Goal: Task Accomplishment & Management: Use online tool/utility

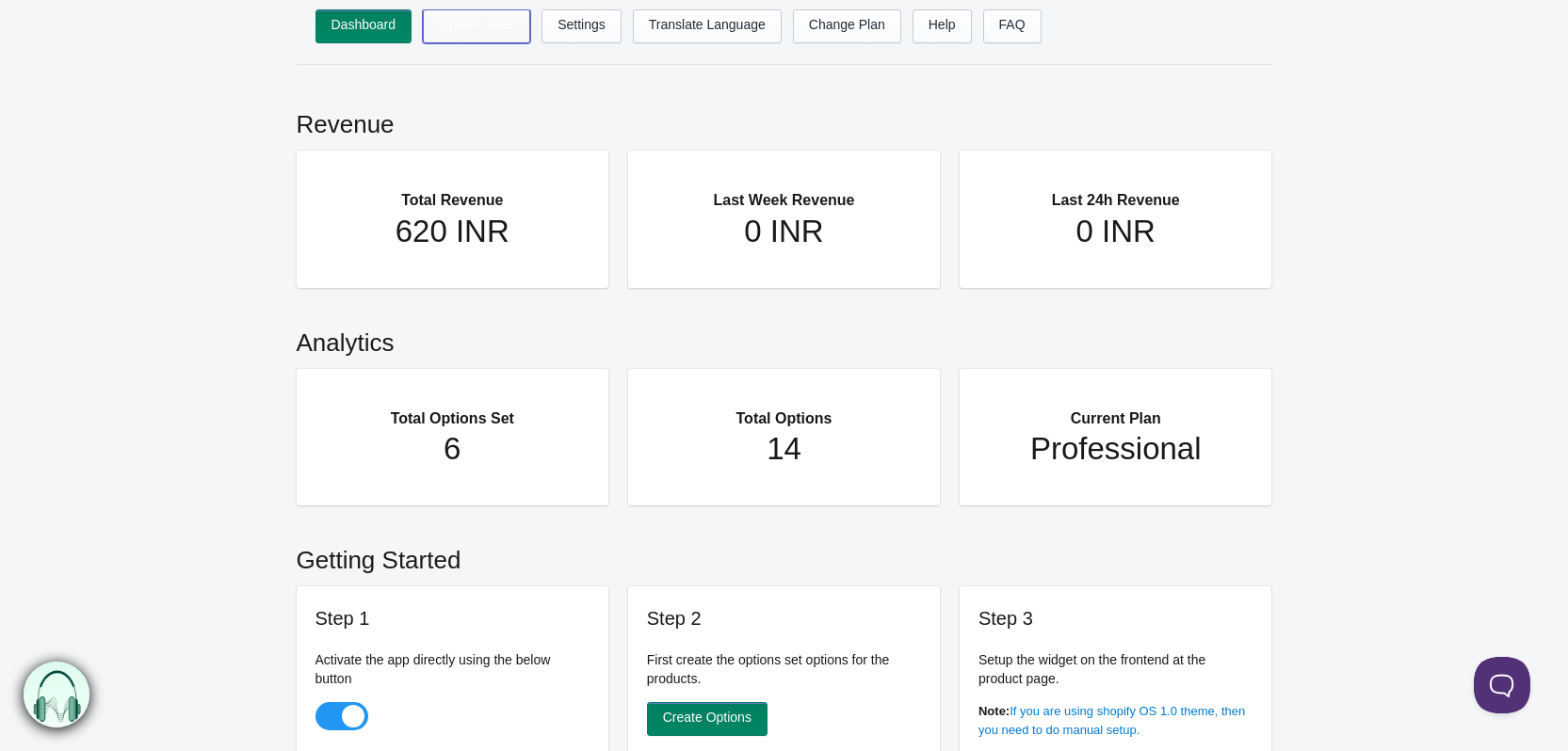
click at [462, 30] on link "Options Sets" at bounding box center [476, 27] width 108 height 34
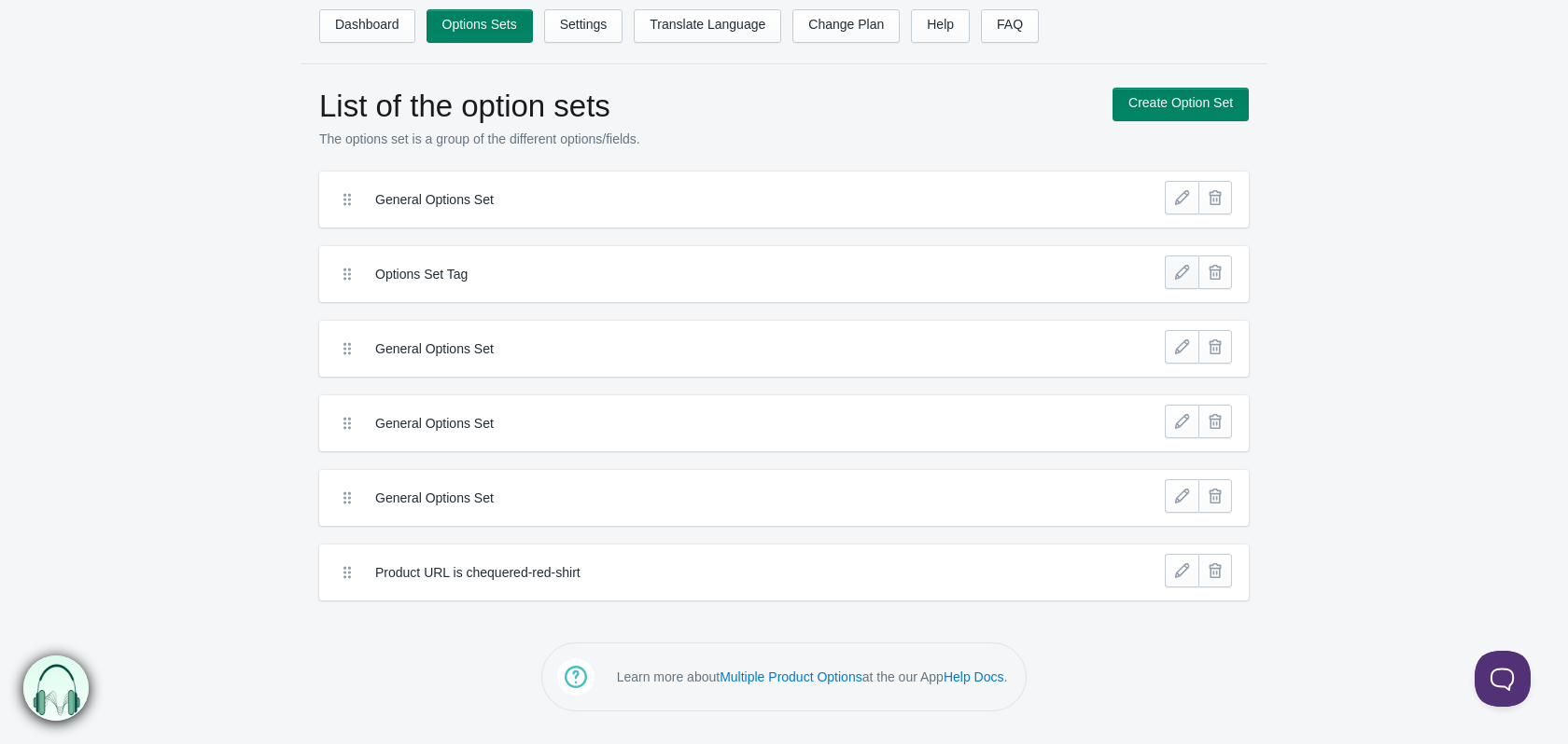
click at [1173, 273] on link at bounding box center [1182, 272] width 33 height 33
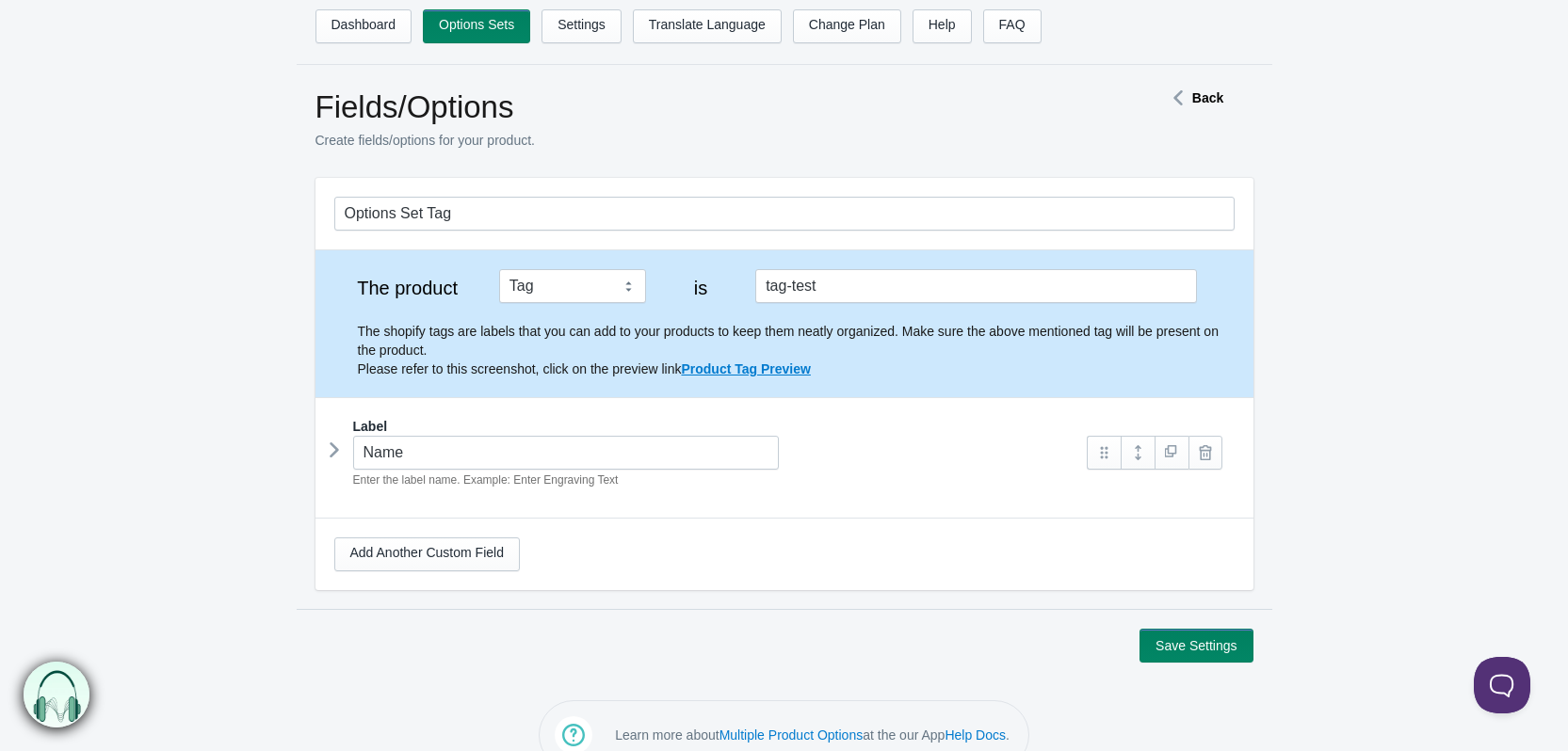
click at [335, 457] on icon at bounding box center [335, 450] width 0 height 29
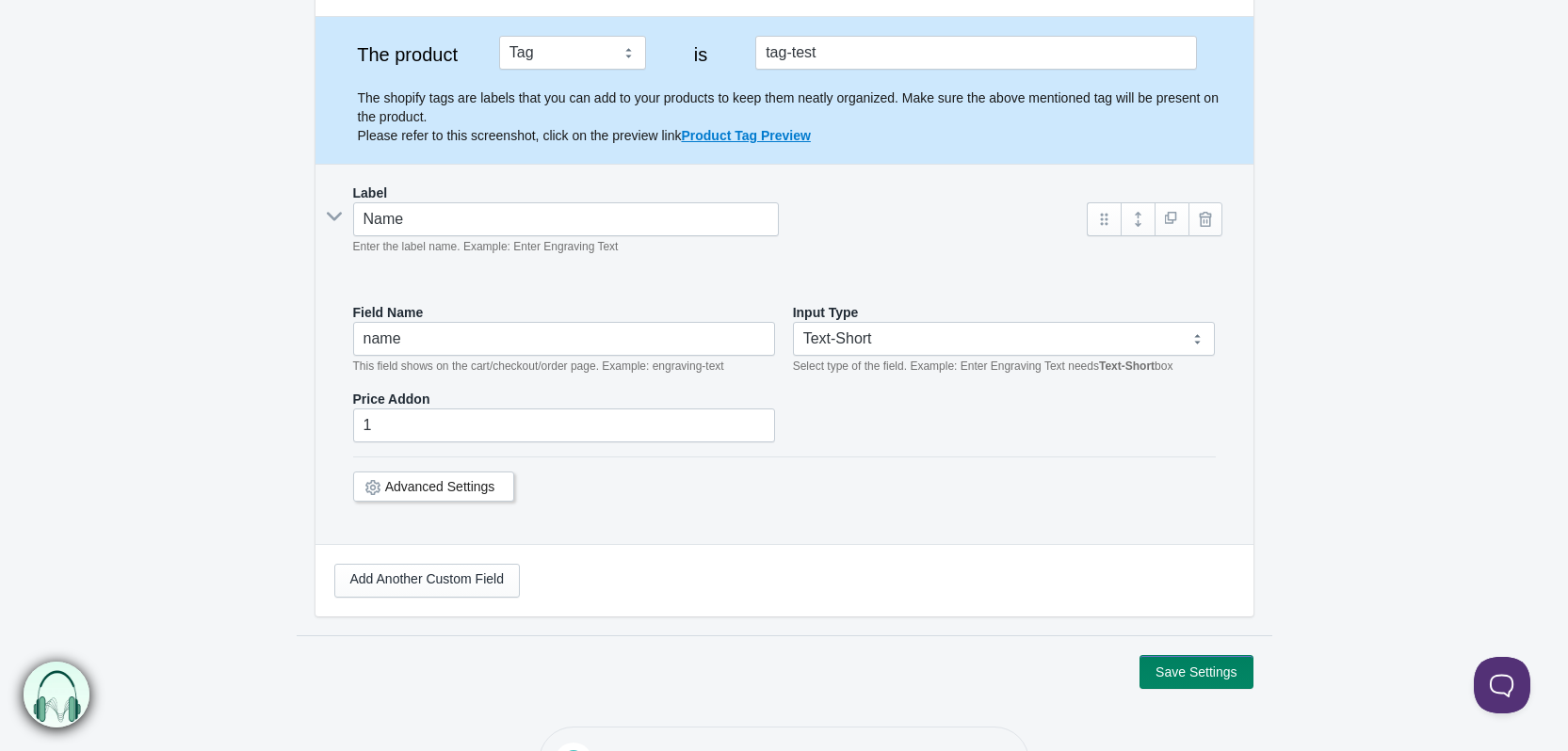
scroll to position [282, 0]
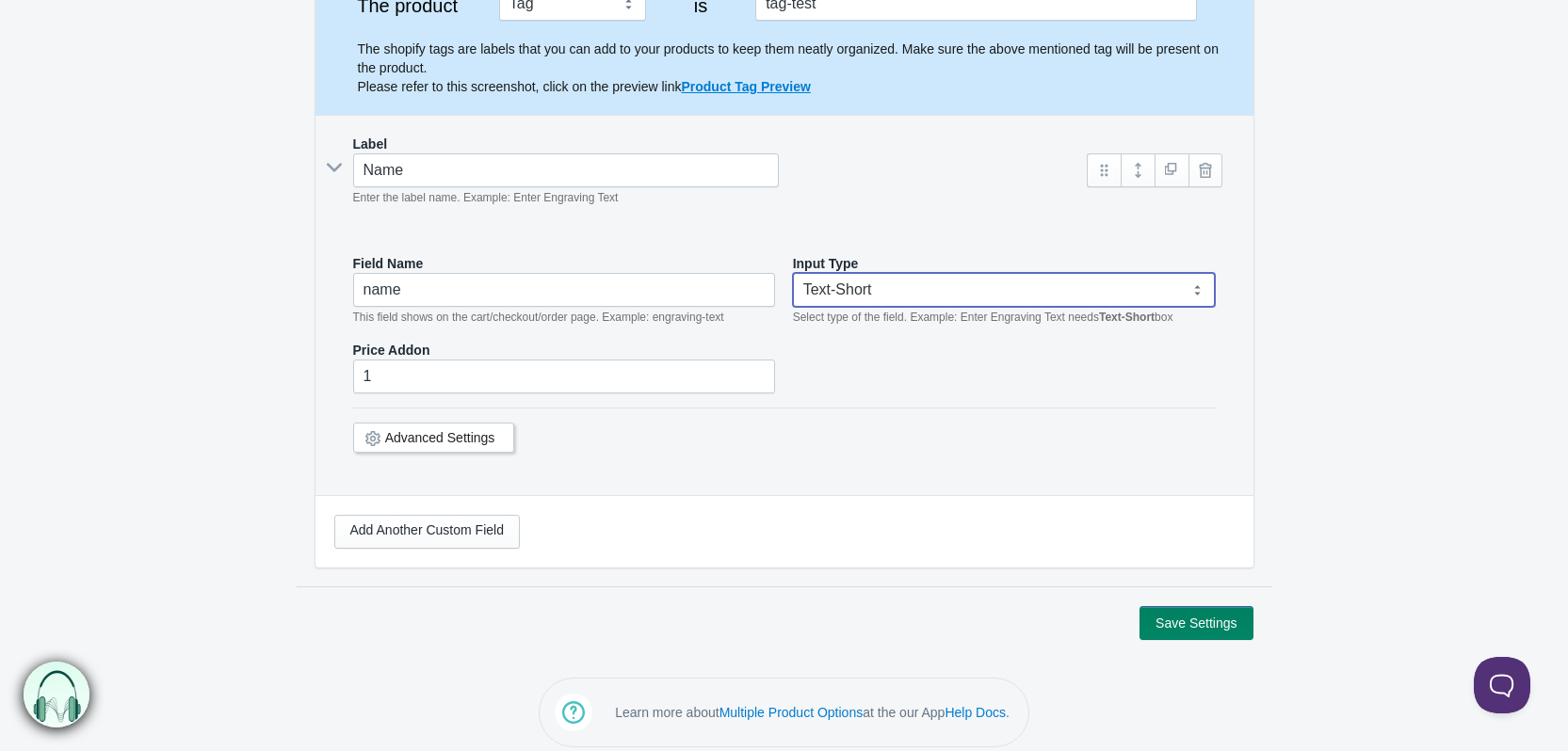
click at [824, 278] on select "Text-Short Text-Long Radio button Drop-down select Image Checkbox Datepicker" at bounding box center [1004, 290] width 422 height 34
select select "4"
click at [792, 273] on select "Text-Short Text-Long Radio button Drop-down select Image Checkbox Datepicker" at bounding box center [1004, 290] width 422 height 34
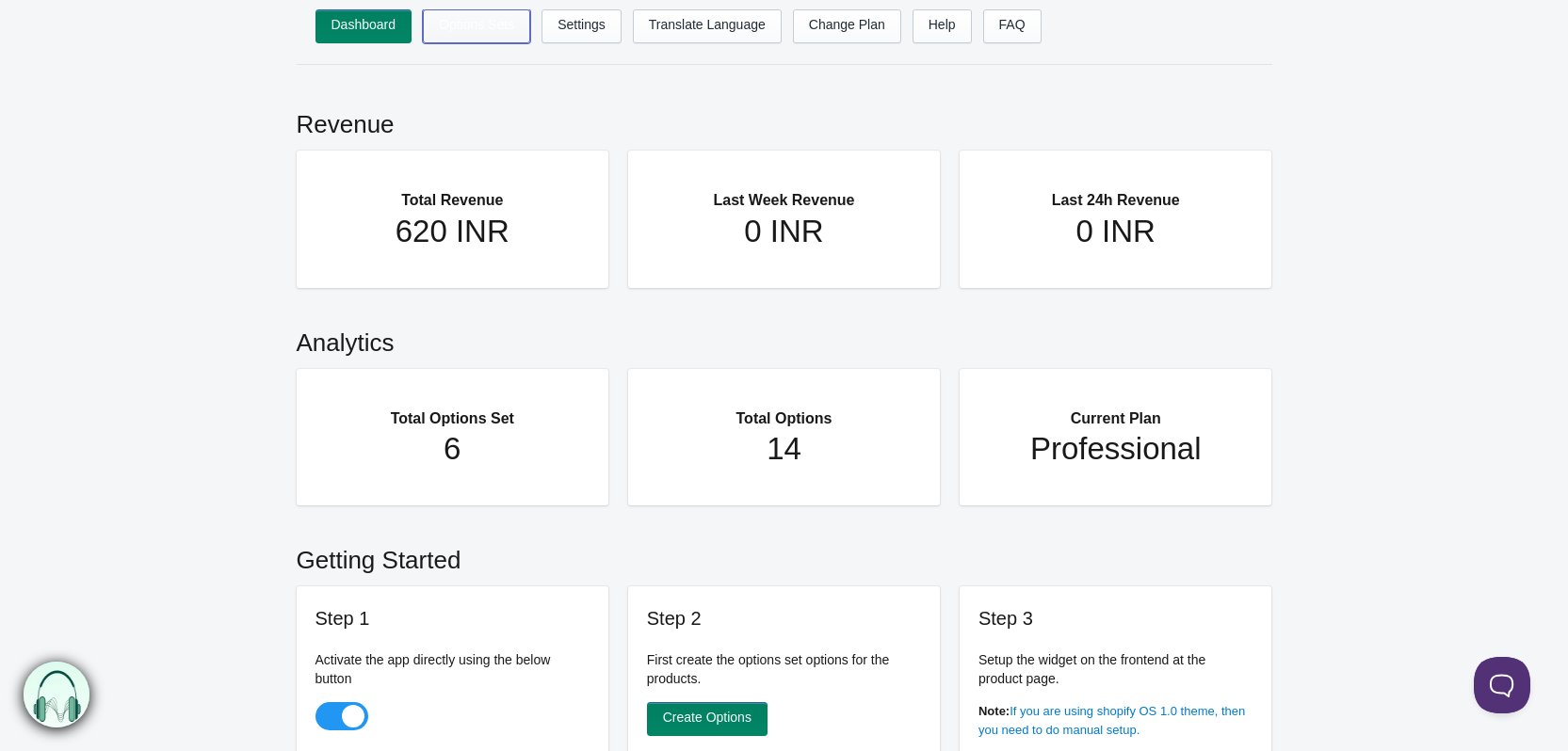
click at [463, 38] on link "Options Sets" at bounding box center [476, 27] width 108 height 34
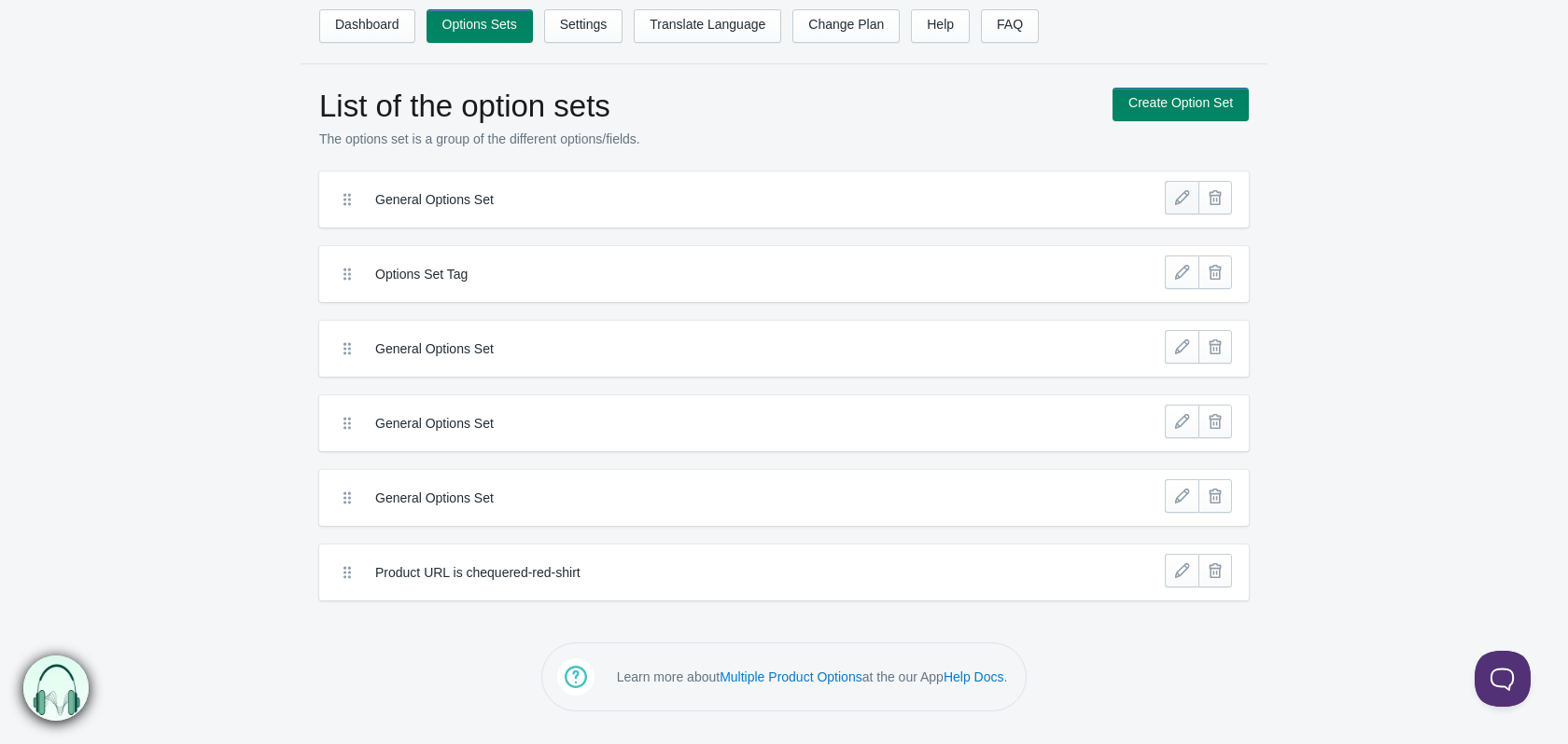
click at [1179, 192] on link at bounding box center [1182, 197] width 33 height 33
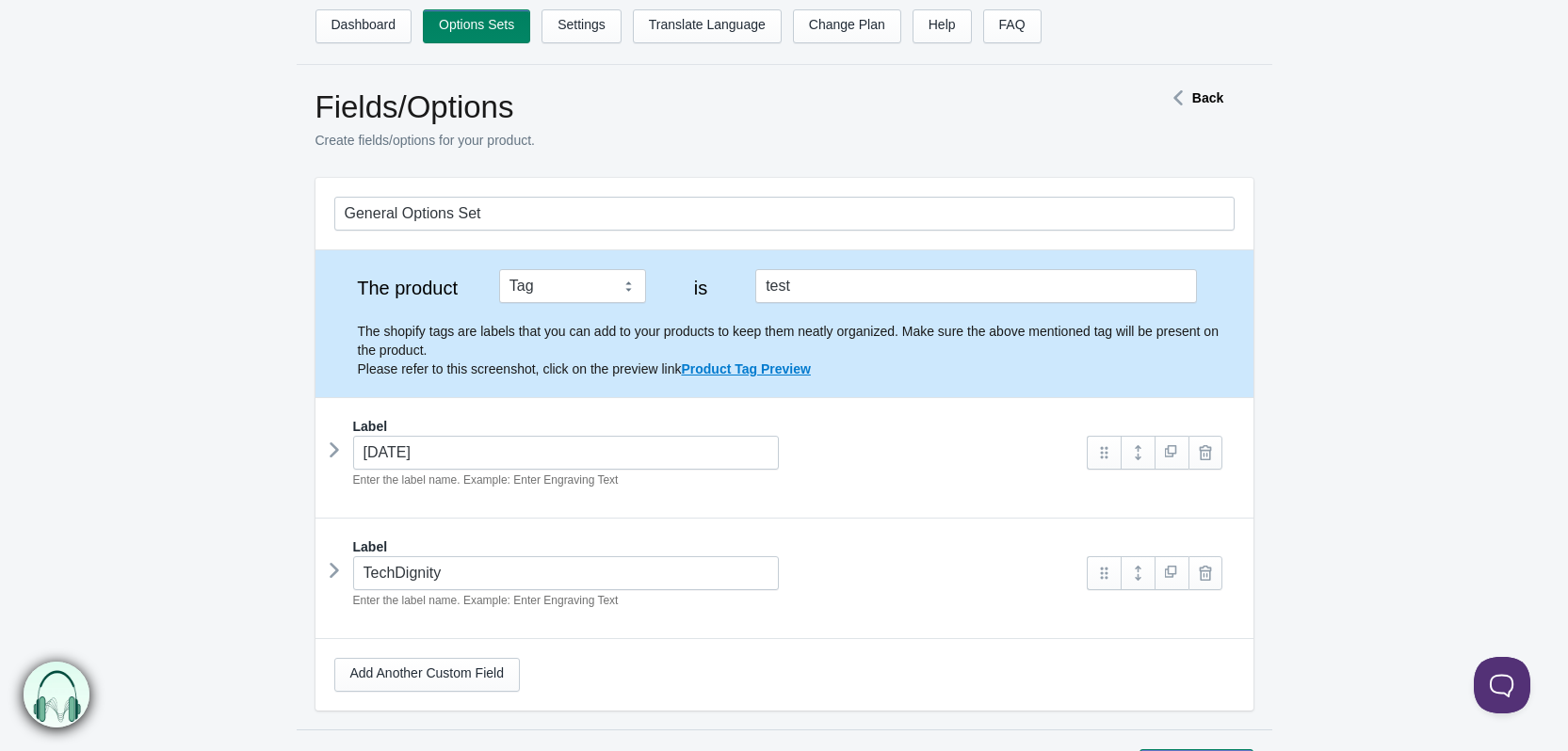
click at [335, 454] on icon at bounding box center [335, 450] width 0 height 29
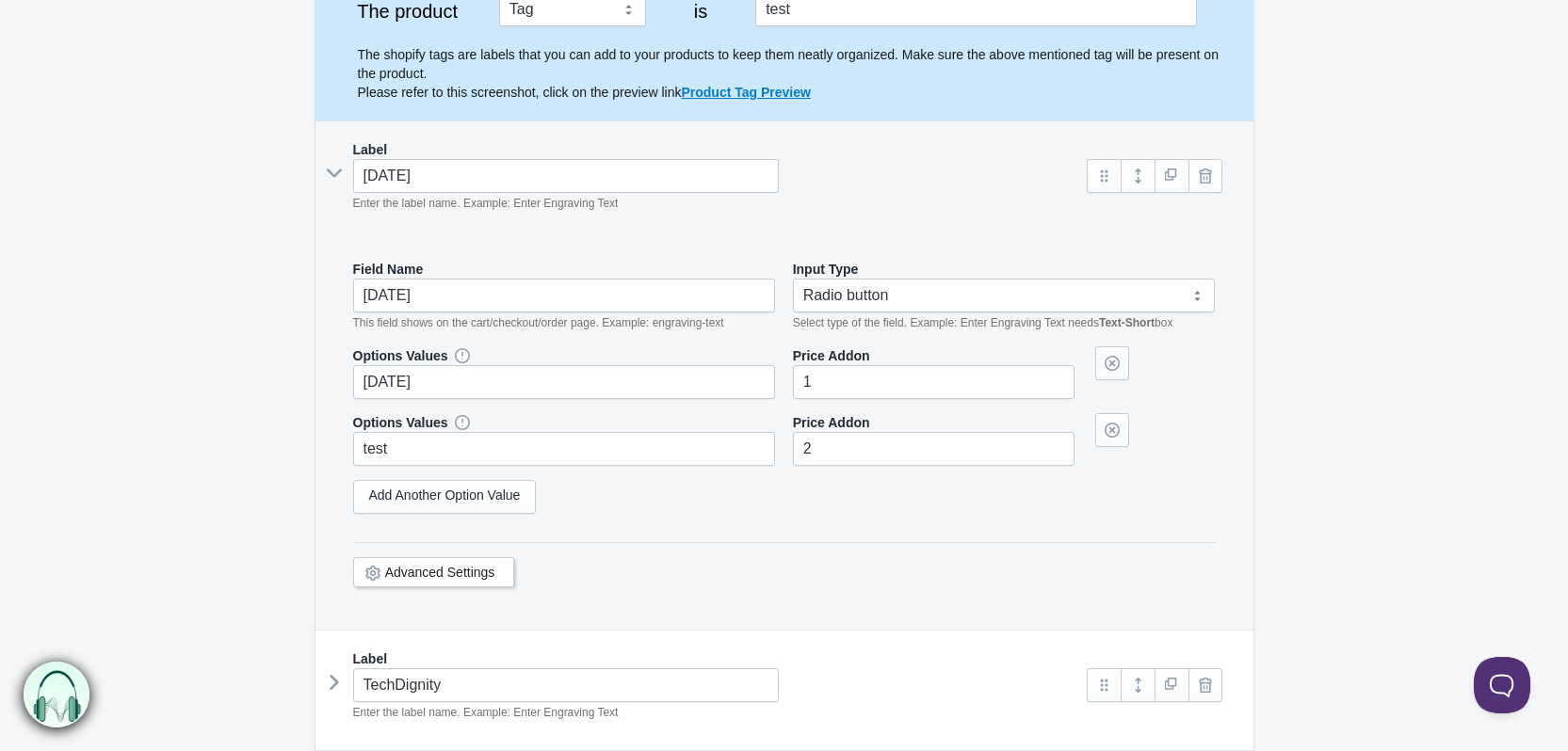
scroll to position [377, 0]
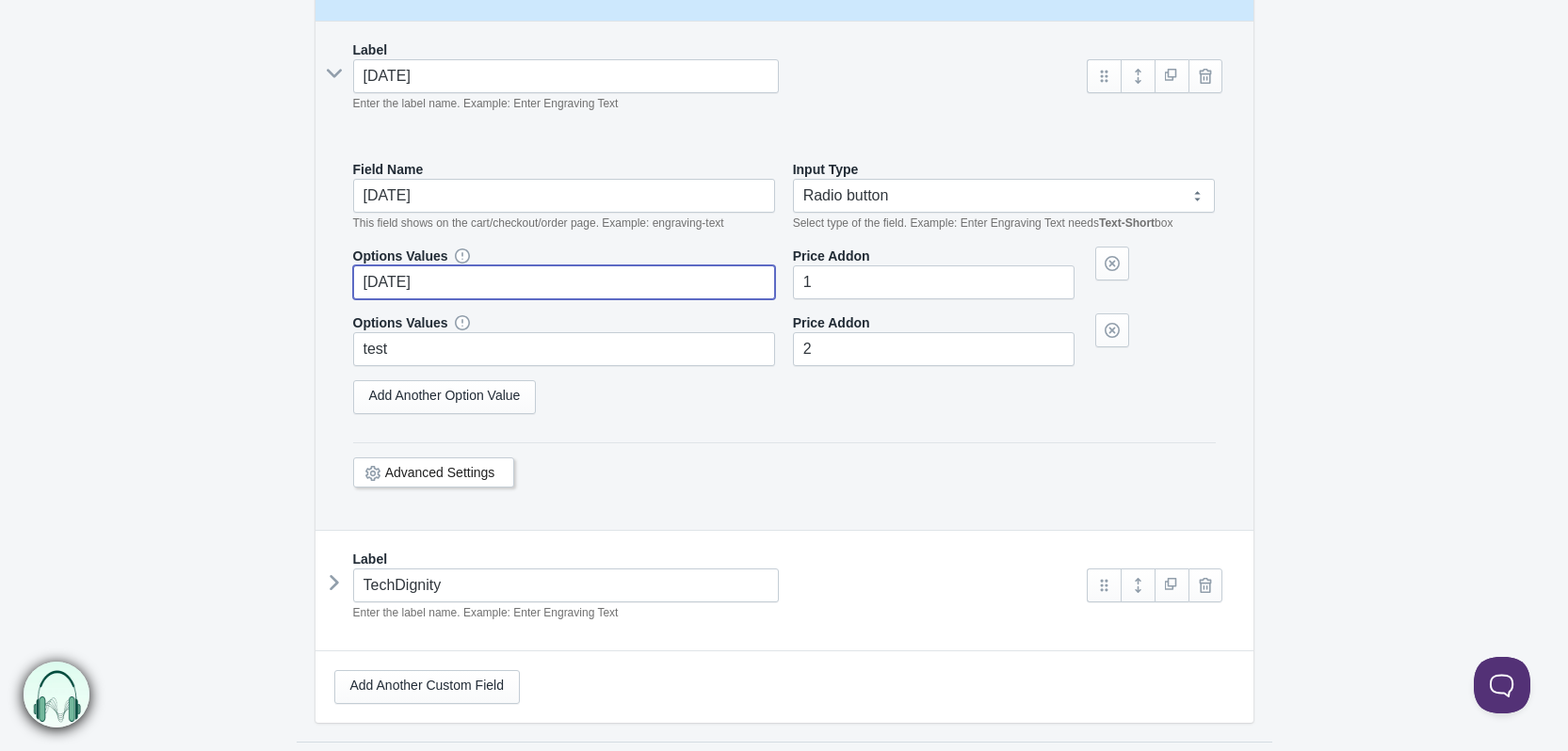
click at [460, 277] on input "Monday" at bounding box center [564, 282] width 422 height 34
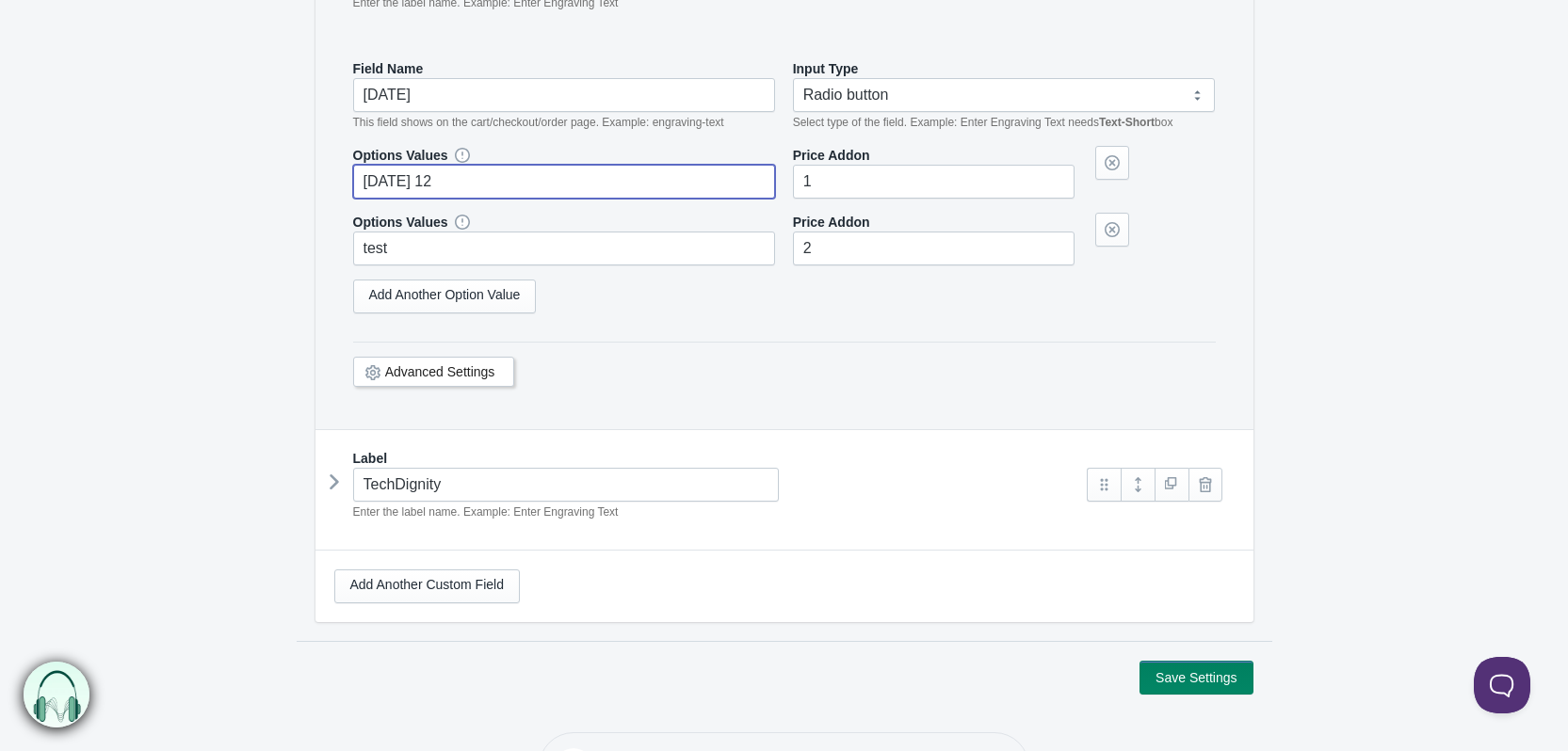
scroll to position [544, 0]
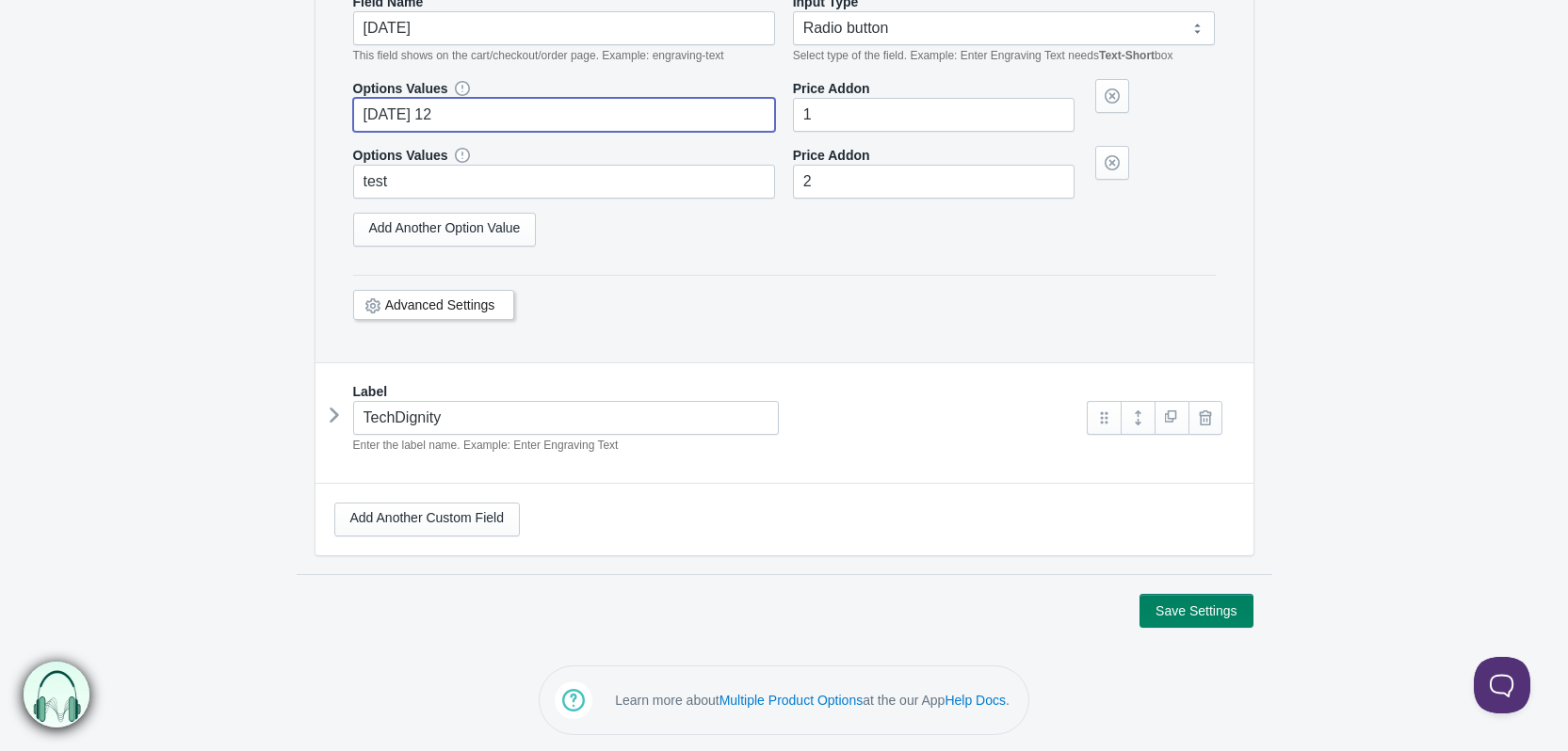
type input "[DATE] 12"
click at [1186, 604] on button "Save Settings" at bounding box center [1195, 611] width 112 height 34
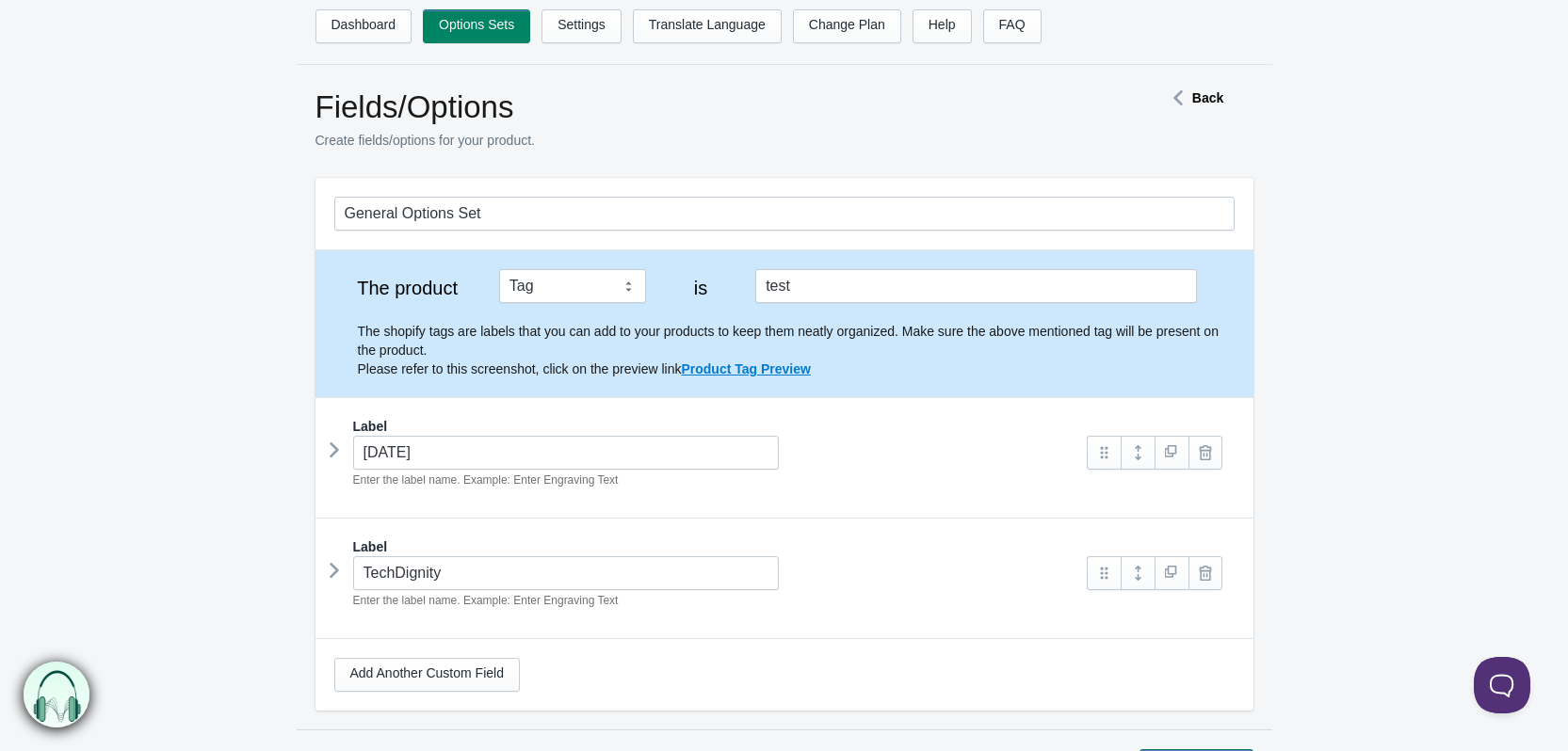
click at [335, 453] on icon at bounding box center [335, 450] width 0 height 29
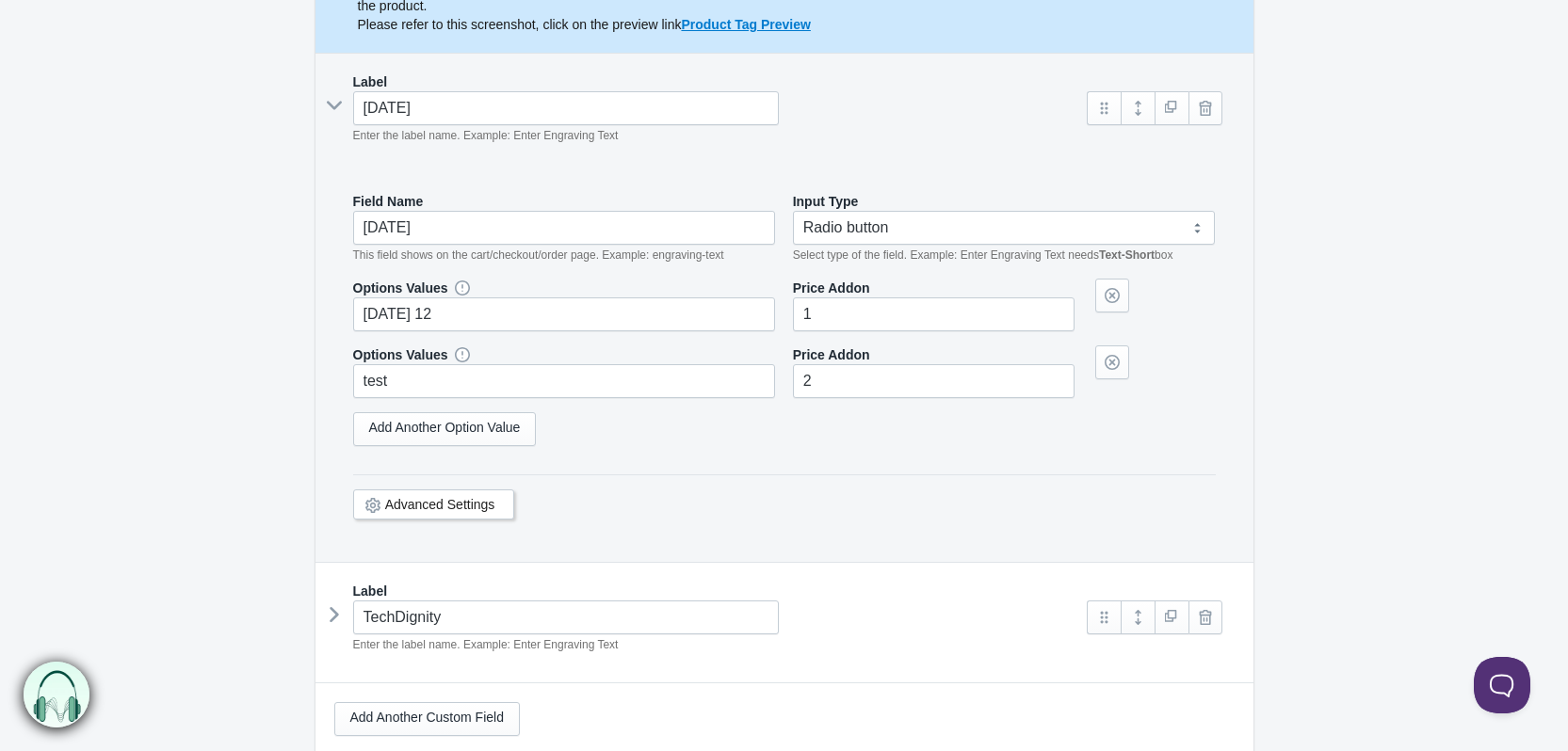
scroll to position [377, 0]
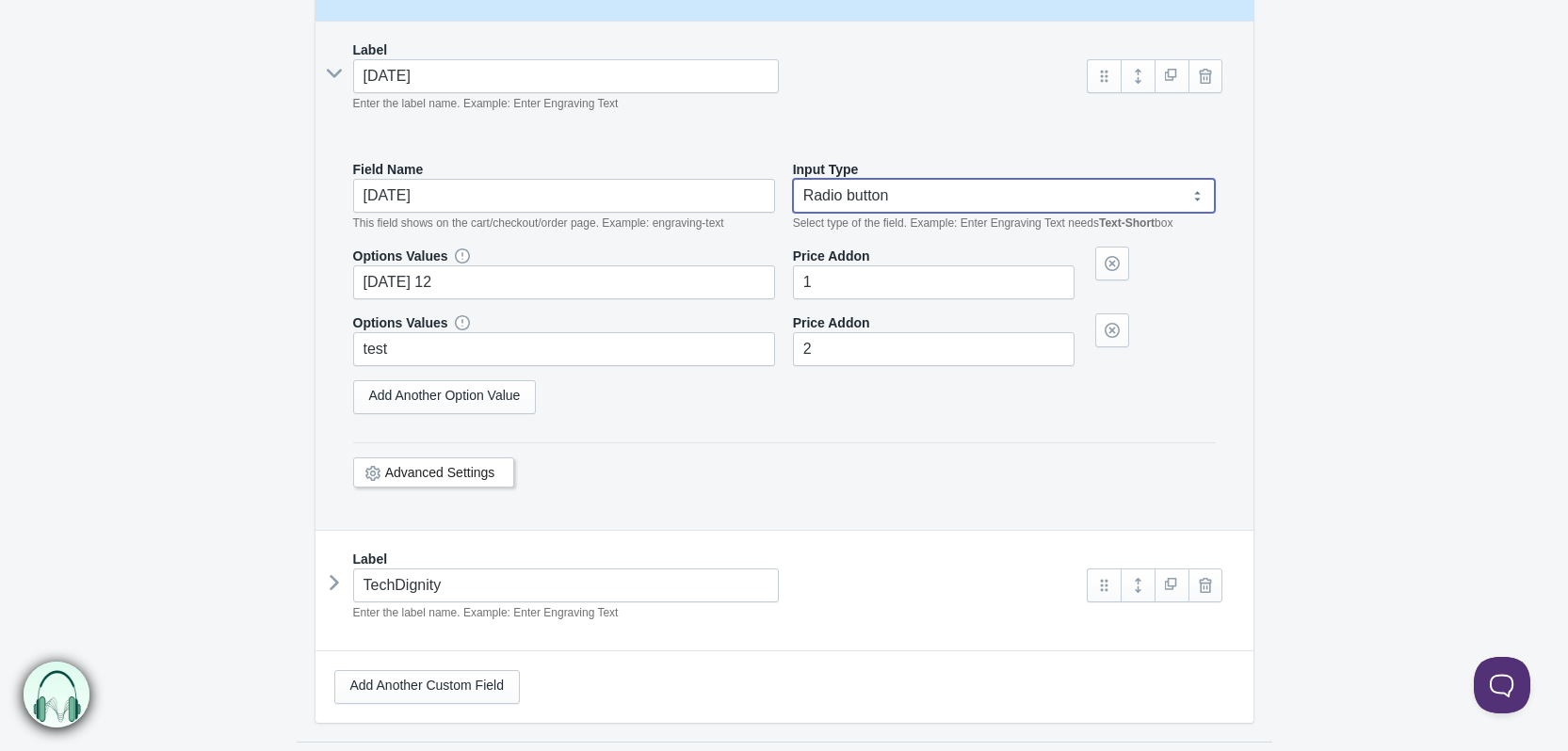
click at [861, 205] on select "Text-Short Text-Long Radio button Drop-down select Image Checkbox Datepicker" at bounding box center [1004, 195] width 422 height 34
select select "4"
click at [792, 179] on select "Text-Short Text-Long Radio button Drop-down select Image Checkbox Datepicker" at bounding box center [1004, 195] width 422 height 34
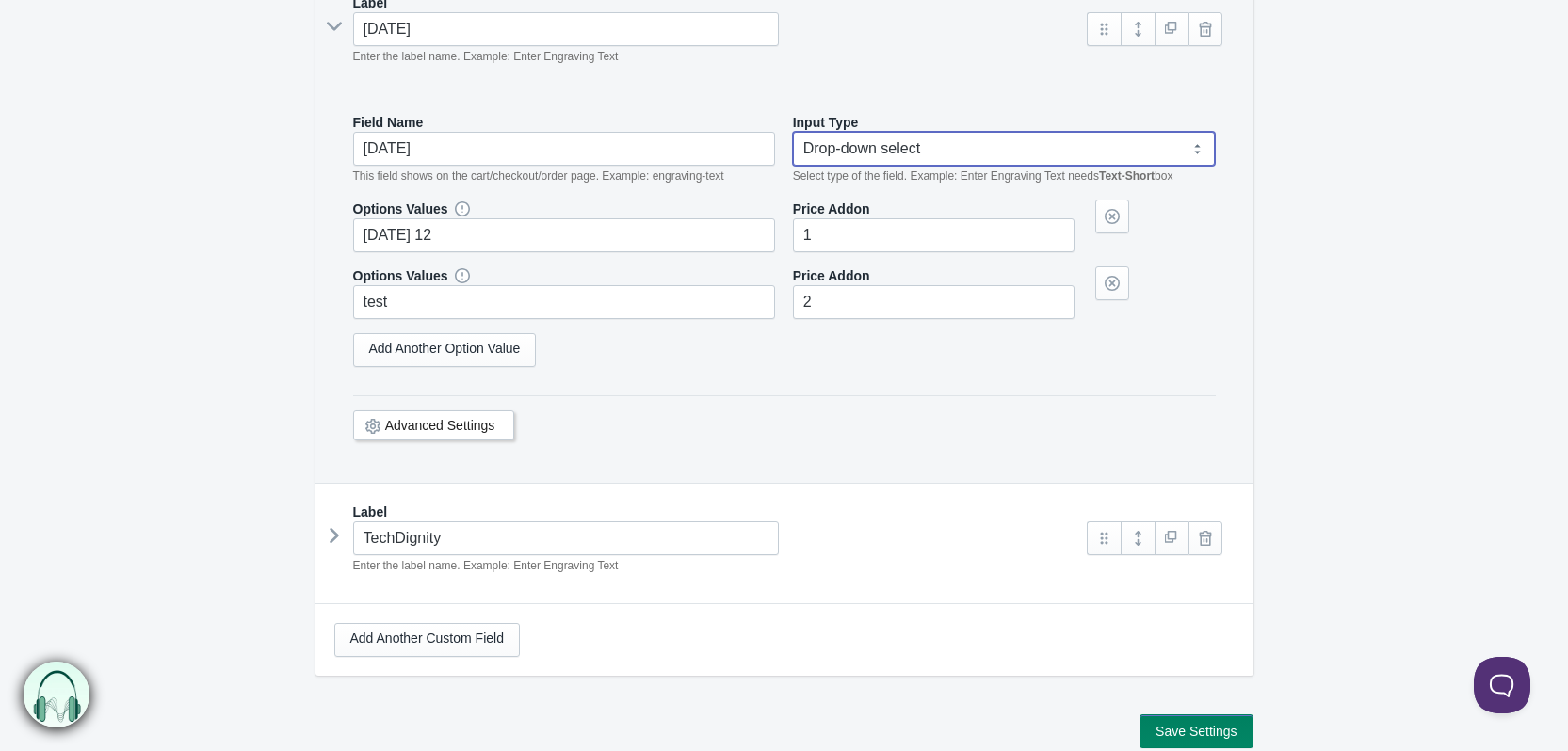
scroll to position [544, 0]
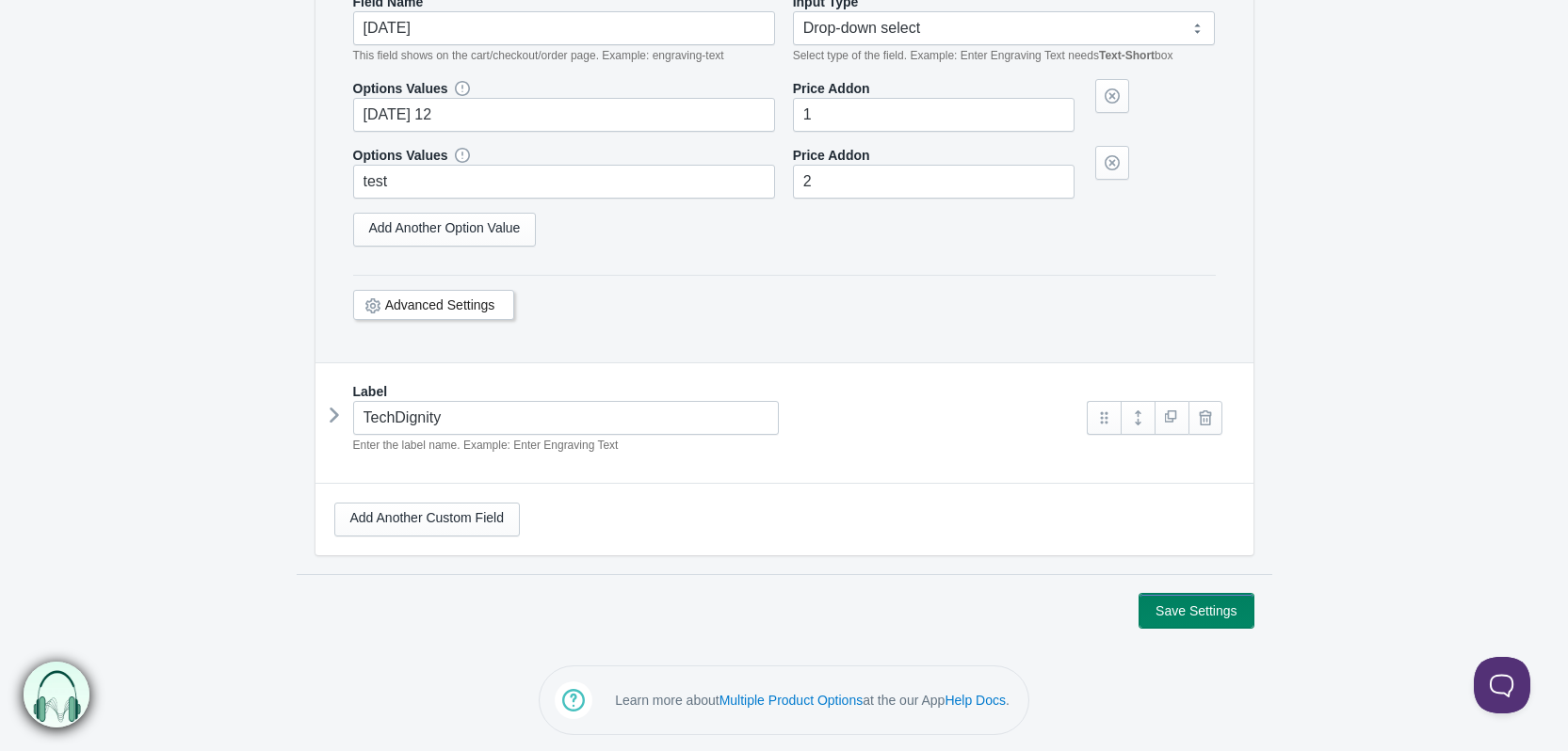
click at [1211, 615] on button "Save Settings" at bounding box center [1195, 611] width 112 height 34
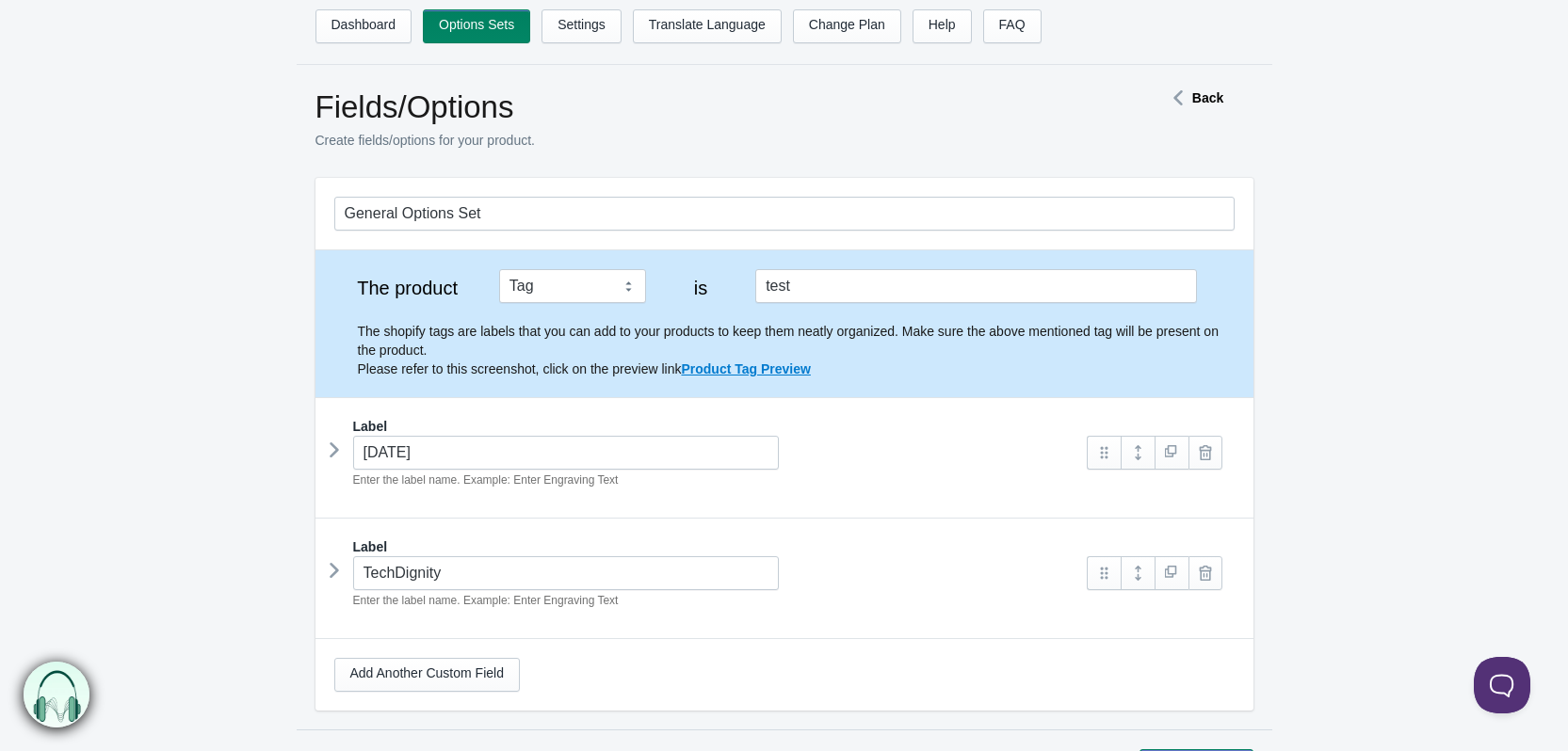
click at [335, 443] on icon at bounding box center [335, 450] width 0 height 29
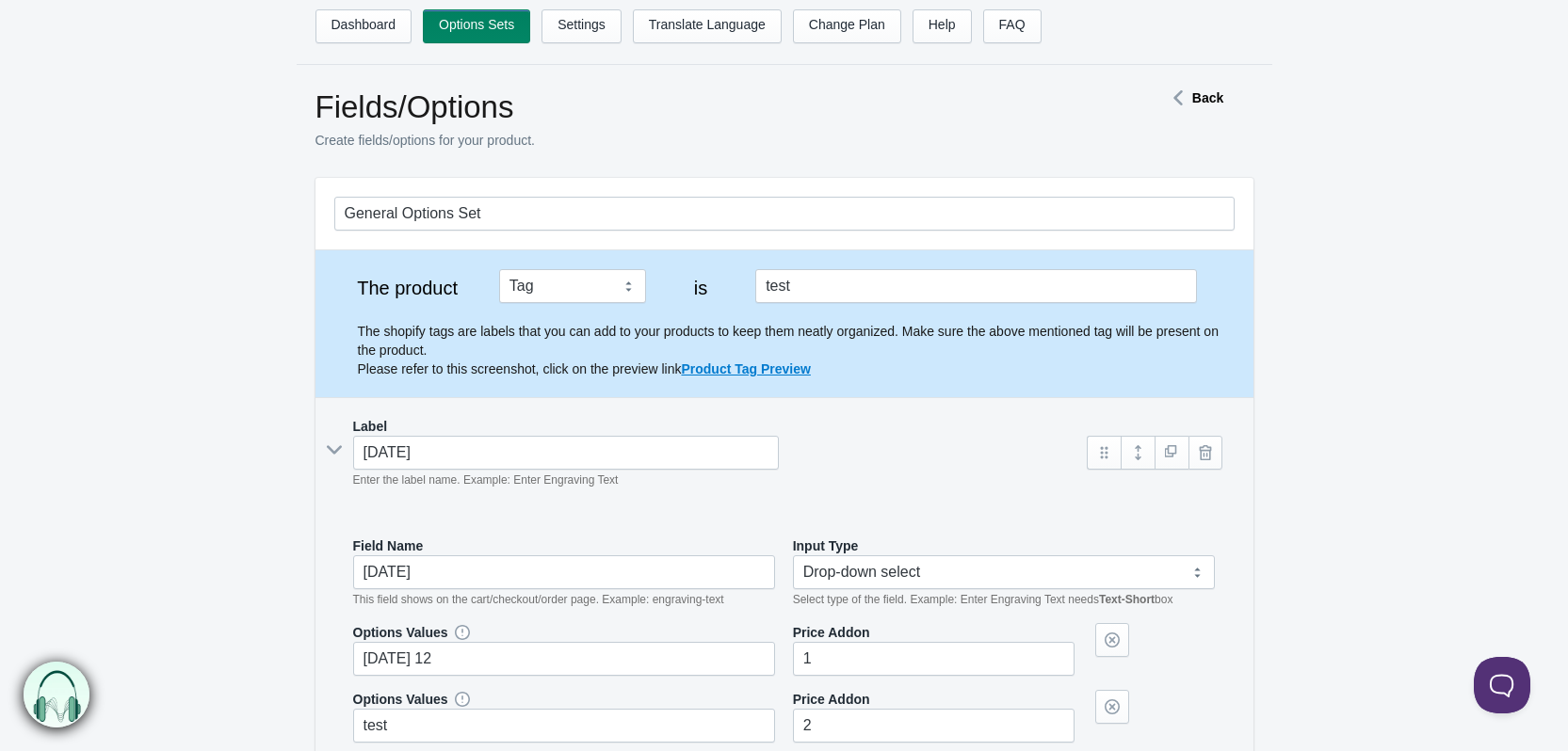
scroll to position [282, 0]
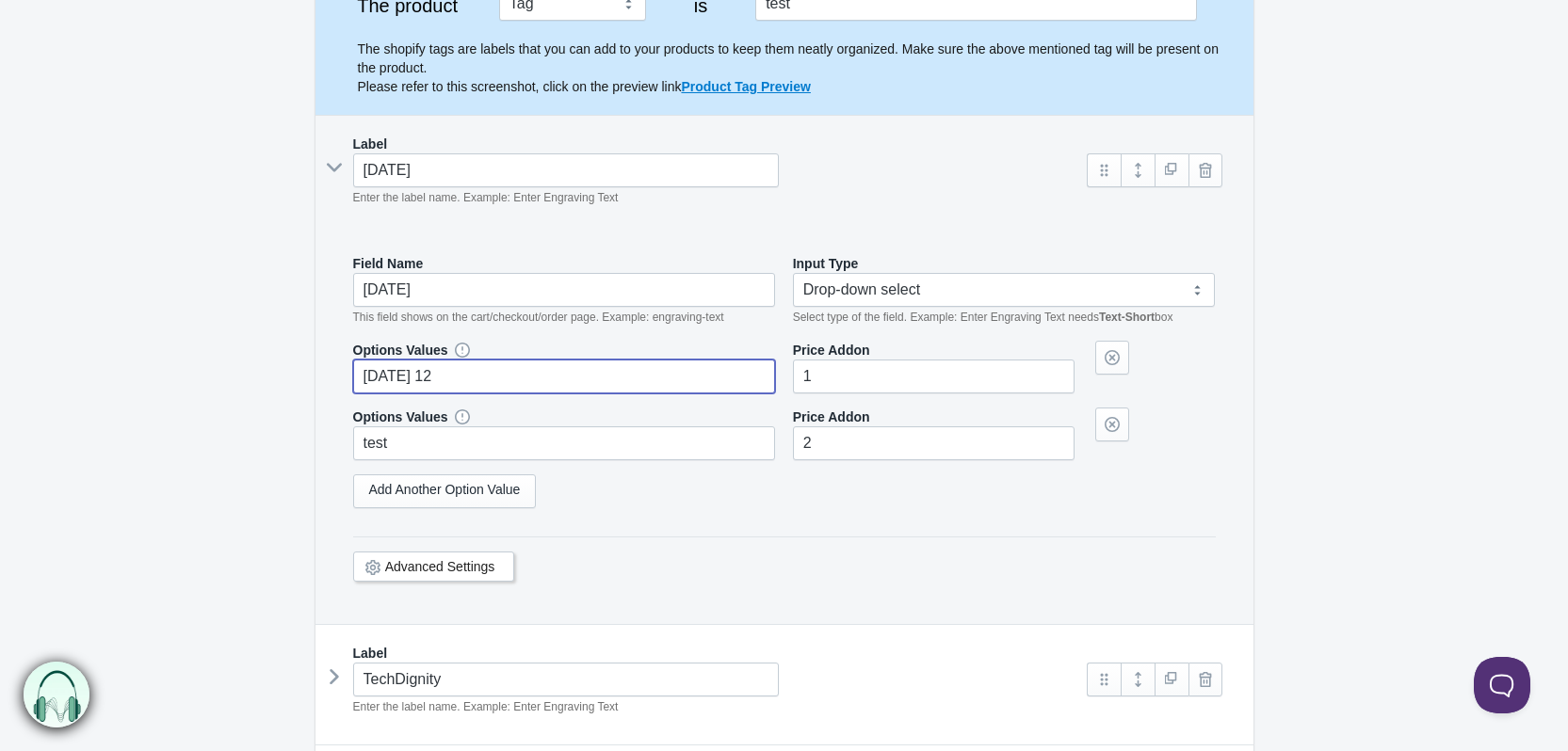
drag, startPoint x: 461, startPoint y: 379, endPoint x: 313, endPoint y: 374, distance: 148.1
click at [313, 374] on section "General Options Set The product Tag Vendor Type URL Handle All Products is test…" at bounding box center [784, 365] width 975 height 940
click at [441, 494] on link "Add Another Option Value" at bounding box center [445, 491] width 184 height 34
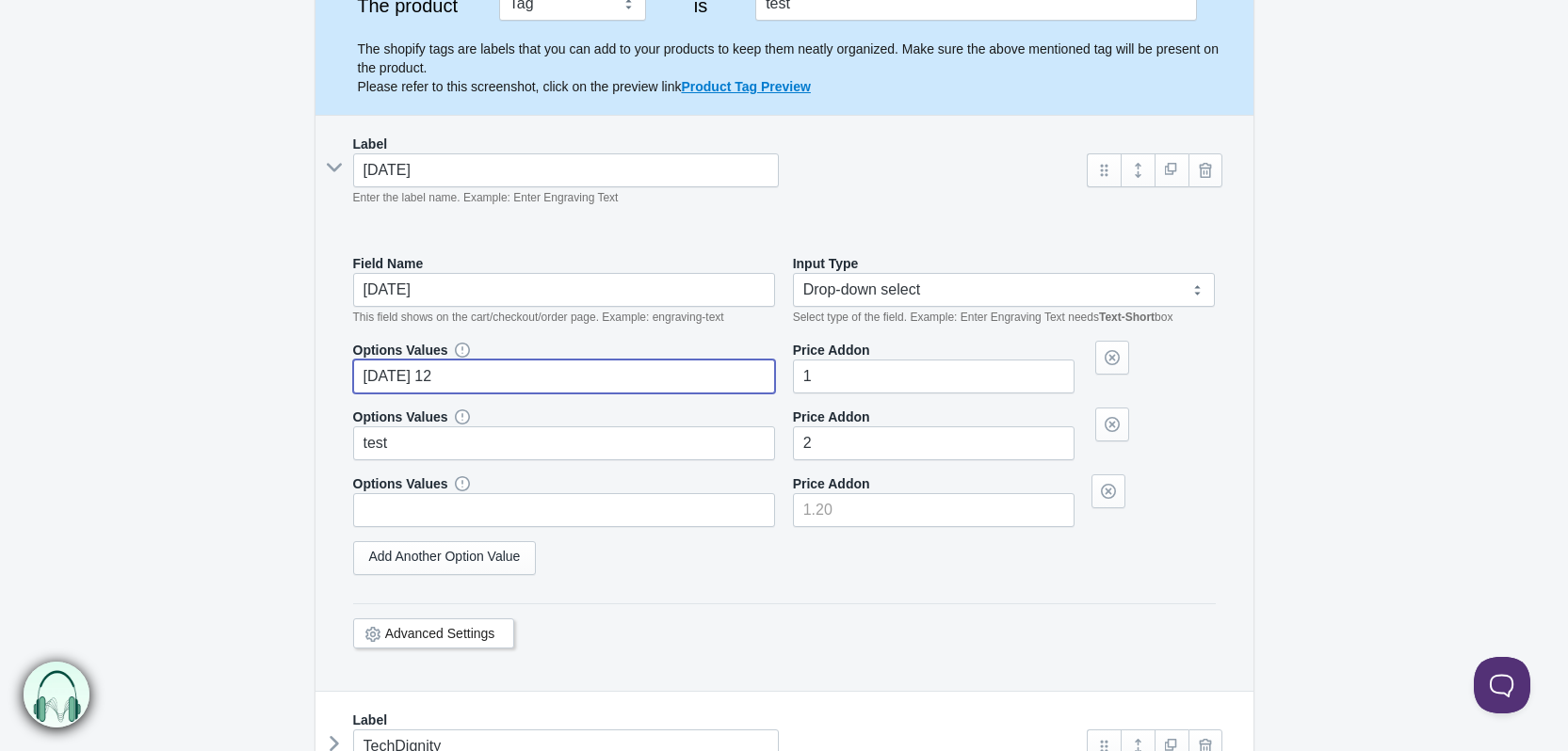
scroll to position [377, 0]
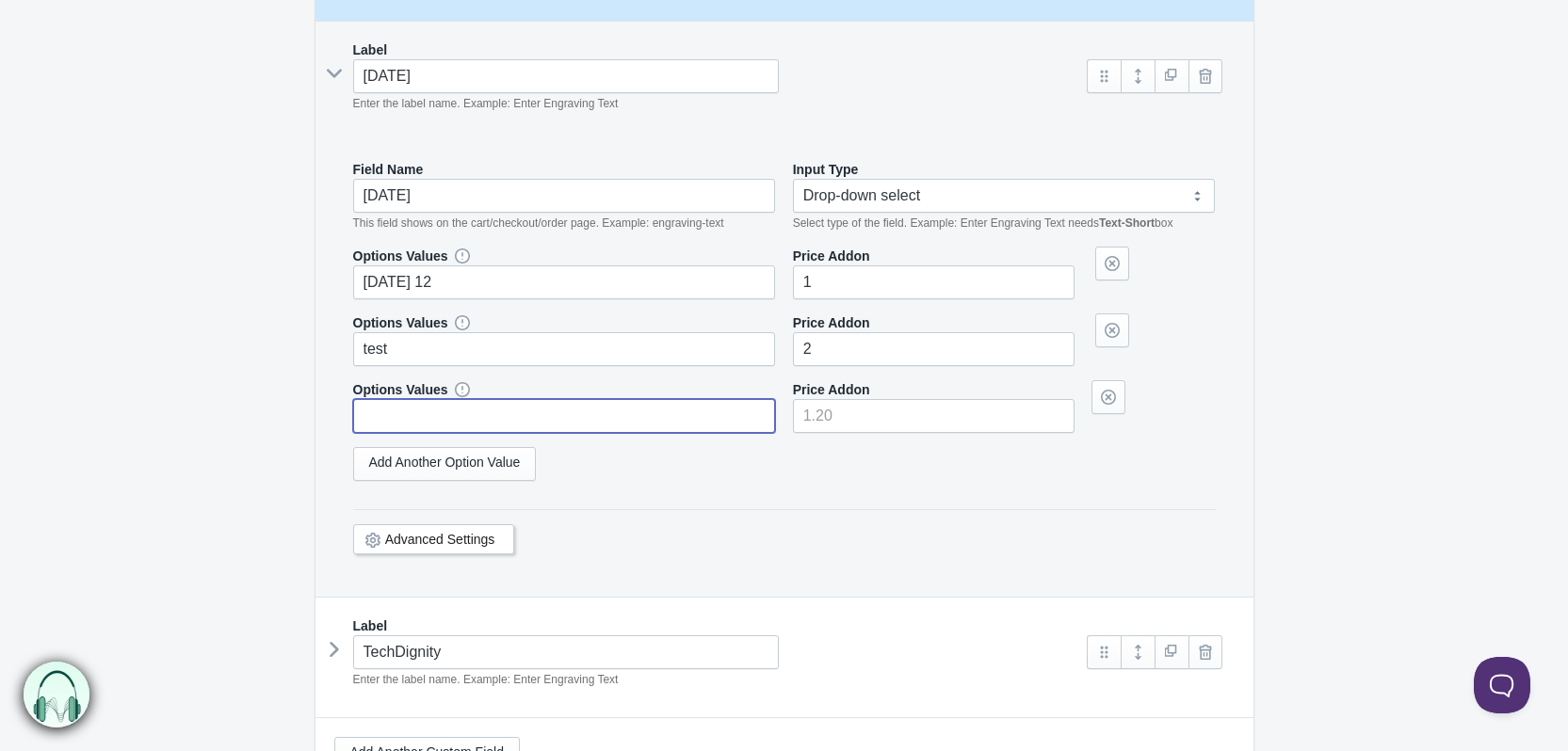
click at [447, 402] on input "text" at bounding box center [564, 416] width 422 height 34
type input "1"
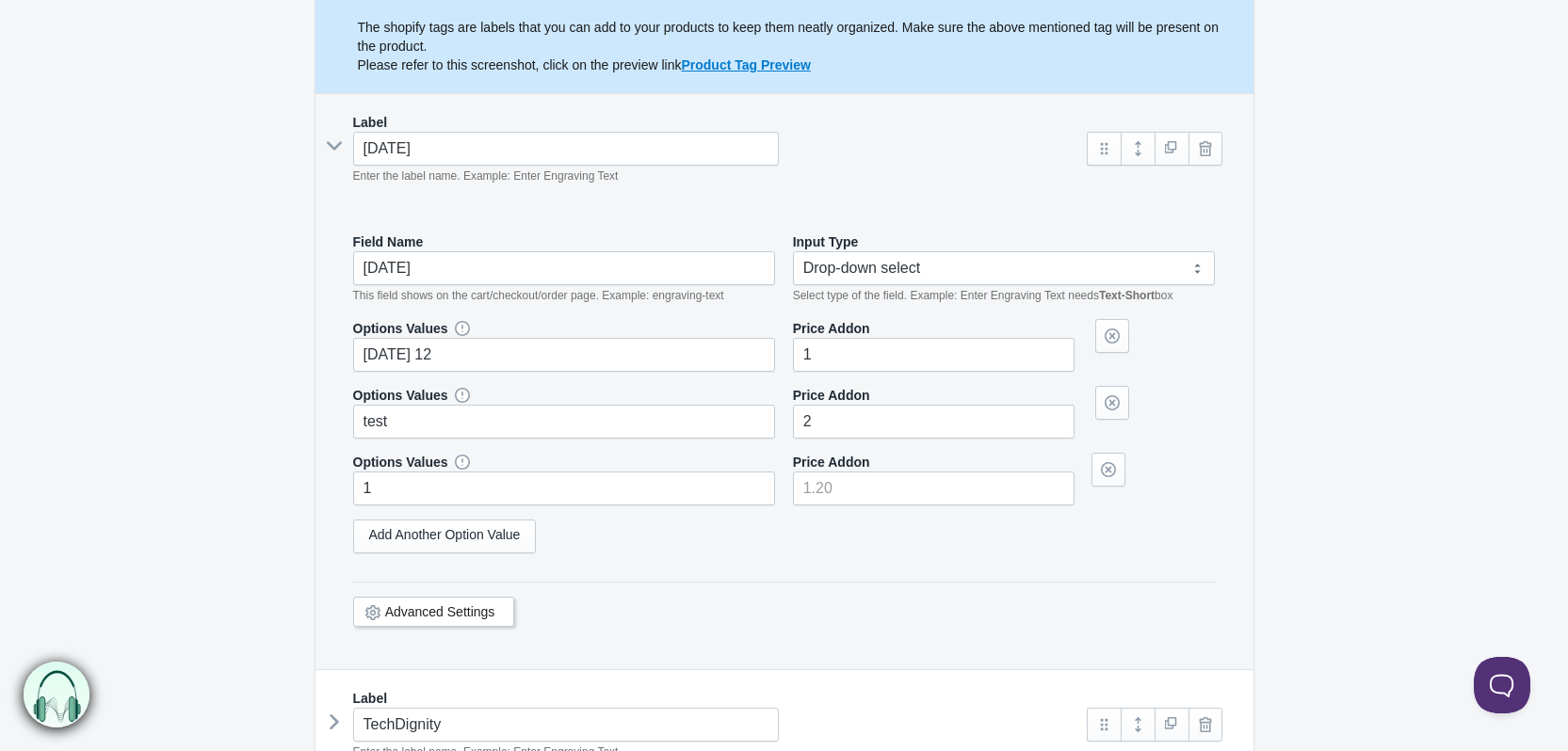
scroll to position [410, 0]
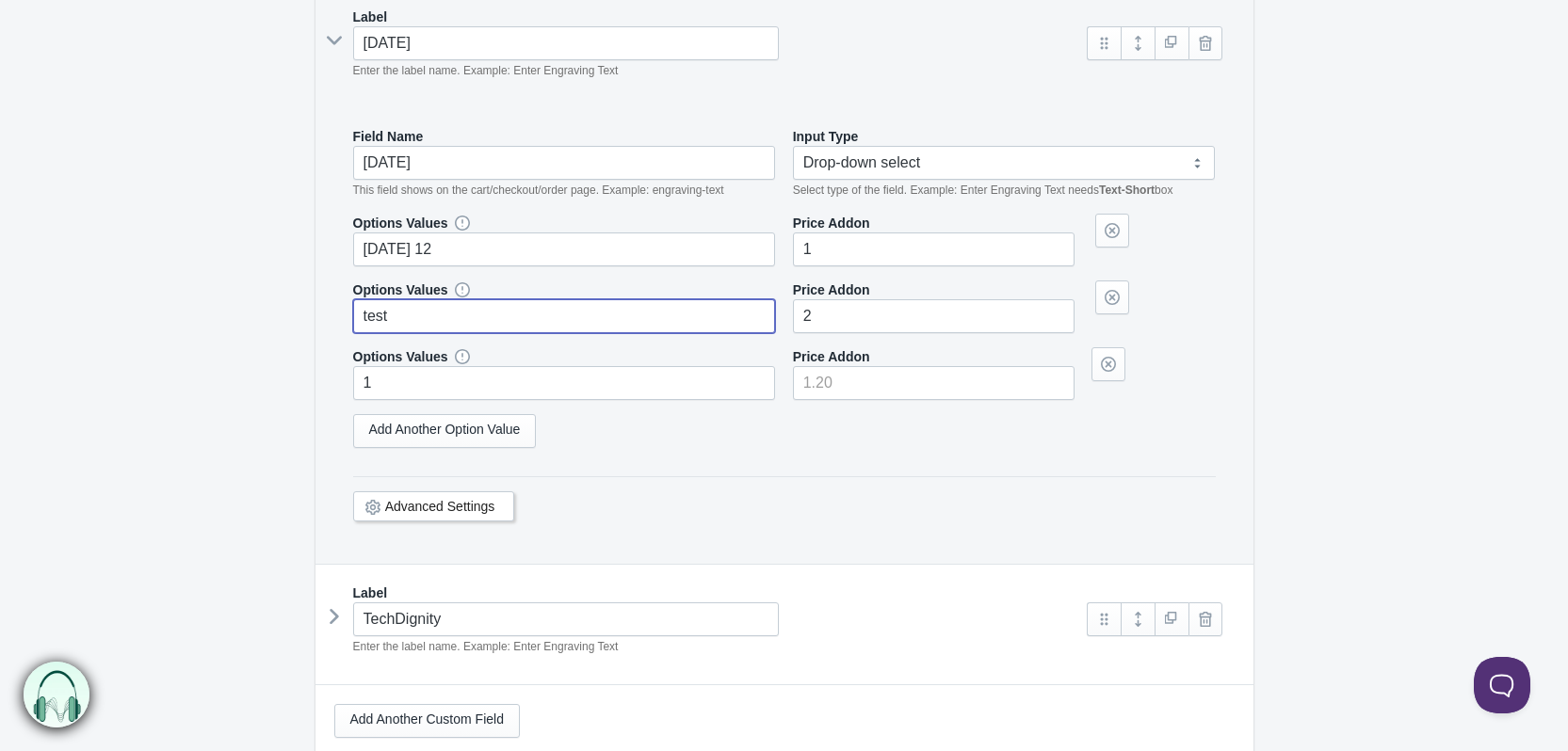
click at [421, 322] on input "test" at bounding box center [564, 316] width 422 height 34
click at [421, 321] on input "test" at bounding box center [564, 316] width 422 height 34
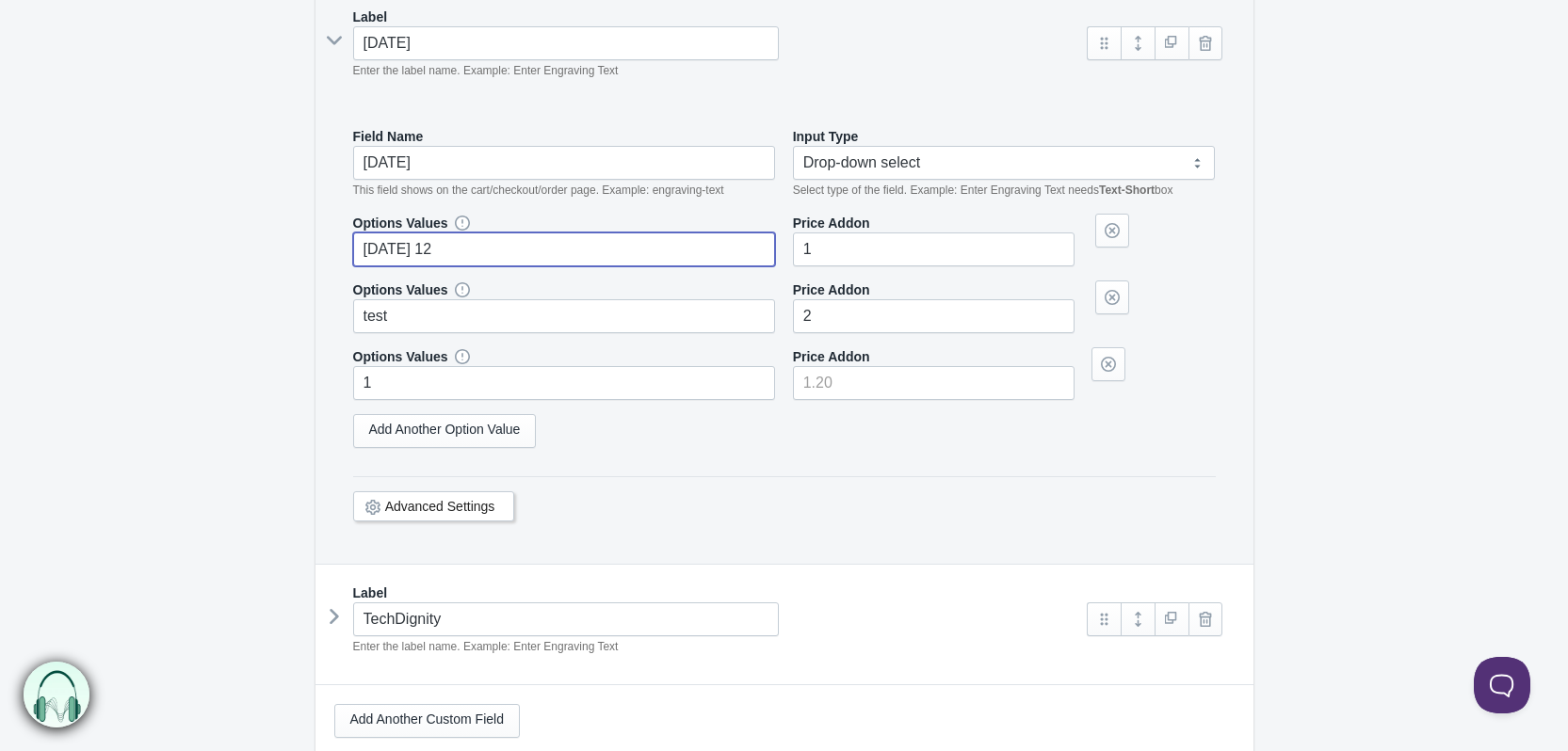
click at [447, 245] on input "Monday 12" at bounding box center [564, 250] width 422 height 34
type input "0"
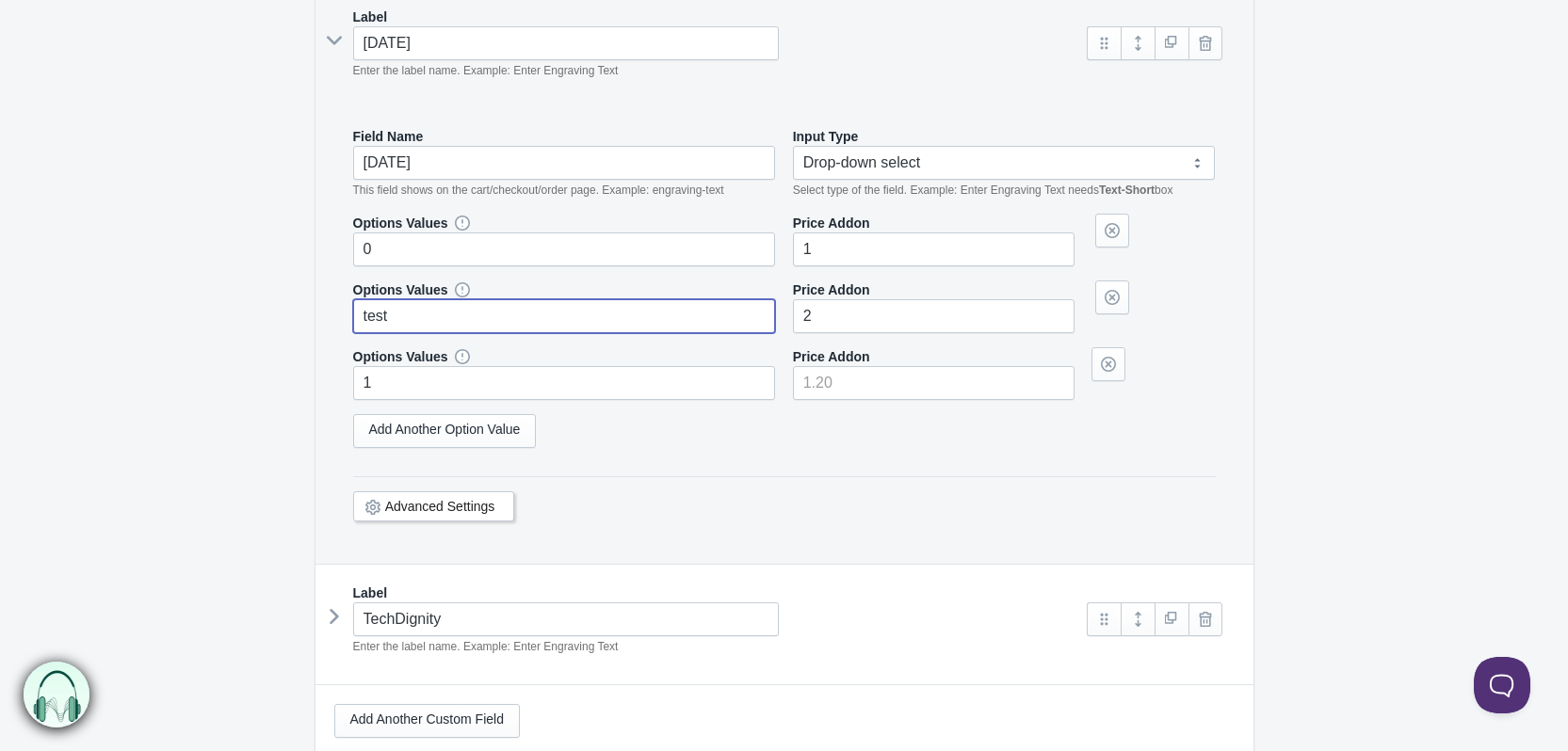
click at [395, 307] on input "test" at bounding box center [564, 316] width 422 height 34
type input "1"
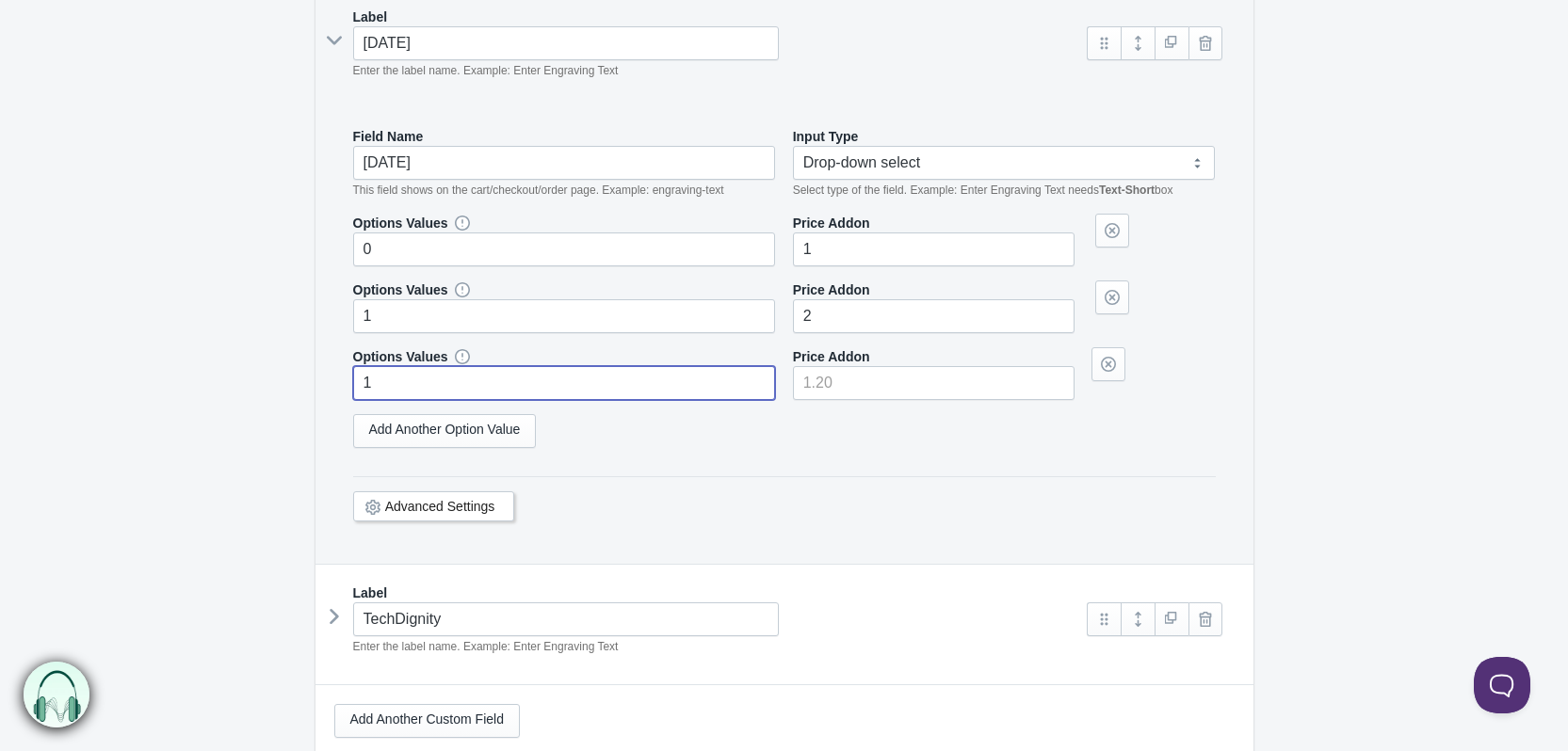
click at [390, 382] on input "1" at bounding box center [564, 383] width 422 height 34
type input "2"
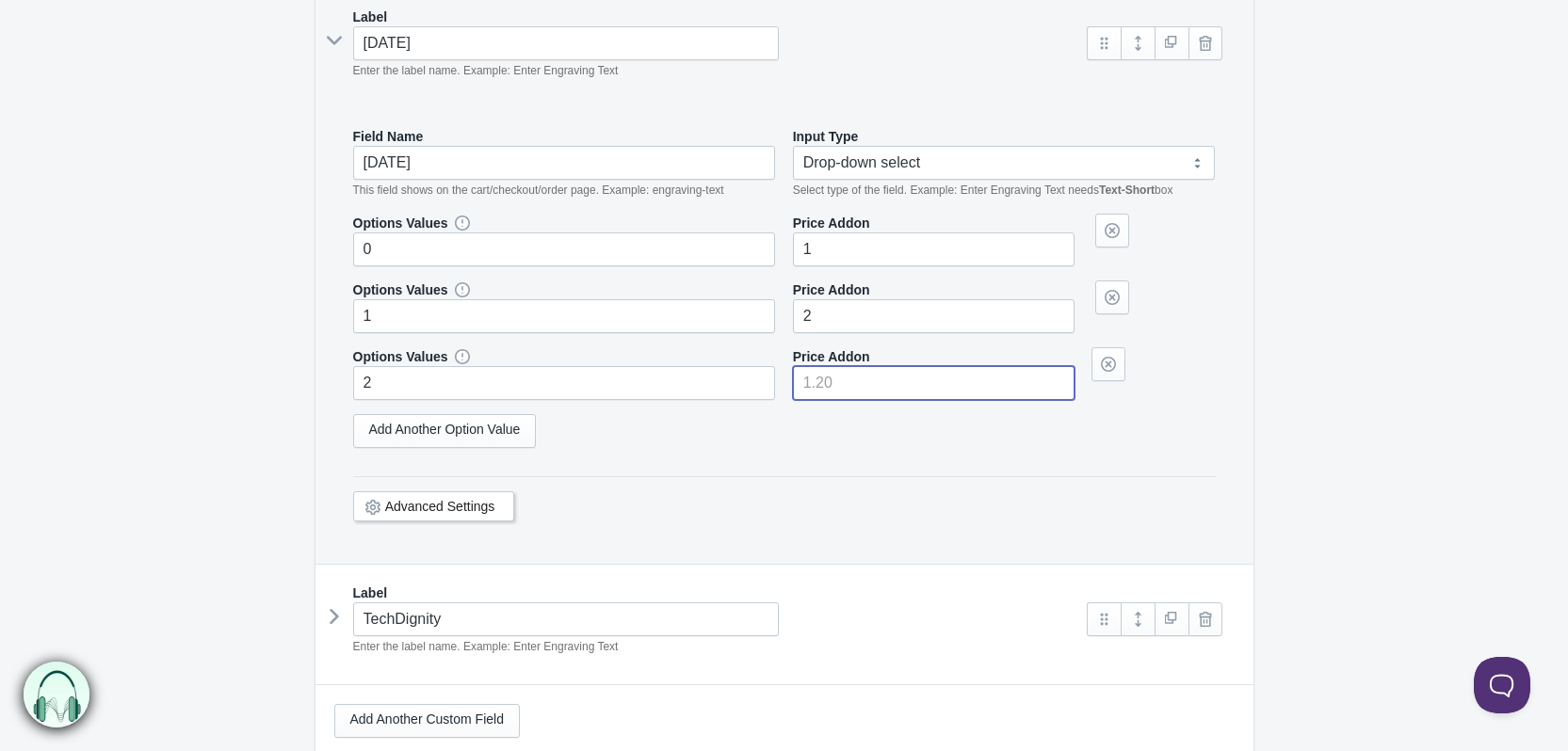
click at [872, 397] on input"] "number" at bounding box center [933, 383] width 281 height 34
click at [810, 477] on div "Advanced Settings" at bounding box center [784, 503] width 862 height 54
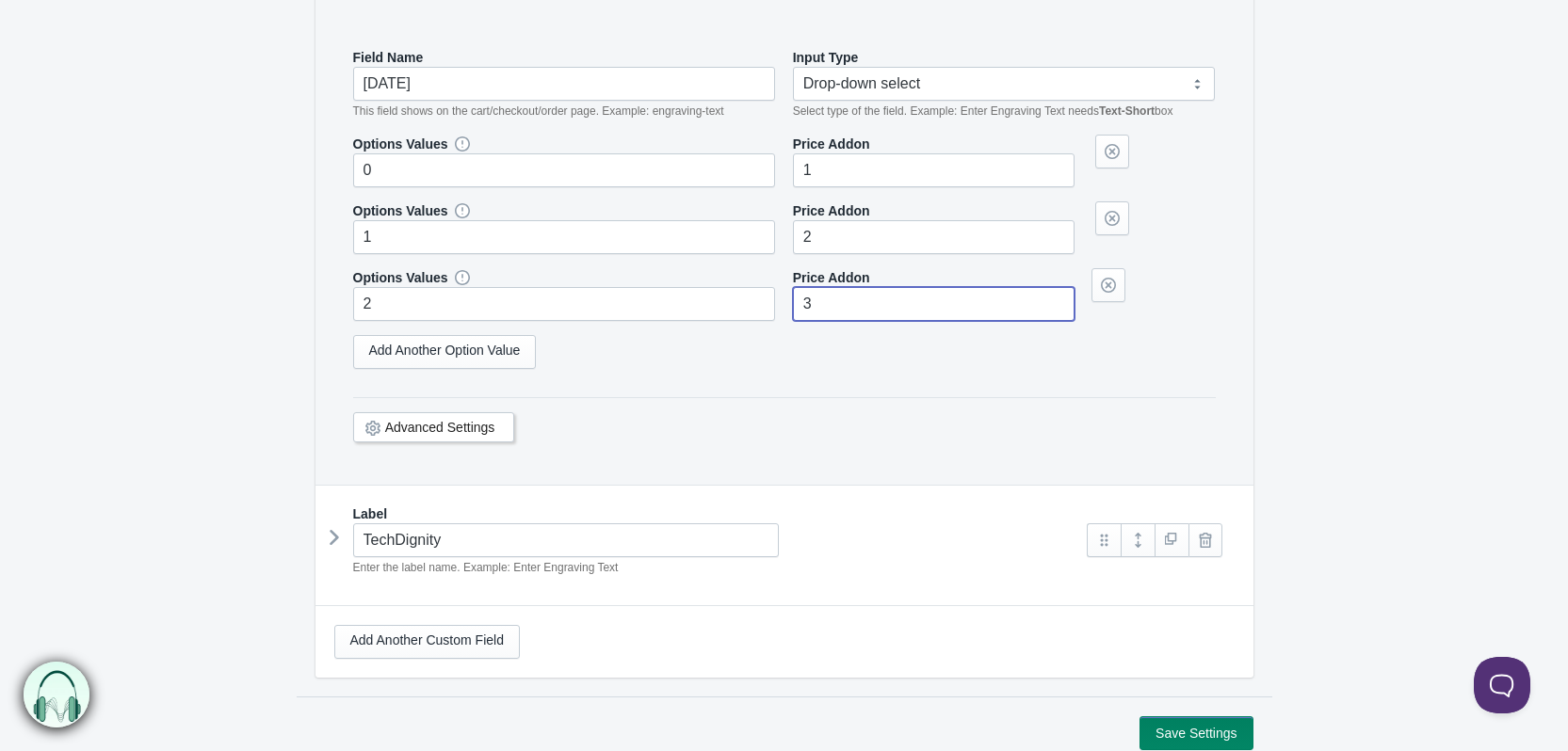
scroll to position [611, 0]
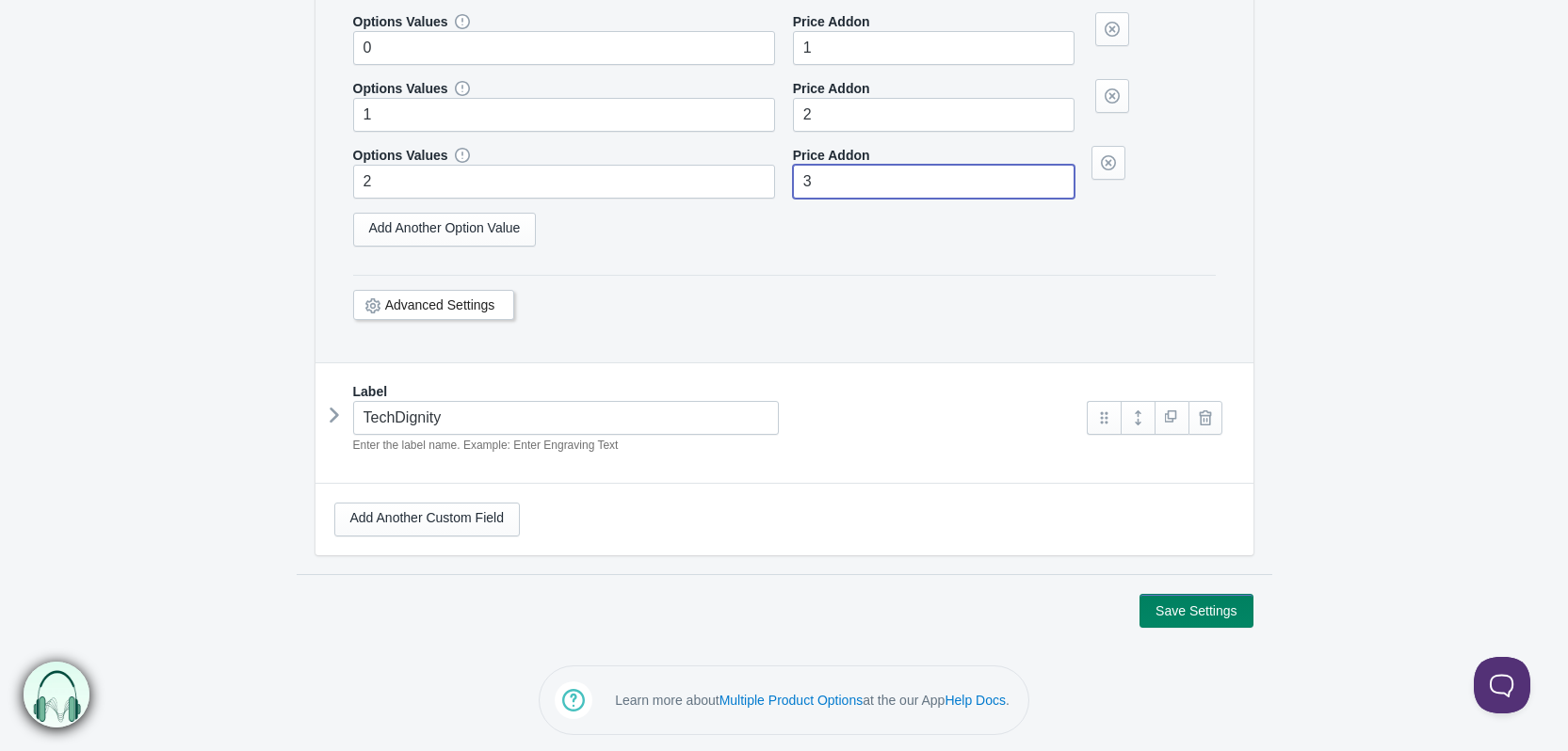
type input"] "3"
click at [1169, 604] on button "Save Settings" at bounding box center [1195, 611] width 112 height 34
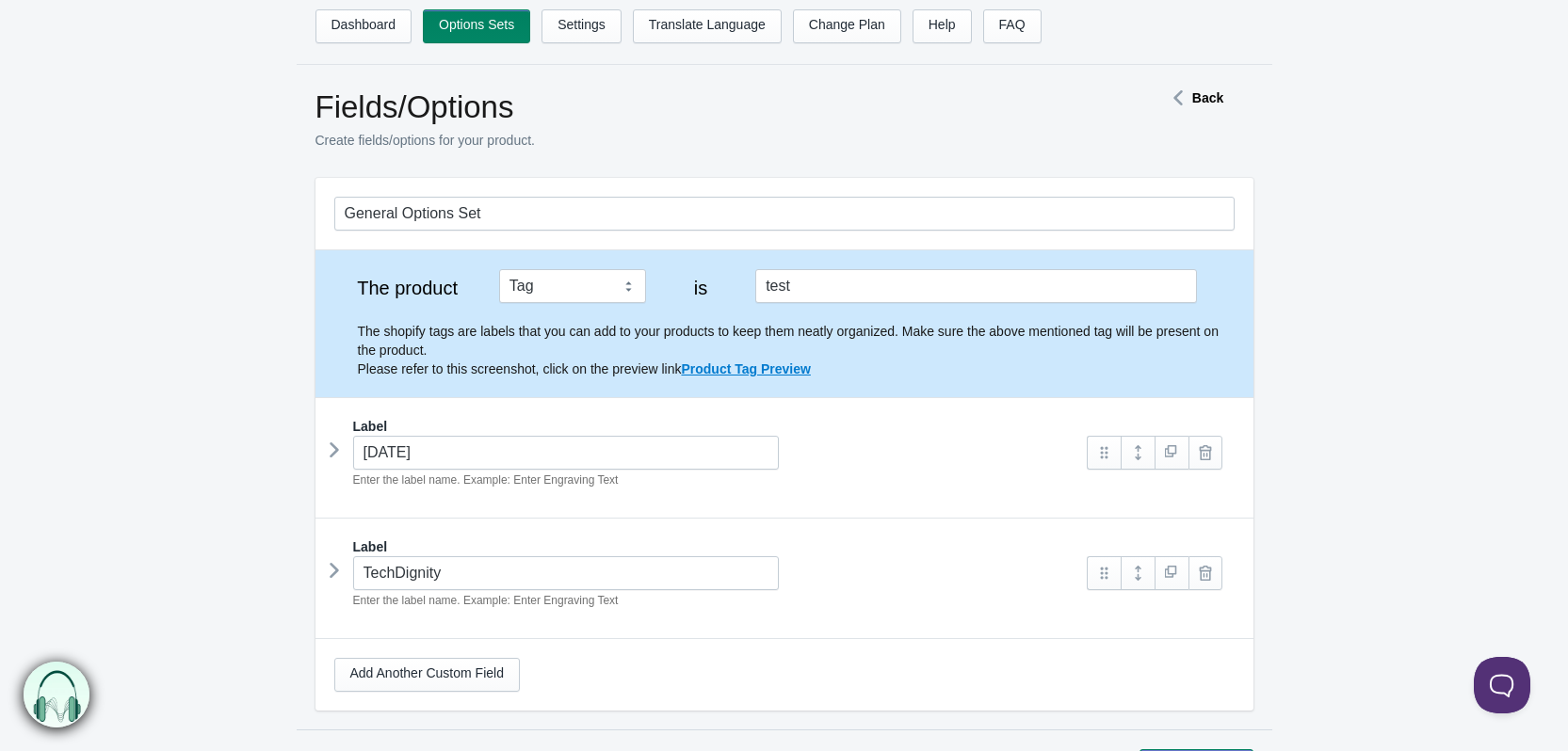
click at [335, 449] on icon at bounding box center [335, 450] width 0 height 29
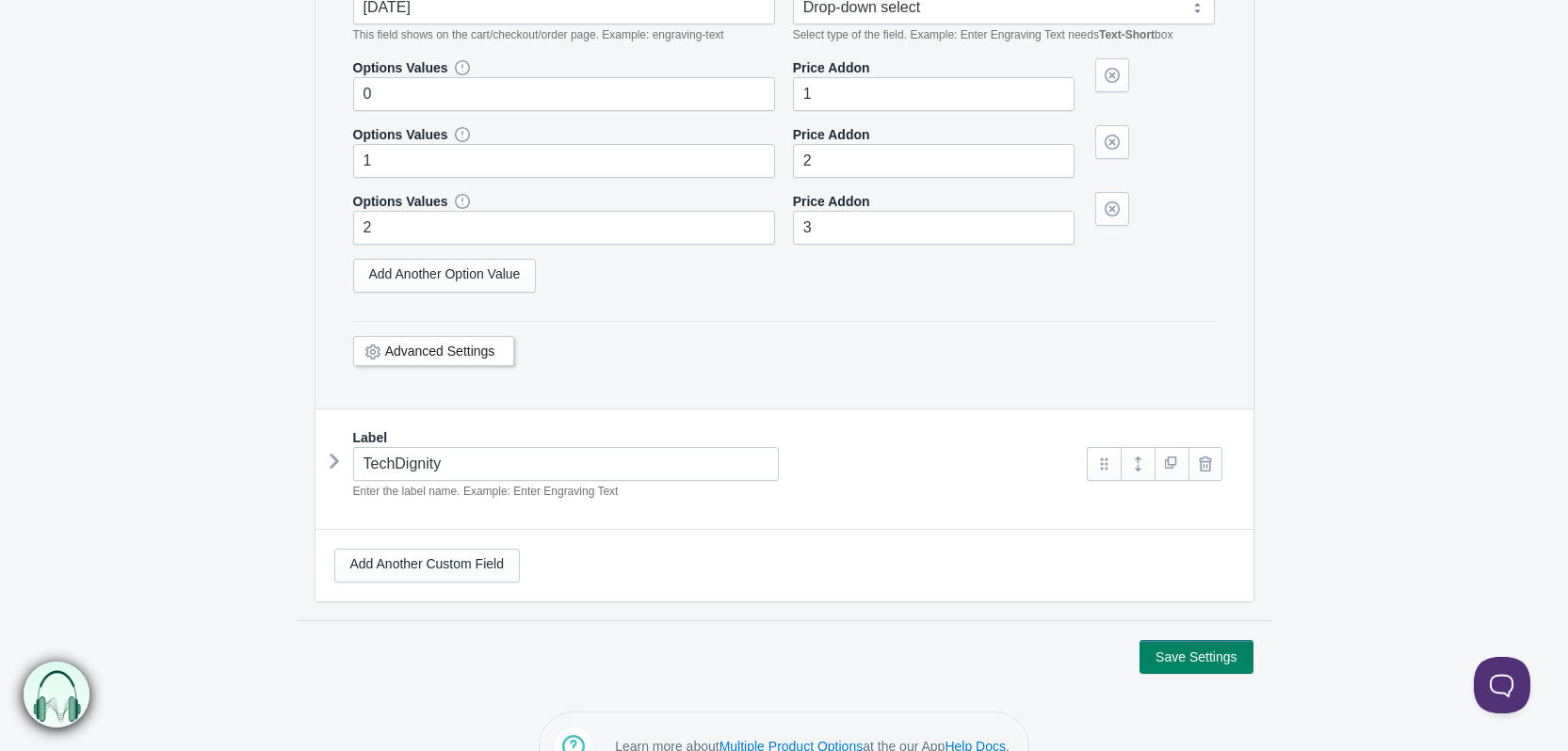
scroll to position [377, 0]
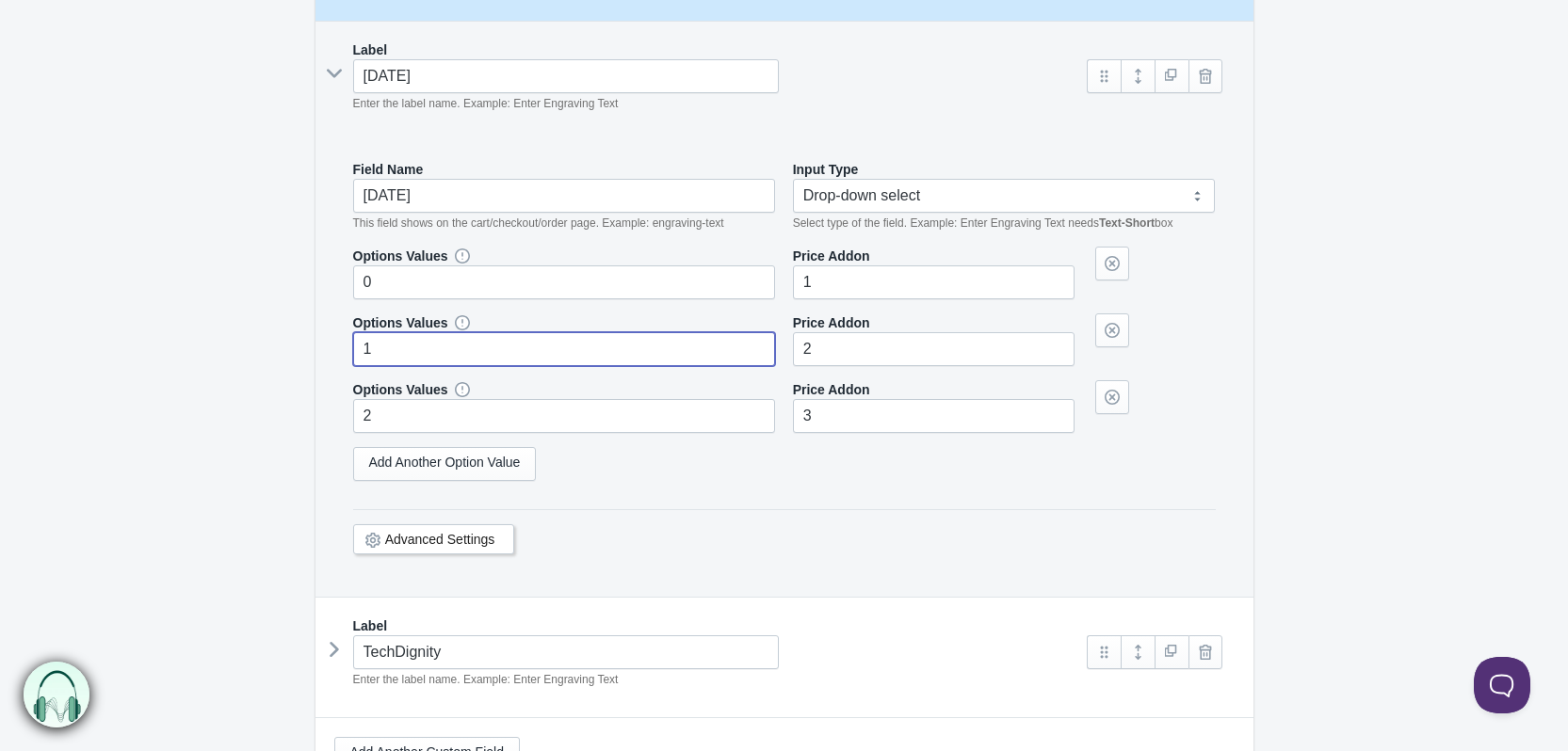
click at [412, 343] on input "1" at bounding box center [564, 349] width 422 height 34
type input "3"
click at [236, 387] on form "General Options Set The product Tag Vendor Type URL Handle All Products is test…" at bounding box center [784, 332] width 1568 height 1061
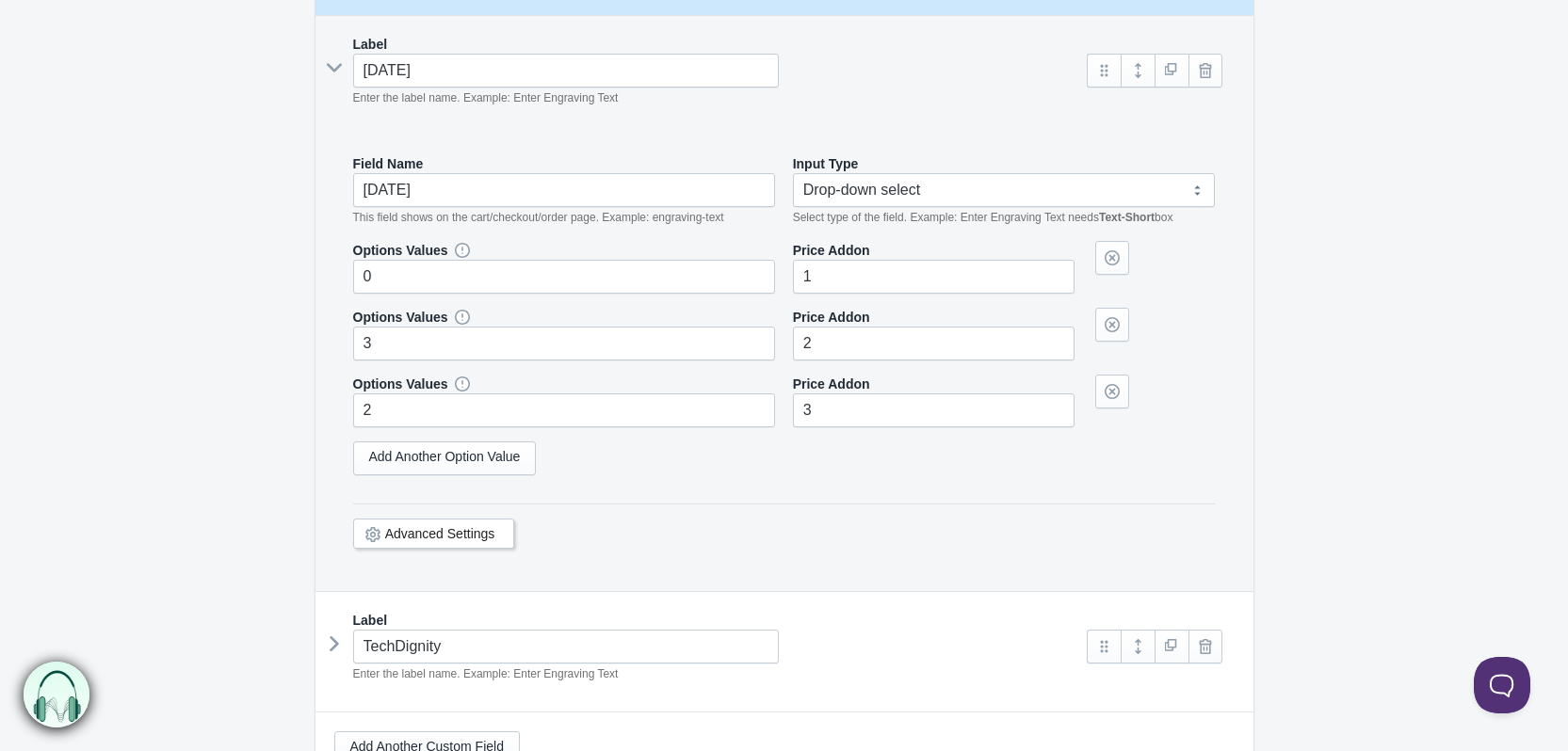
scroll to position [611, 0]
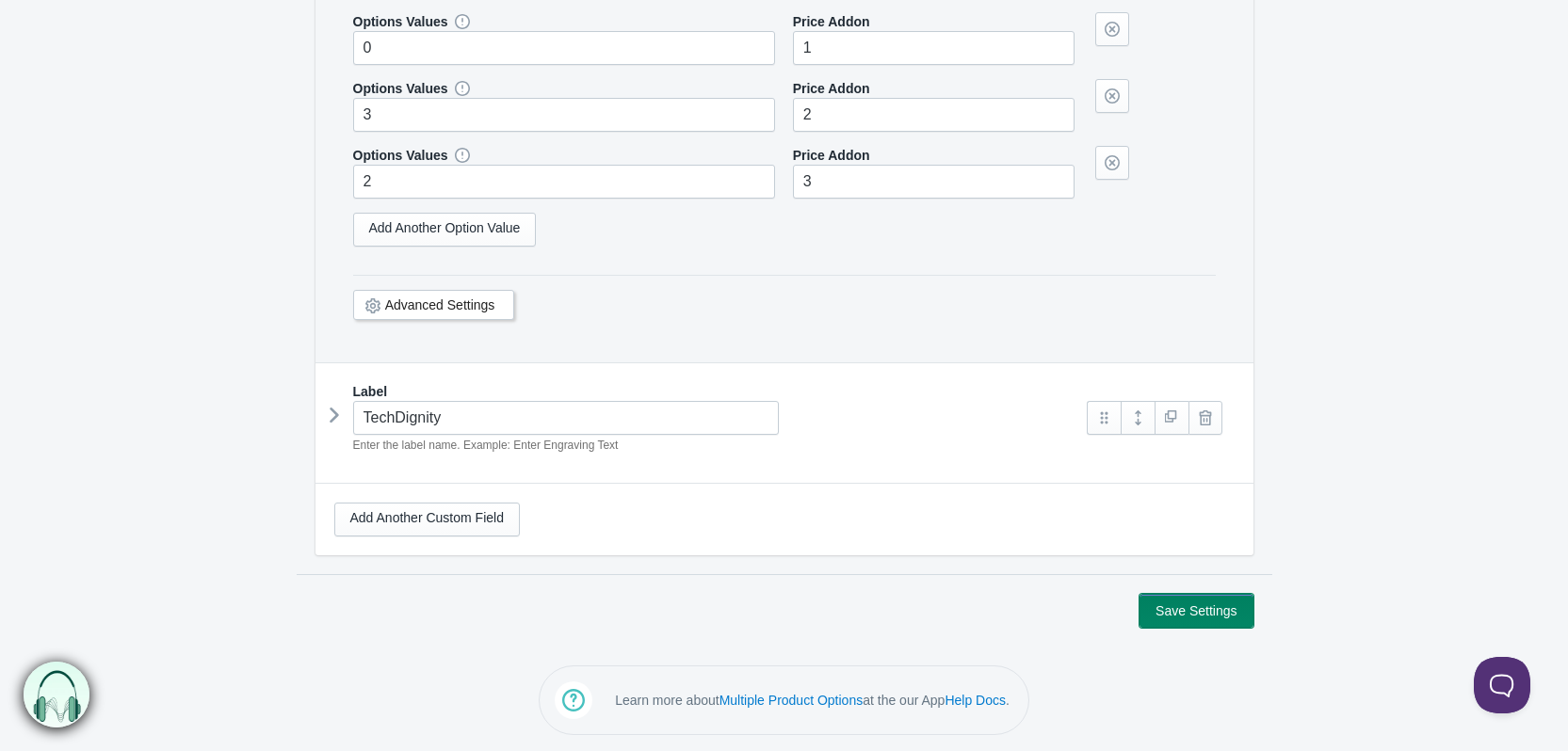
click at [1186, 605] on button "Save Settings" at bounding box center [1195, 611] width 112 height 34
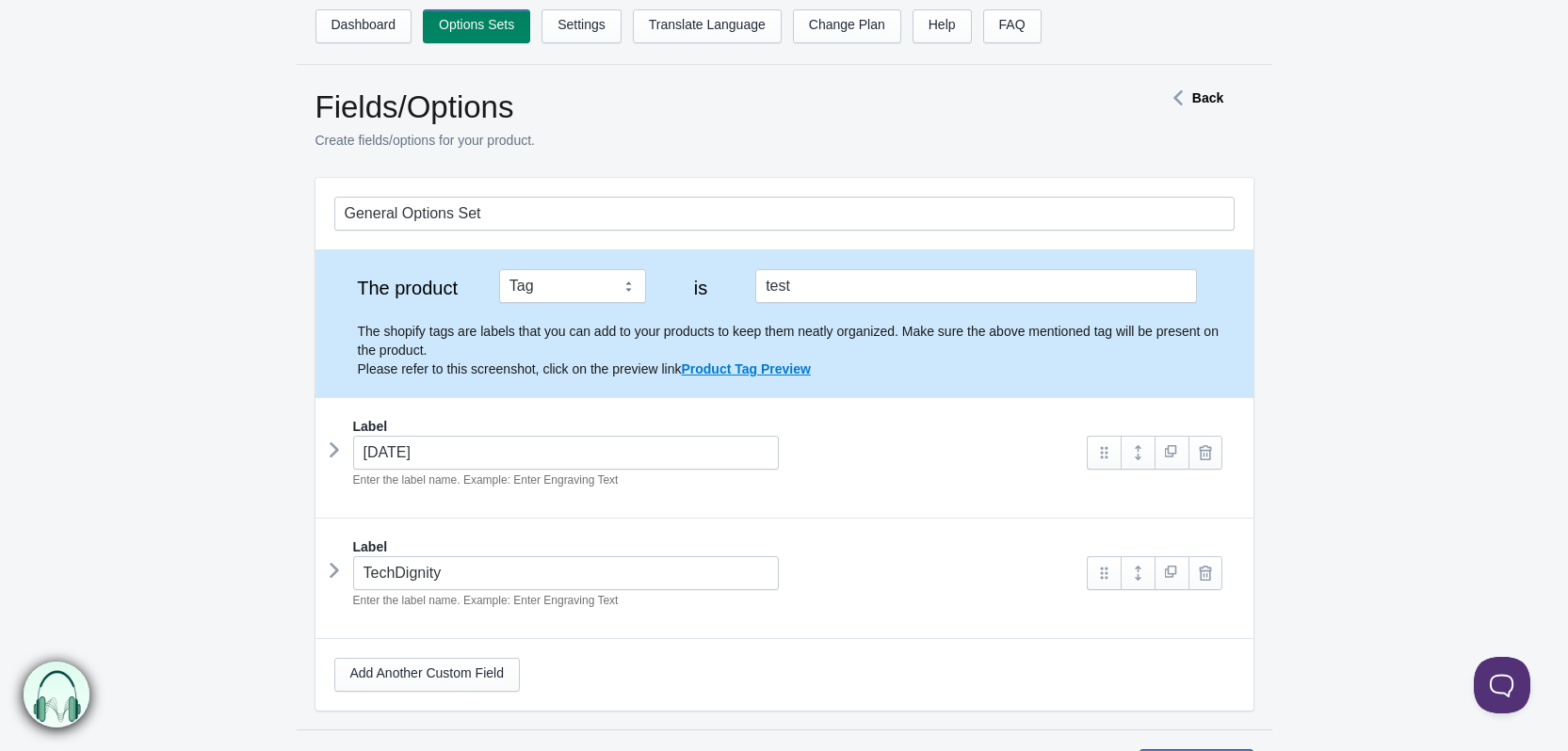
click at [335, 453] on icon at bounding box center [335, 450] width 0 height 29
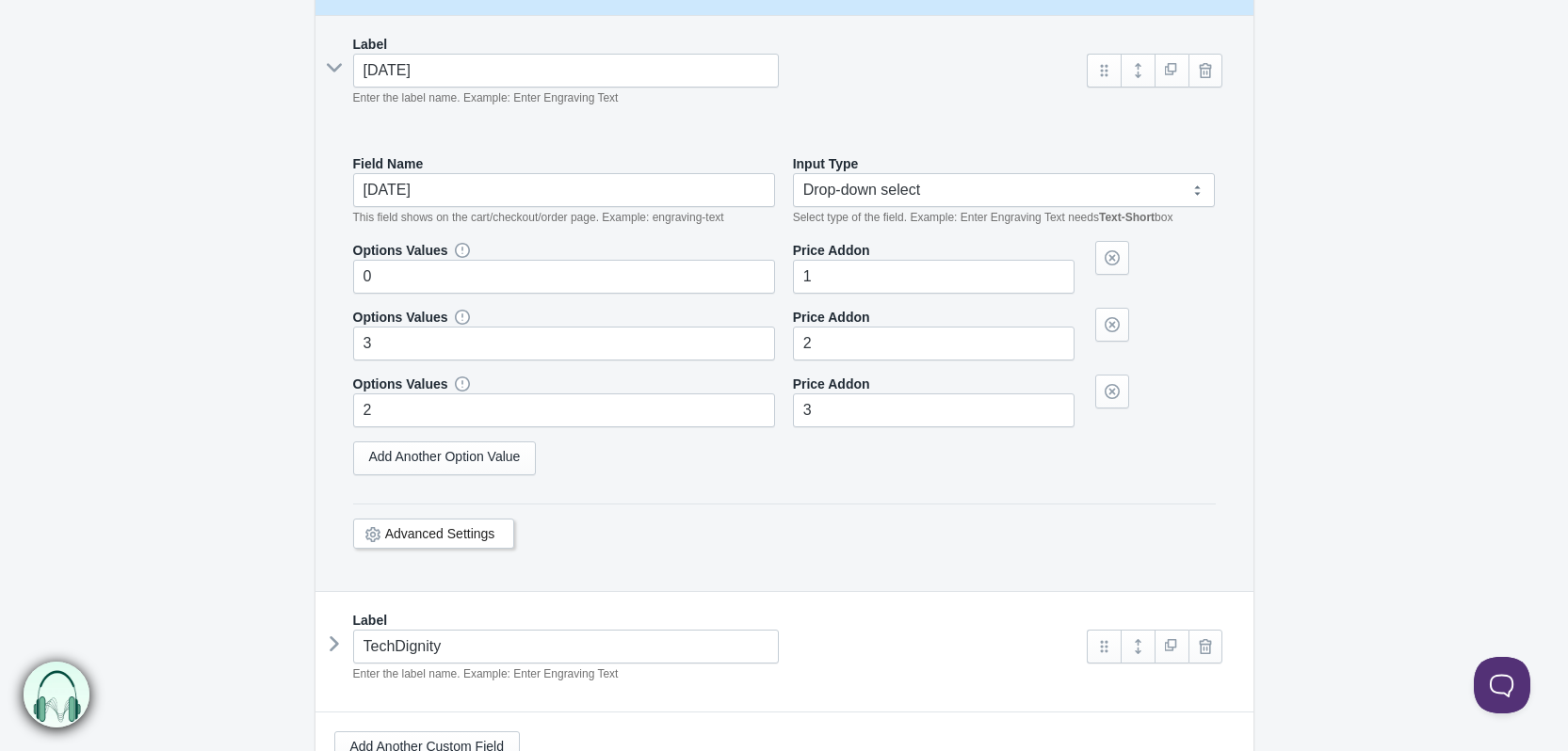
scroll to position [377, 0]
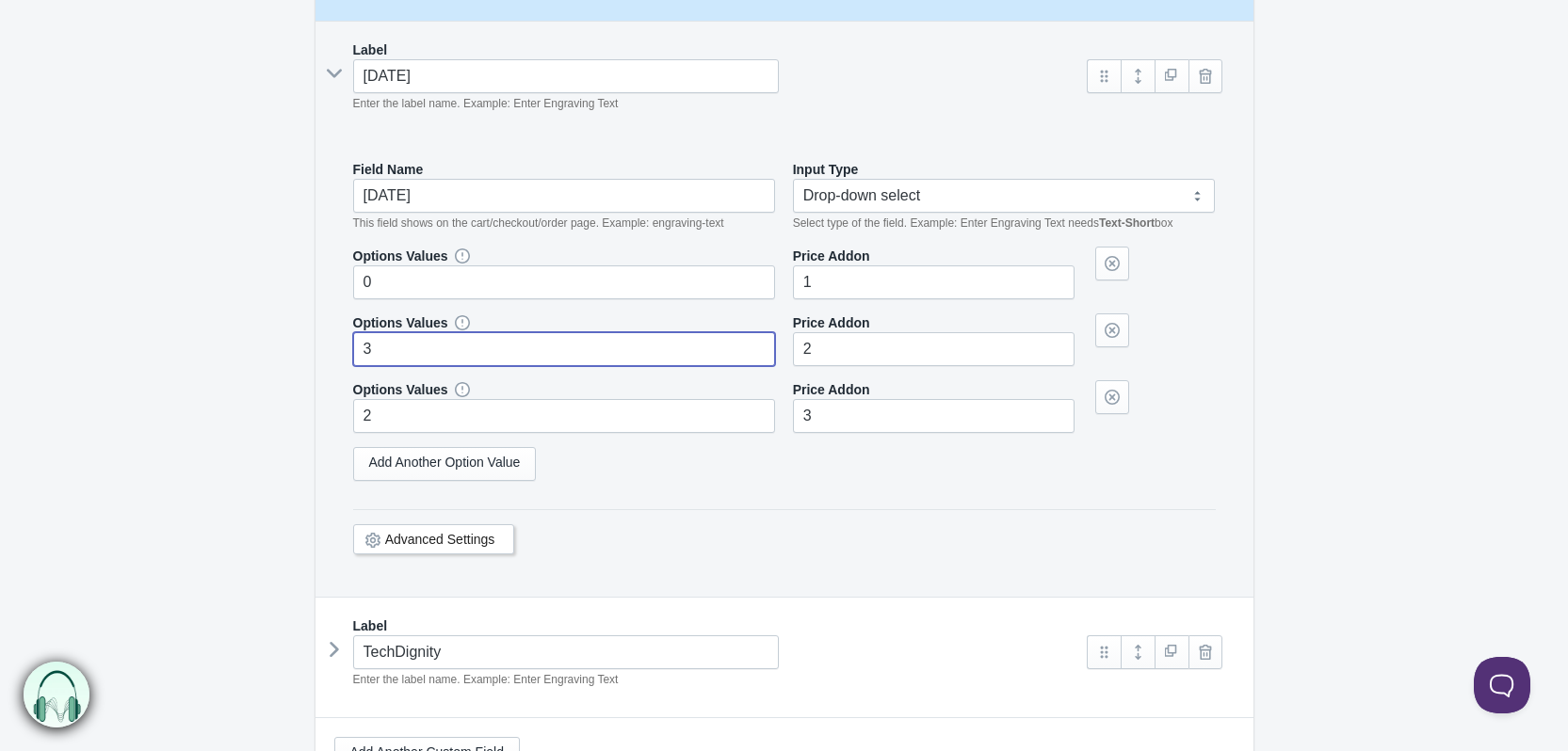
click at [385, 346] on input "3" at bounding box center [564, 349] width 422 height 34
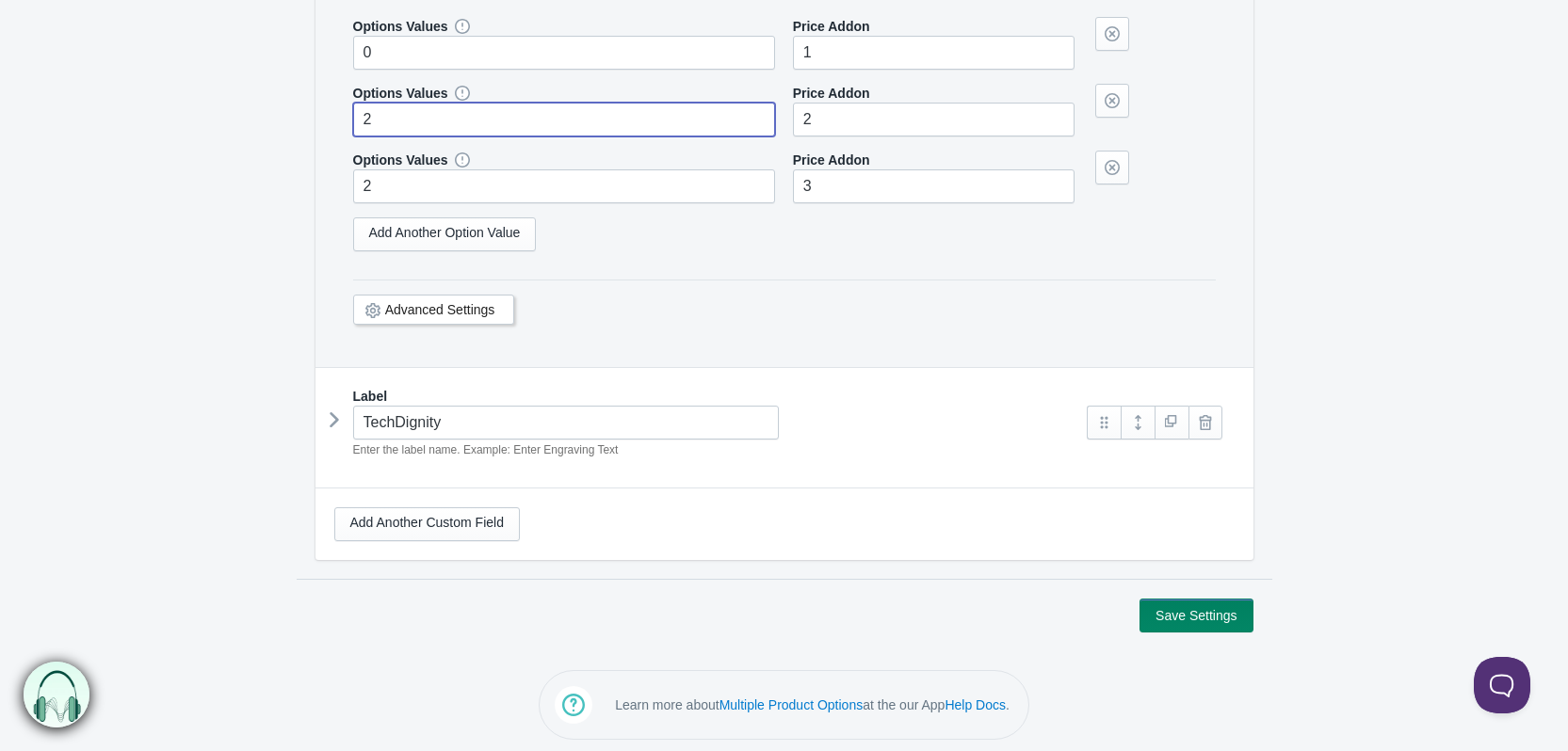
scroll to position [611, 0]
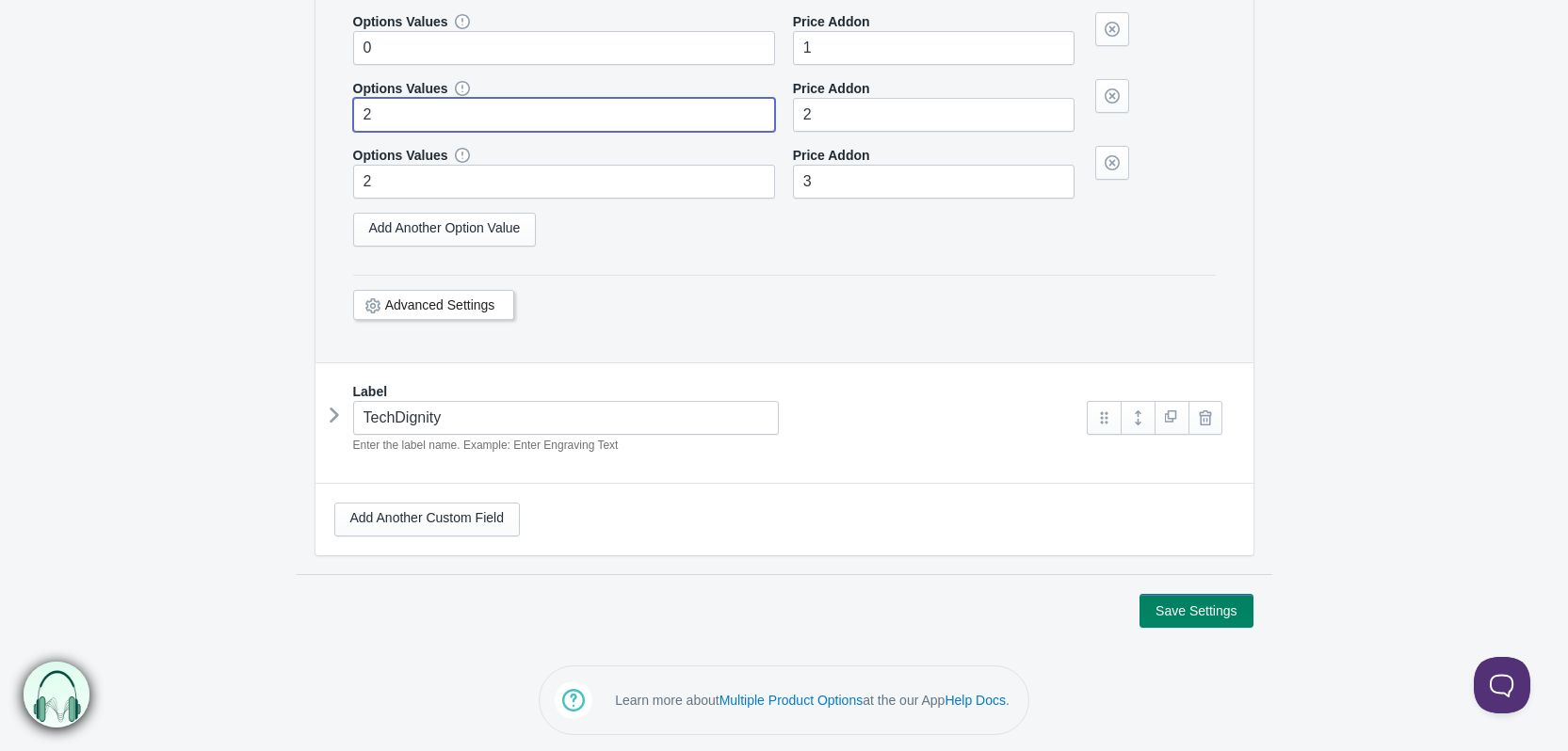
type input "2"
click at [1193, 608] on button "Save Settings" at bounding box center [1195, 611] width 112 height 34
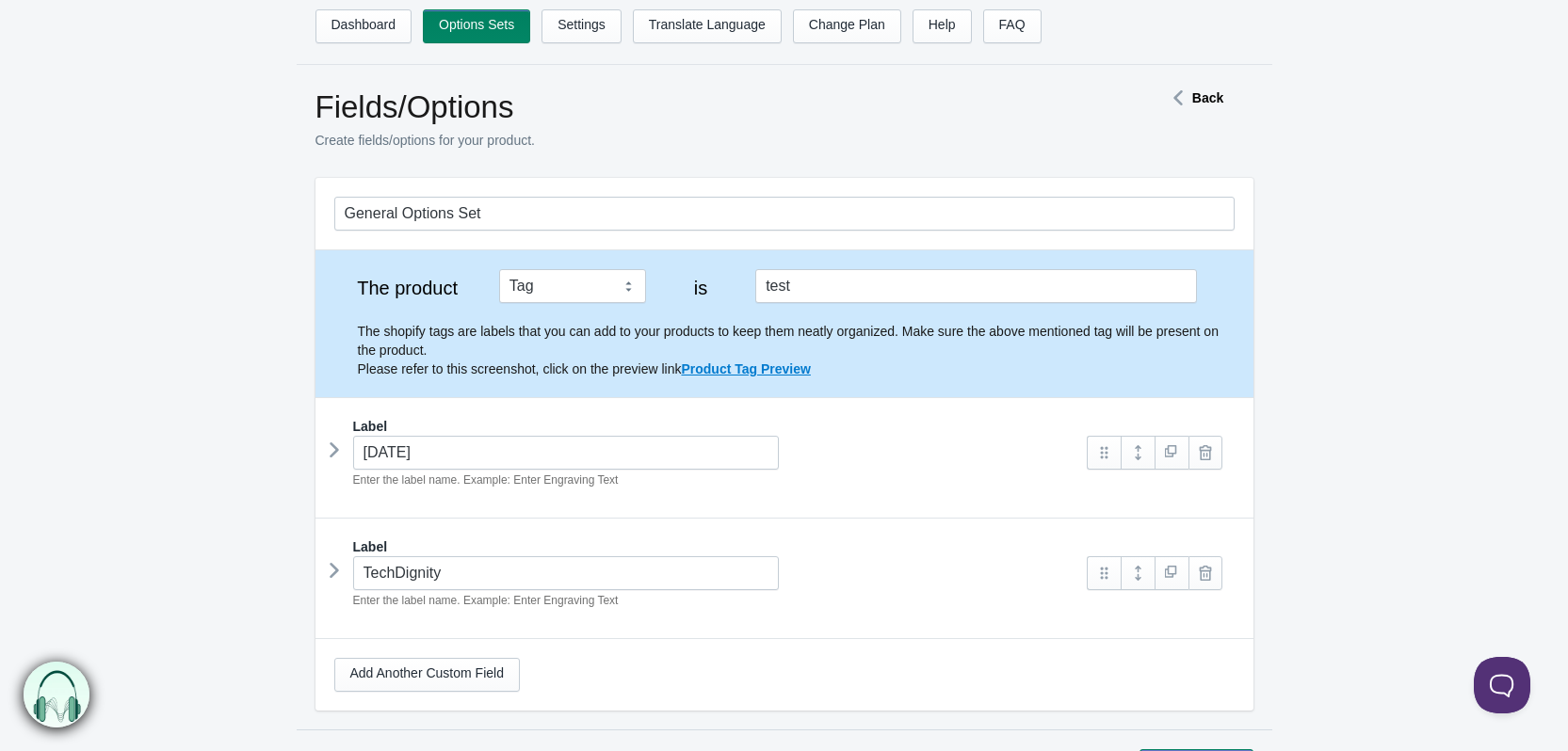
click at [335, 447] on icon at bounding box center [335, 450] width 0 height 29
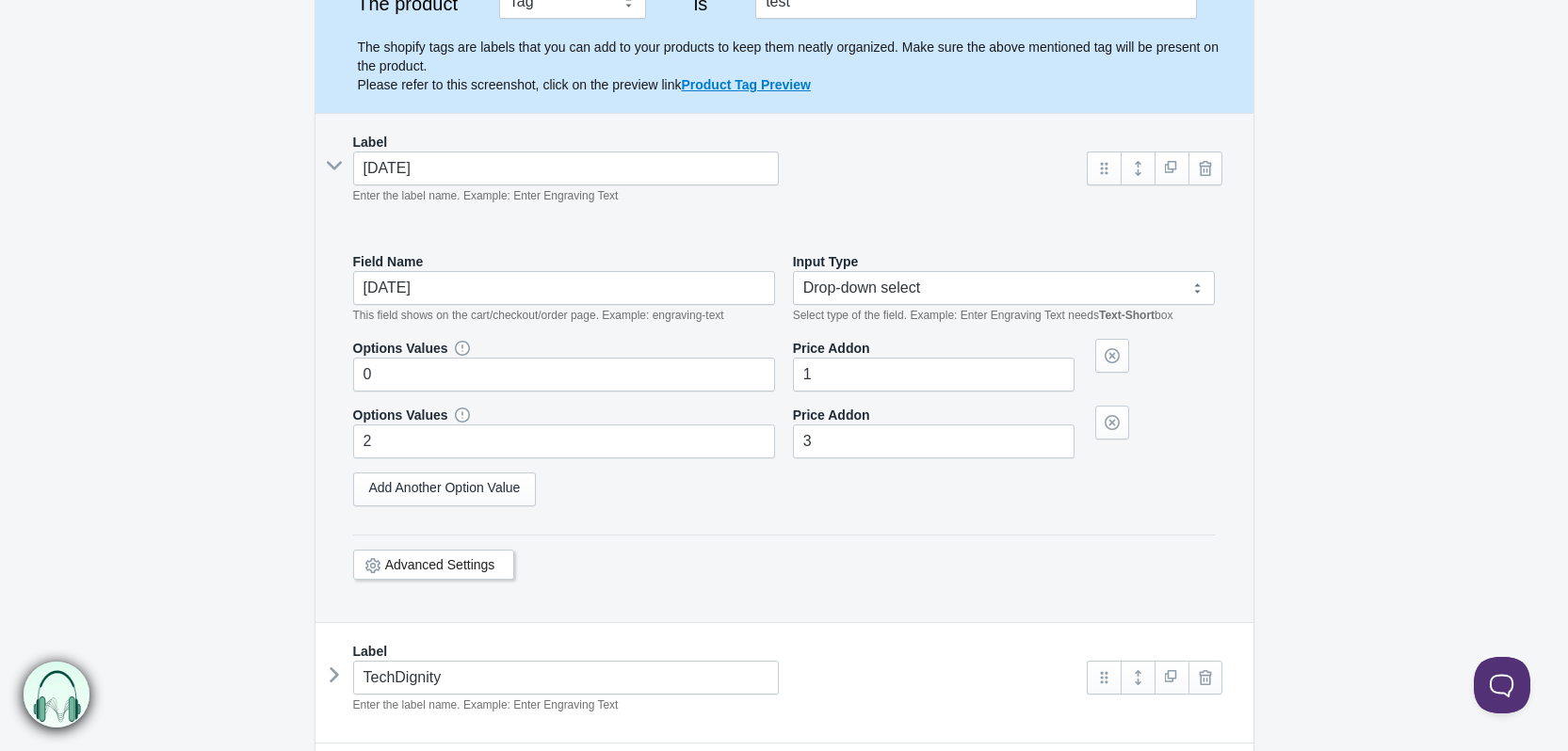
scroll to position [282, 0]
drag, startPoint x: 385, startPoint y: 377, endPoint x: 348, endPoint y: 380, distance: 37.1
click at [348, 380] on div "Field Name tuesday This field shows on the cart/checkout/order page. Example: e…" at bounding box center [784, 430] width 900 height 389
type input "2"
click at [257, 438] on form "General Options Set The product Tag Vendor Type URL Handle All Products is test…" at bounding box center [784, 393] width 1568 height 995
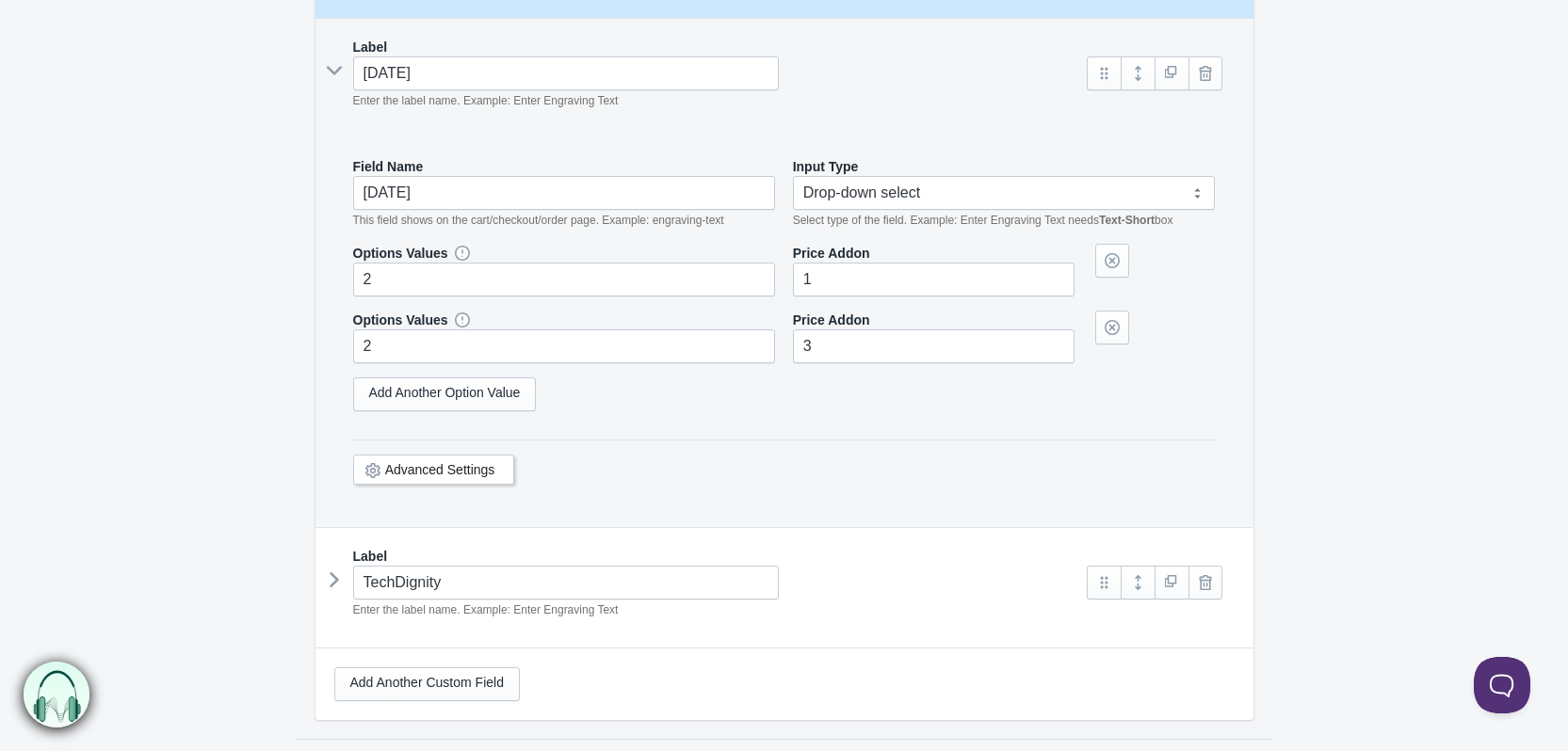
scroll to position [544, 0]
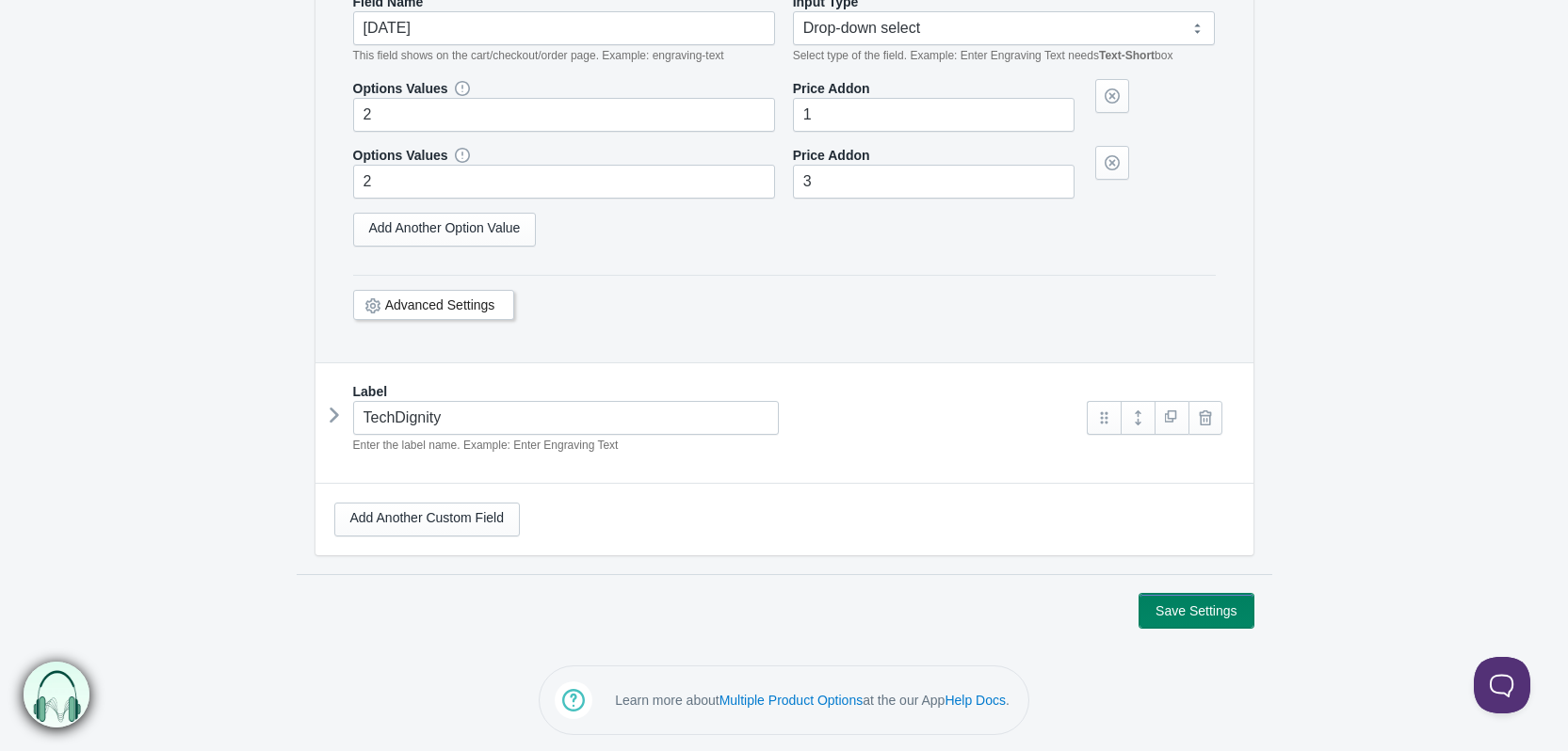
click at [1213, 605] on button "Save Settings" at bounding box center [1195, 611] width 112 height 34
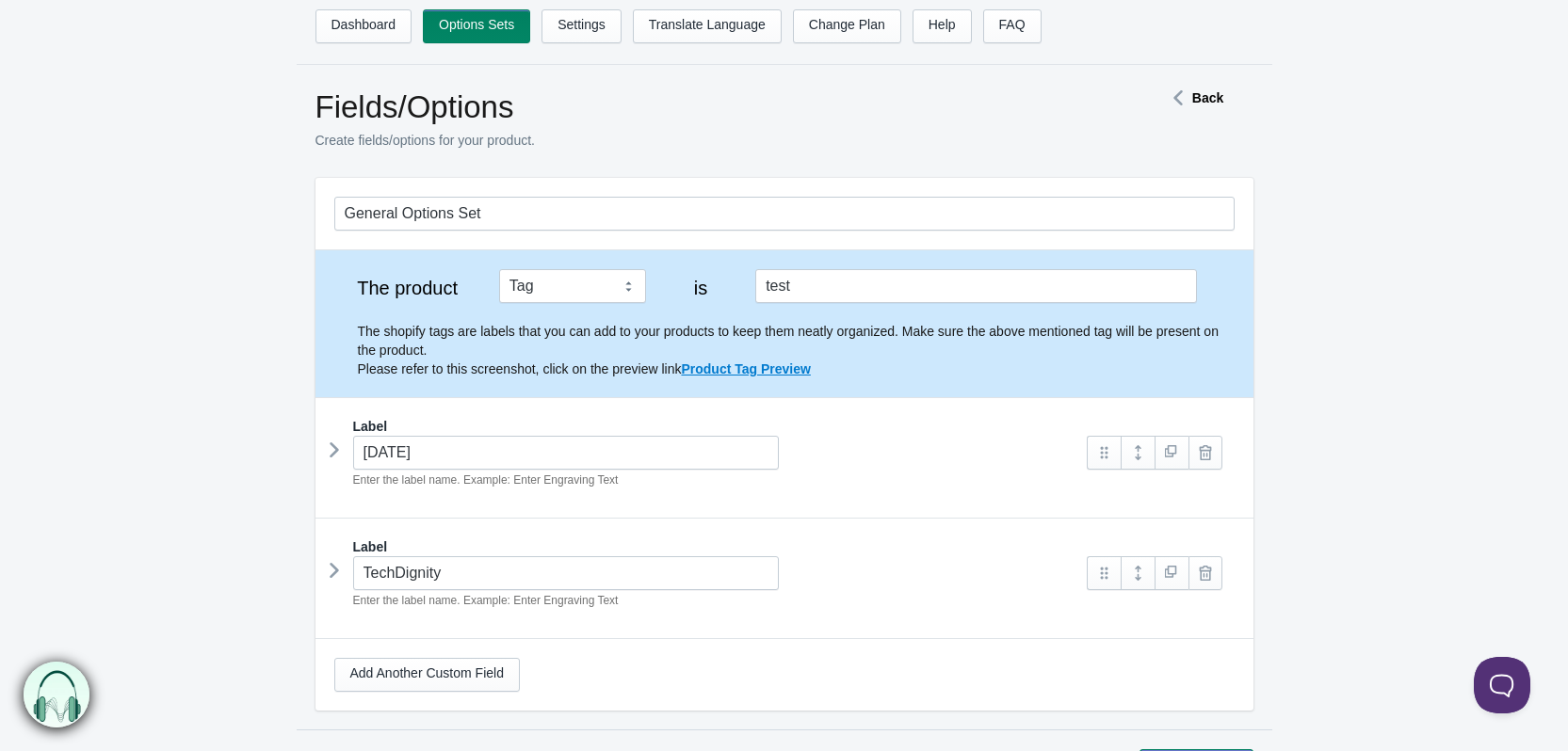
click at [335, 452] on icon at bounding box center [335, 450] width 0 height 29
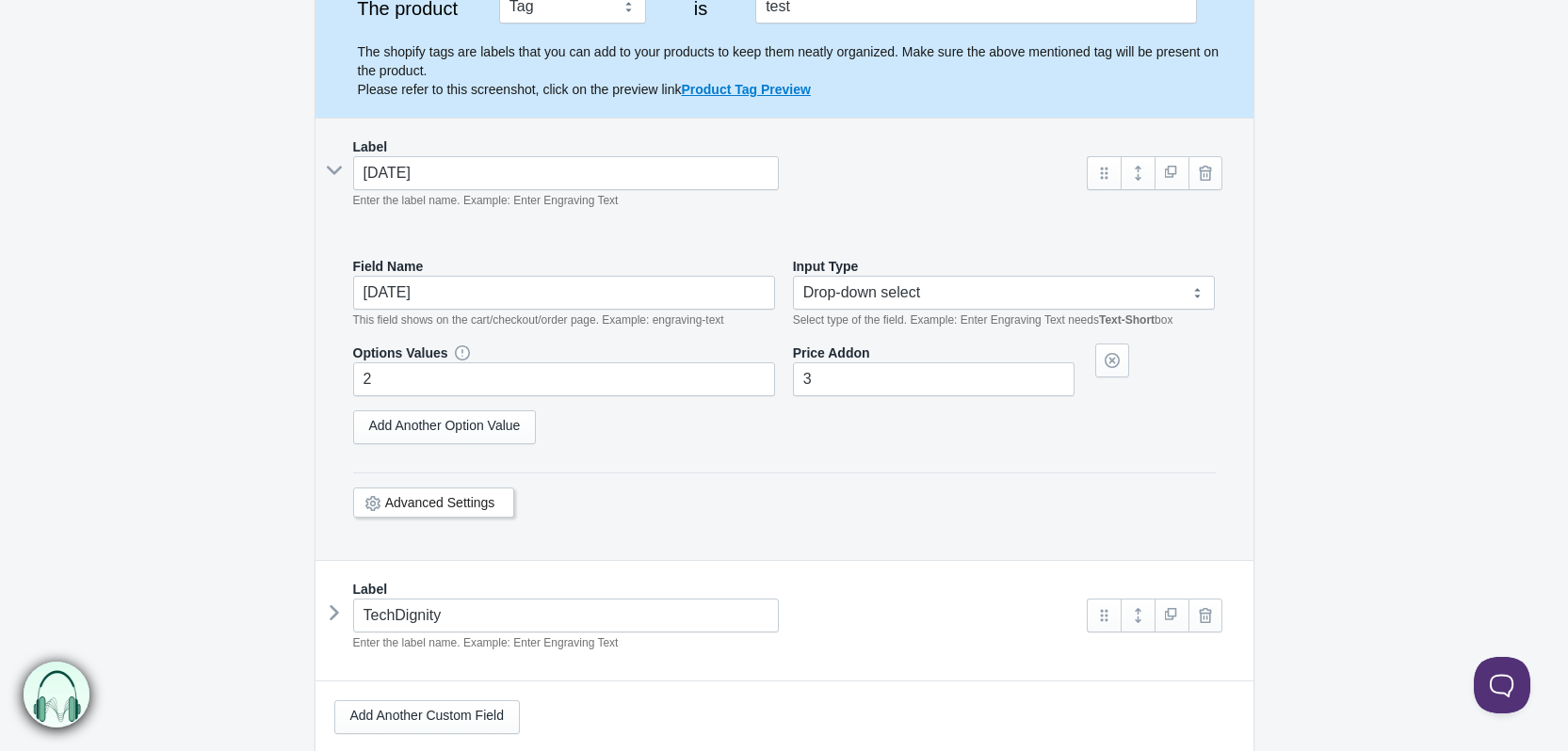
scroll to position [282, 0]
click at [441, 419] on link "Add Another Option Value" at bounding box center [445, 424] width 184 height 34
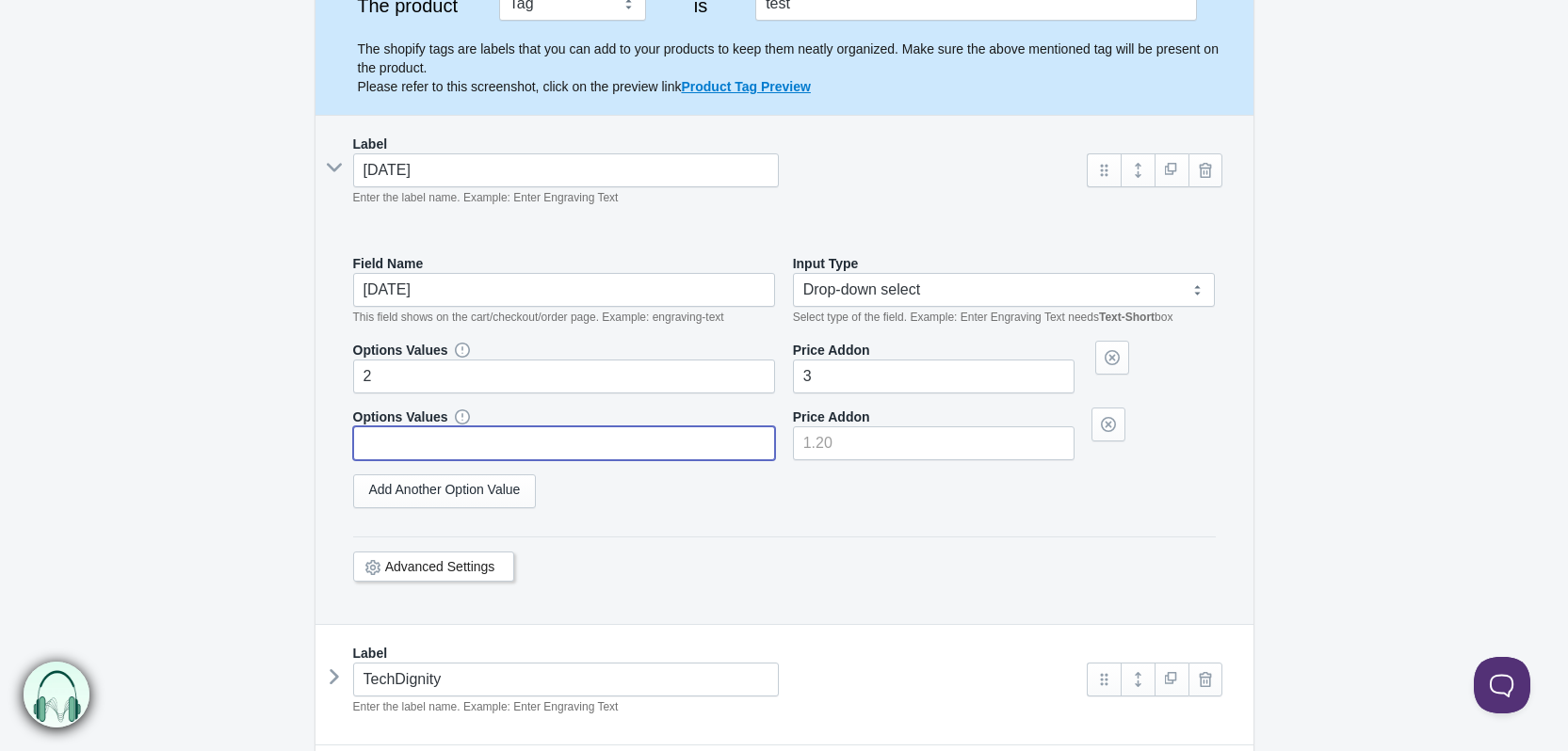
click at [421, 448] on input "text" at bounding box center [564, 443] width 422 height 34
type input "2"
click at [827, 440] on input"] "number" at bounding box center [933, 443] width 281 height 34
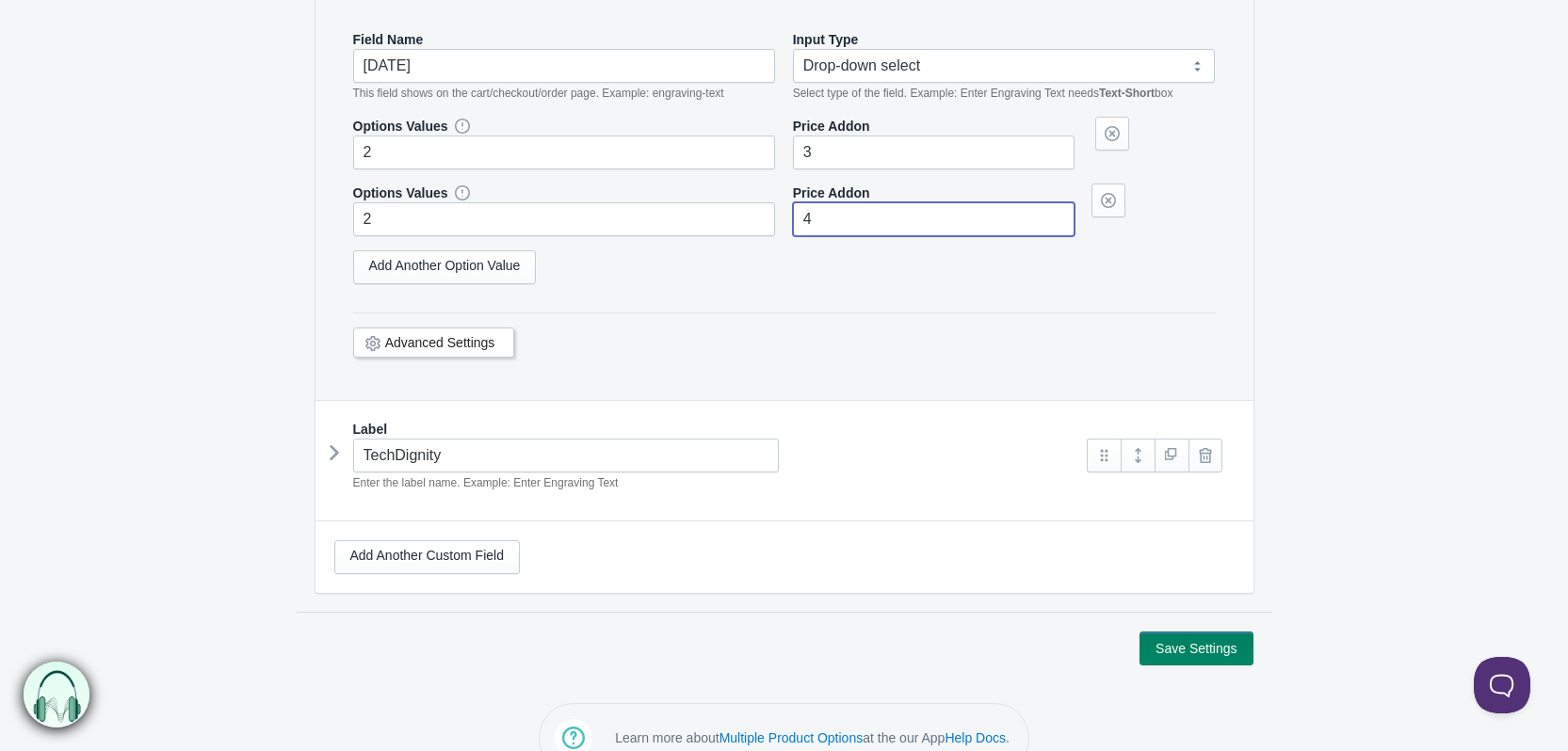
scroll to position [544, 0]
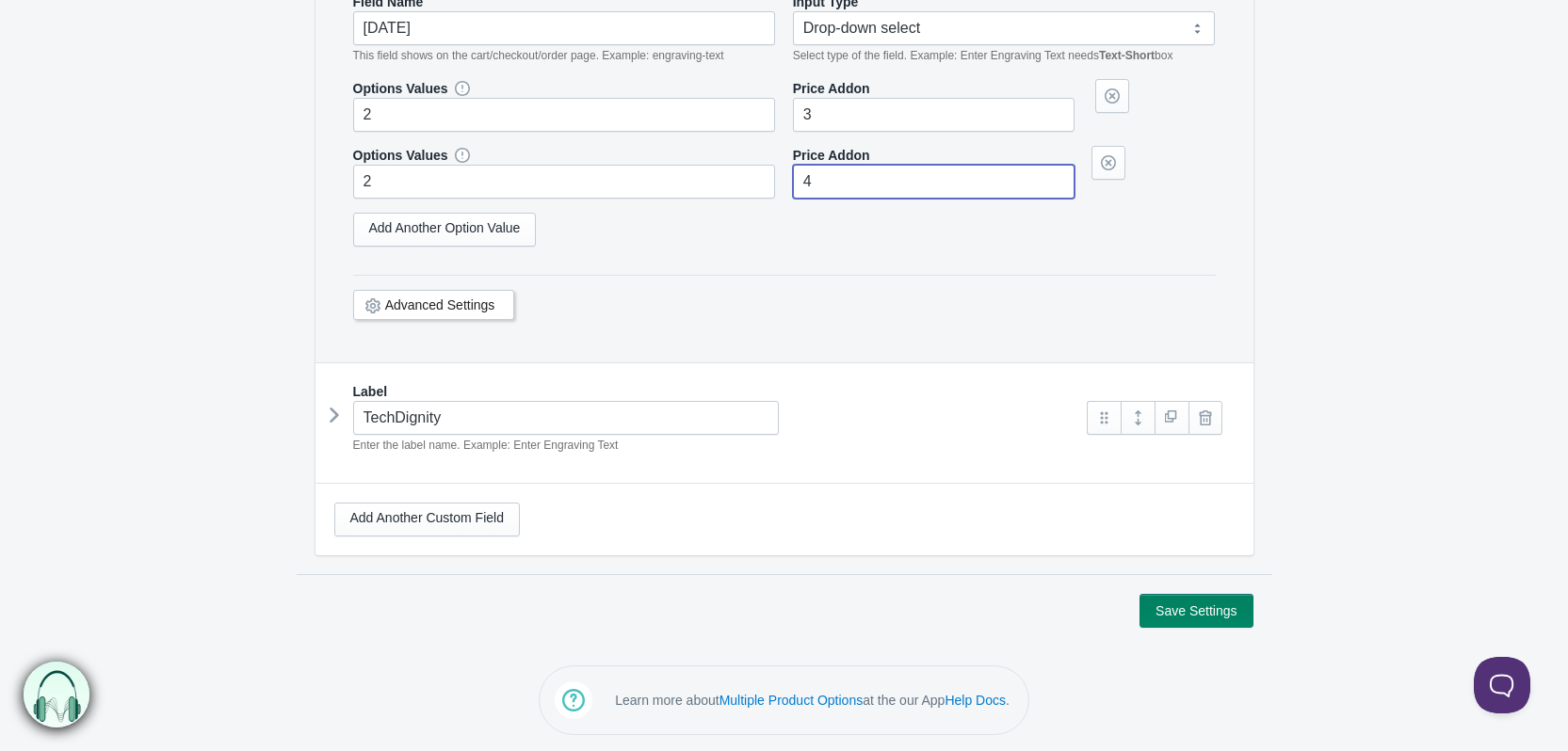
type input"] "4"
click at [1204, 602] on button "Save Settings" at bounding box center [1195, 611] width 112 height 34
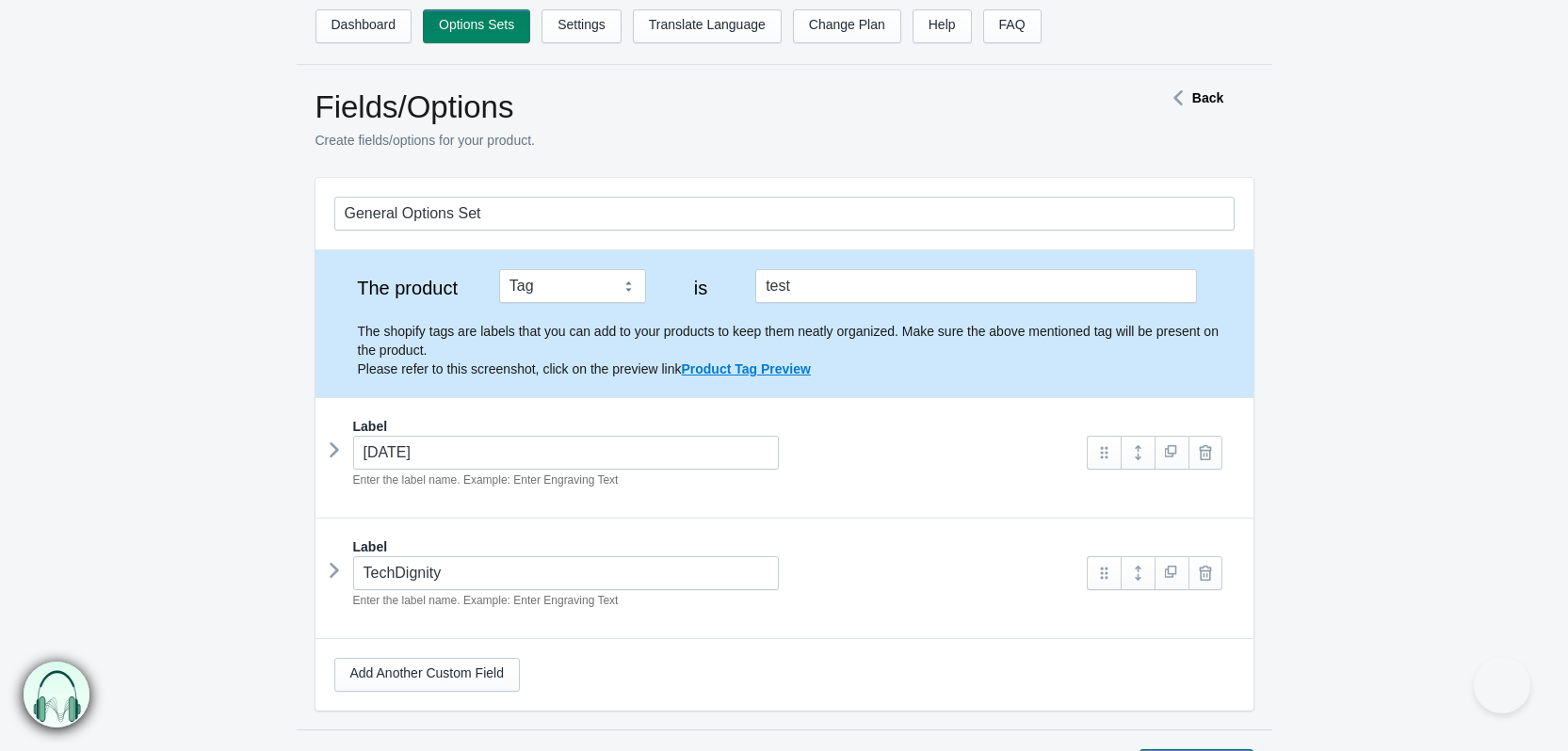
click at [335, 451] on icon at bounding box center [335, 450] width 0 height 29
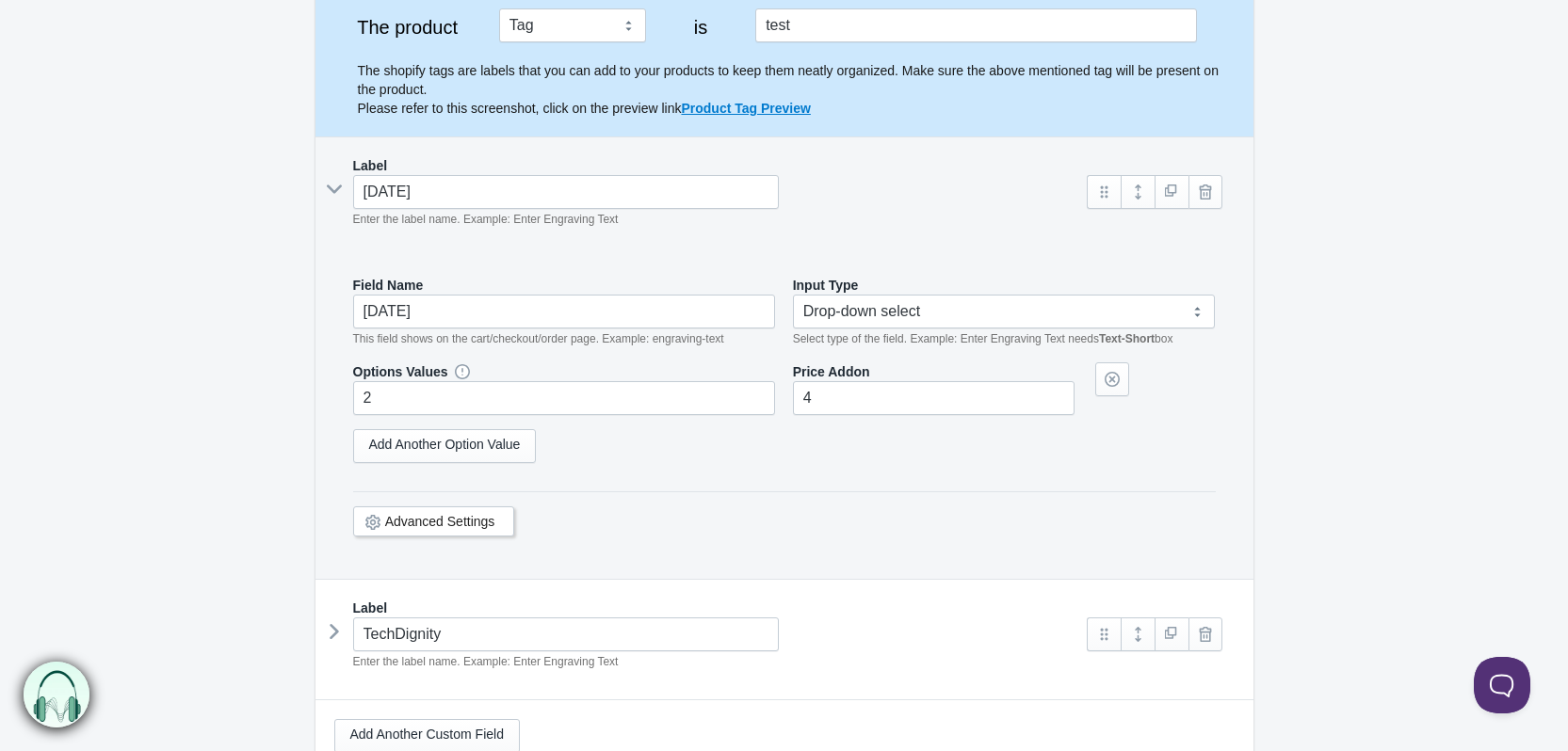
scroll to position [282, 0]
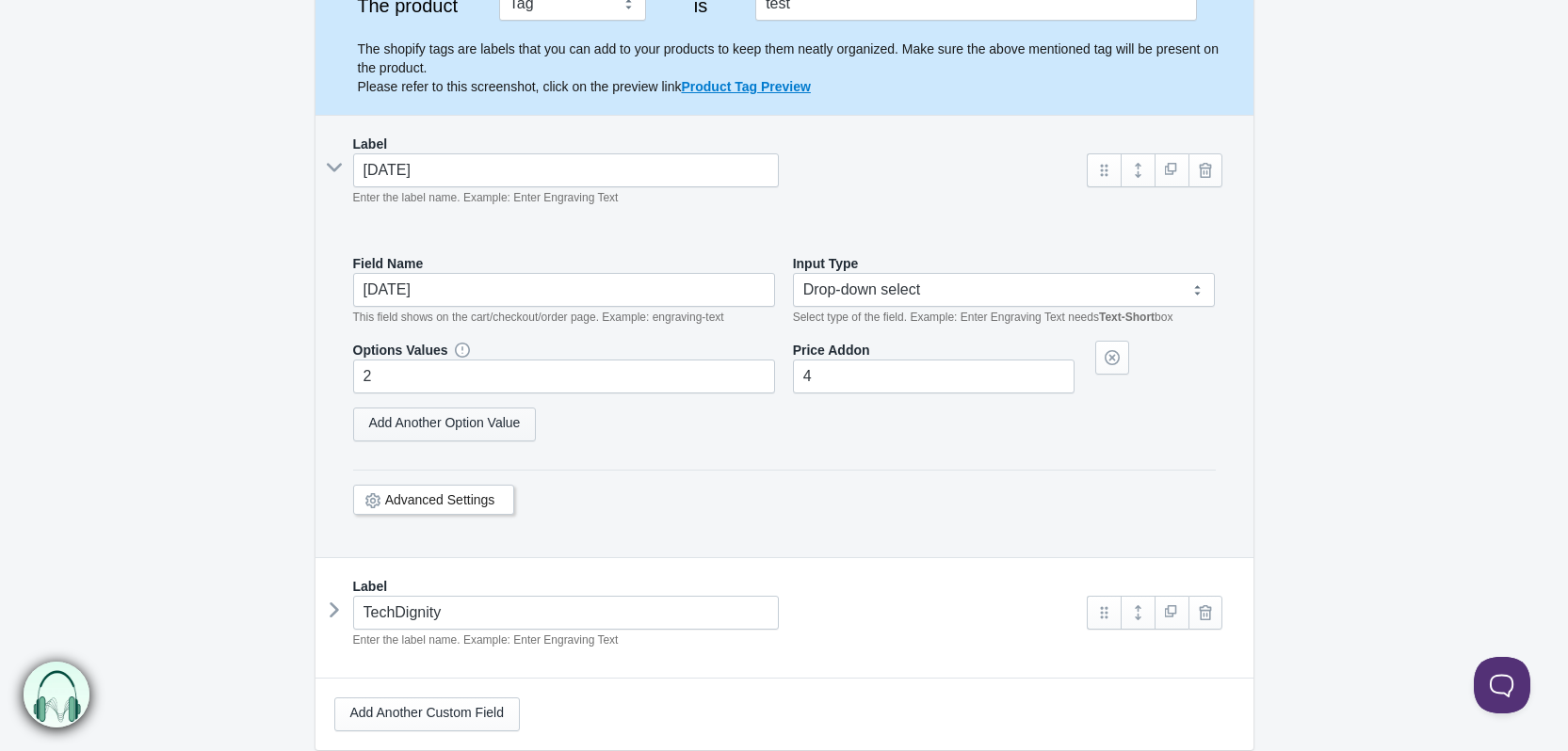
click at [428, 420] on link "Add Another Option Value" at bounding box center [445, 424] width 184 height 34
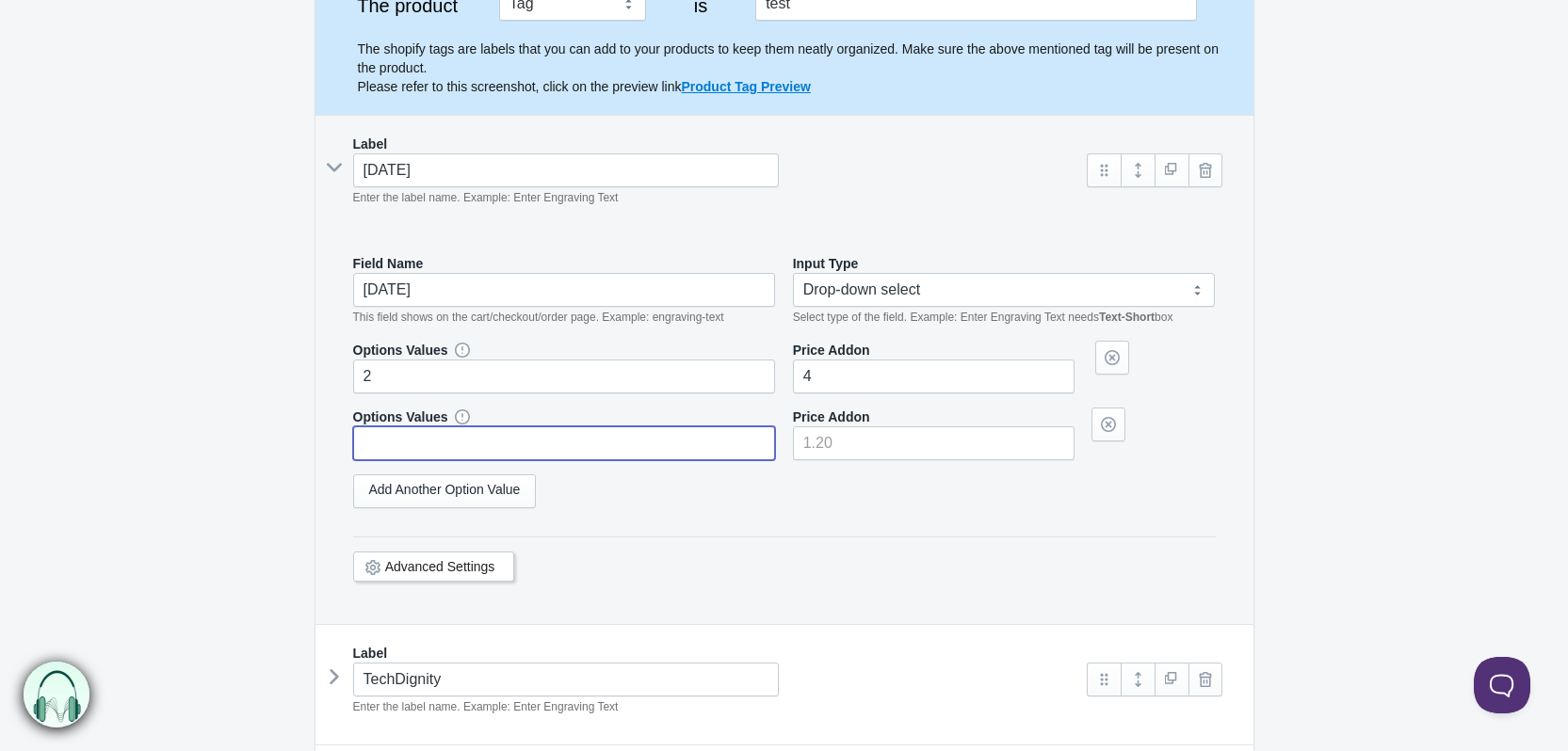
click at [409, 435] on input "text" at bounding box center [564, 443] width 422 height 34
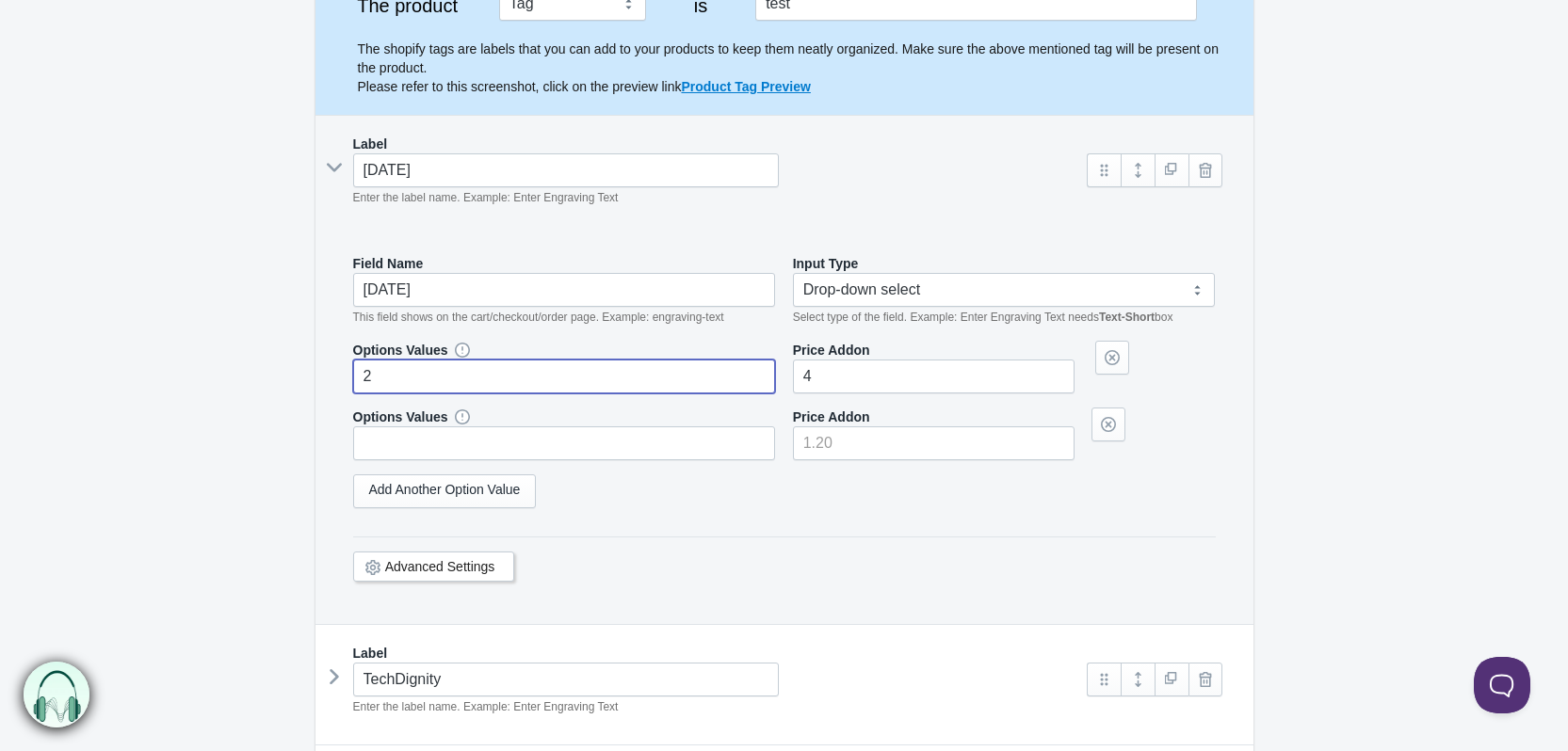
click at [375, 383] on input "2" at bounding box center [564, 376] width 422 height 34
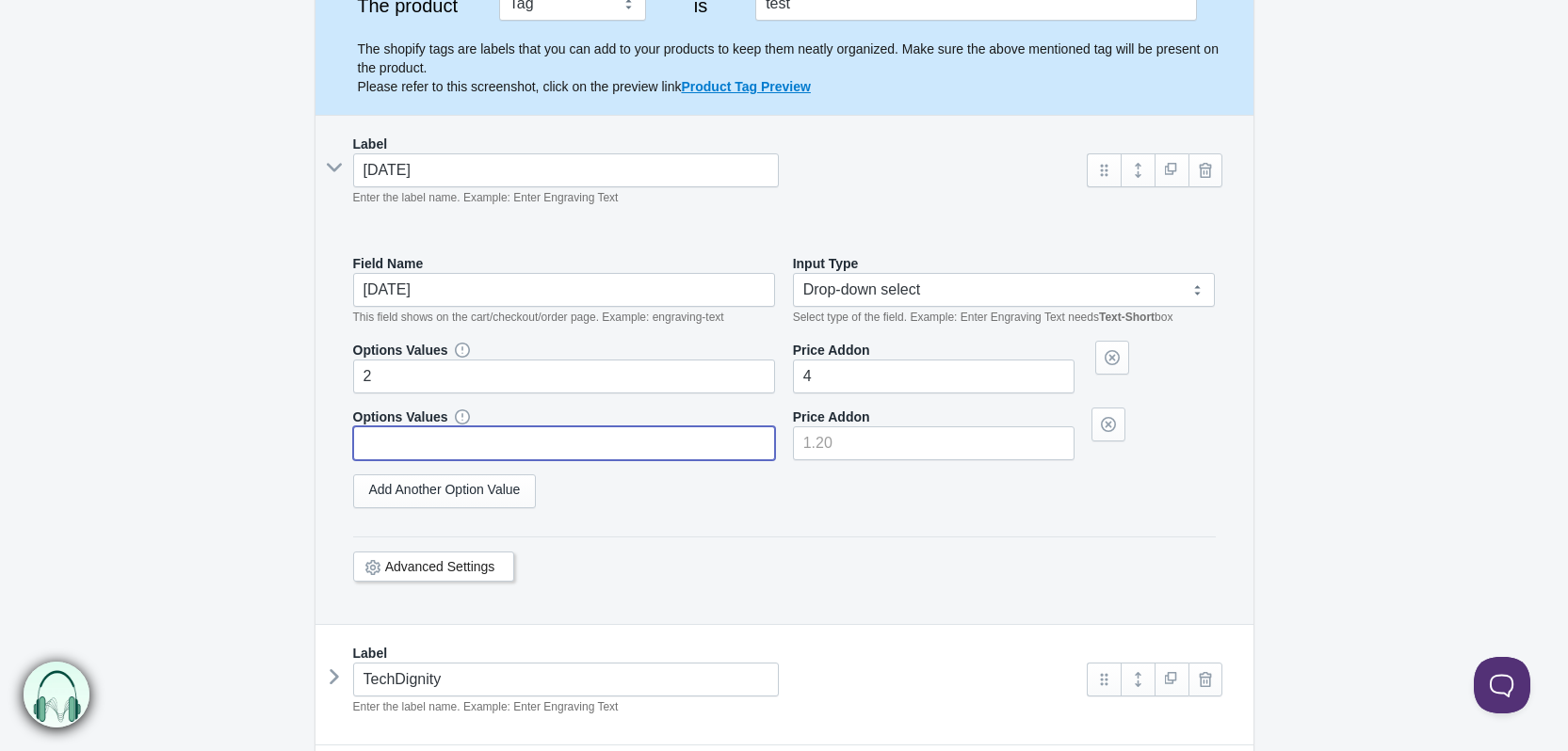
click at [361, 436] on input "text" at bounding box center [564, 443] width 422 height 34
type input "2"
type input "3"
click at [866, 436] on input"] "number" at bounding box center [933, 443] width 281 height 34
click at [499, 489] on link "Add Another Option Value" at bounding box center [445, 491] width 184 height 34
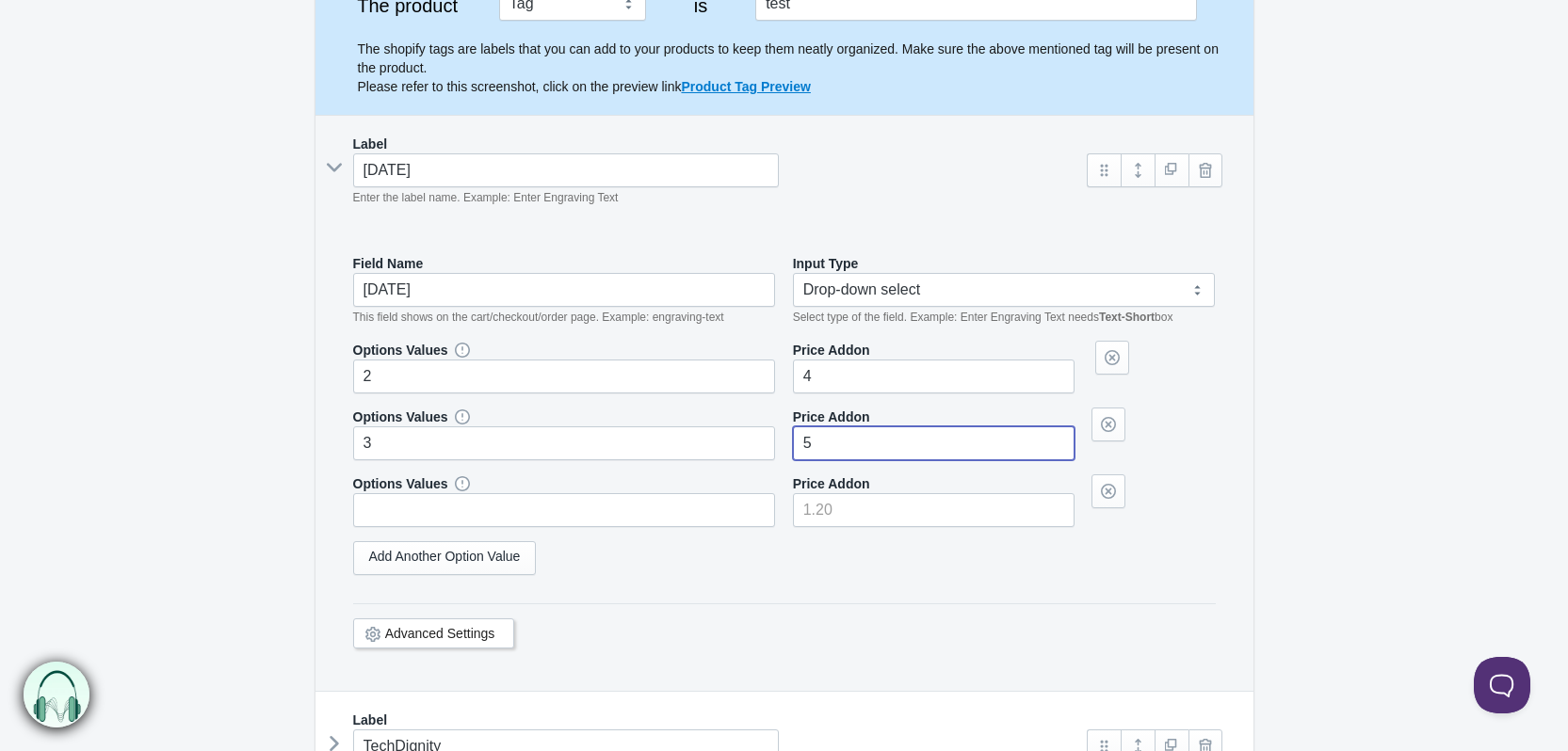
type input"] "5"
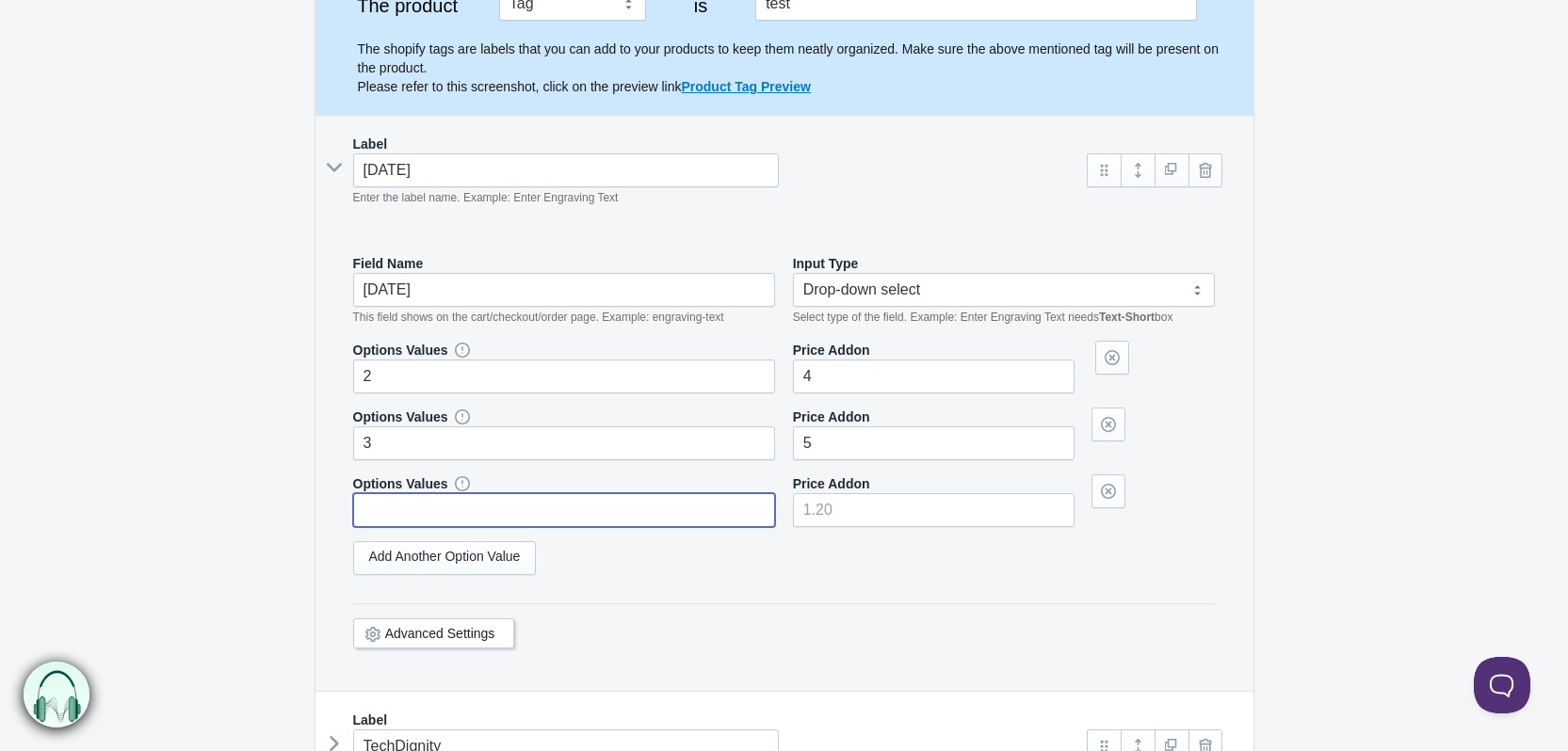
click at [416, 502] on input "text" at bounding box center [564, 510] width 422 height 34
type input "4"
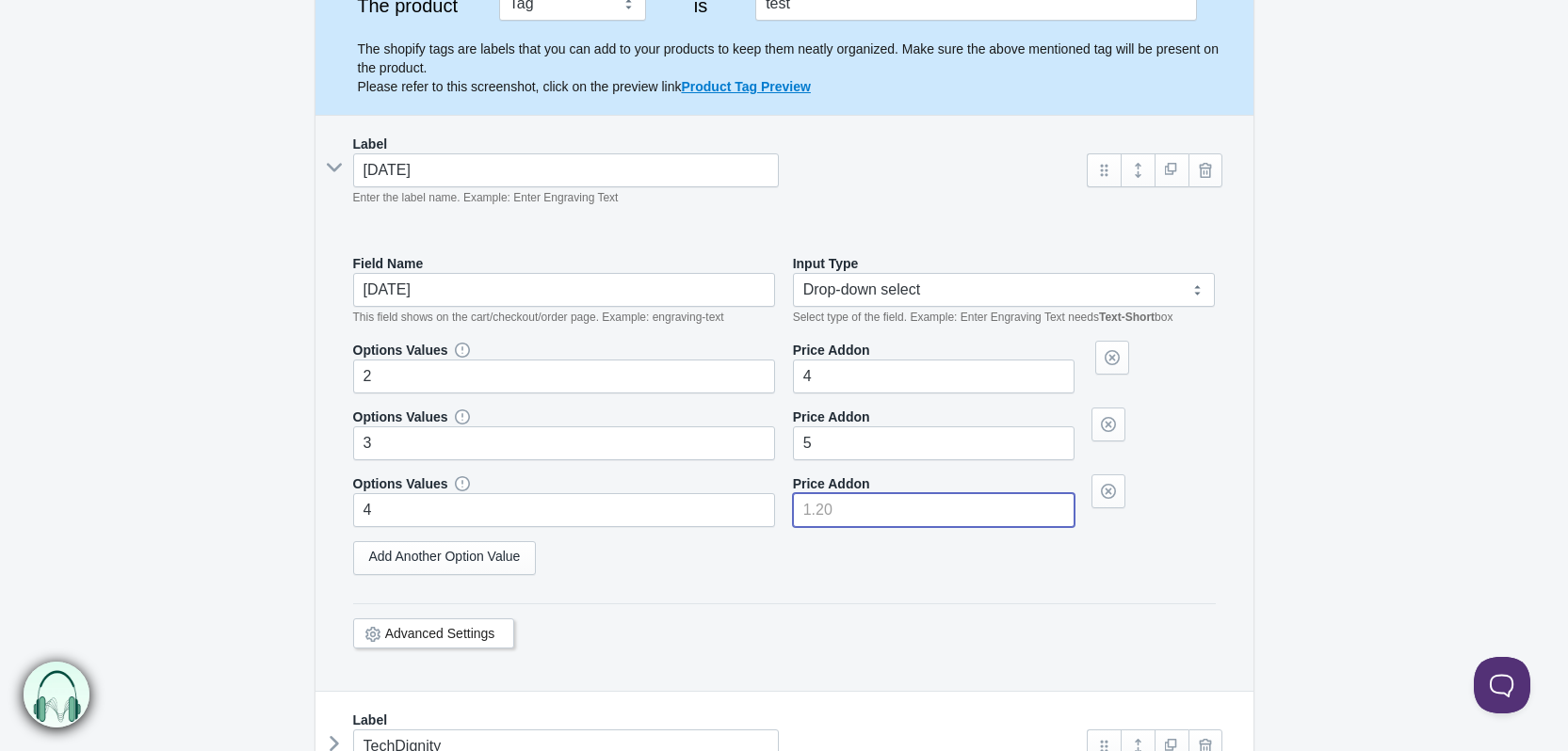
click at [842, 514] on input"] "number" at bounding box center [933, 510] width 281 height 34
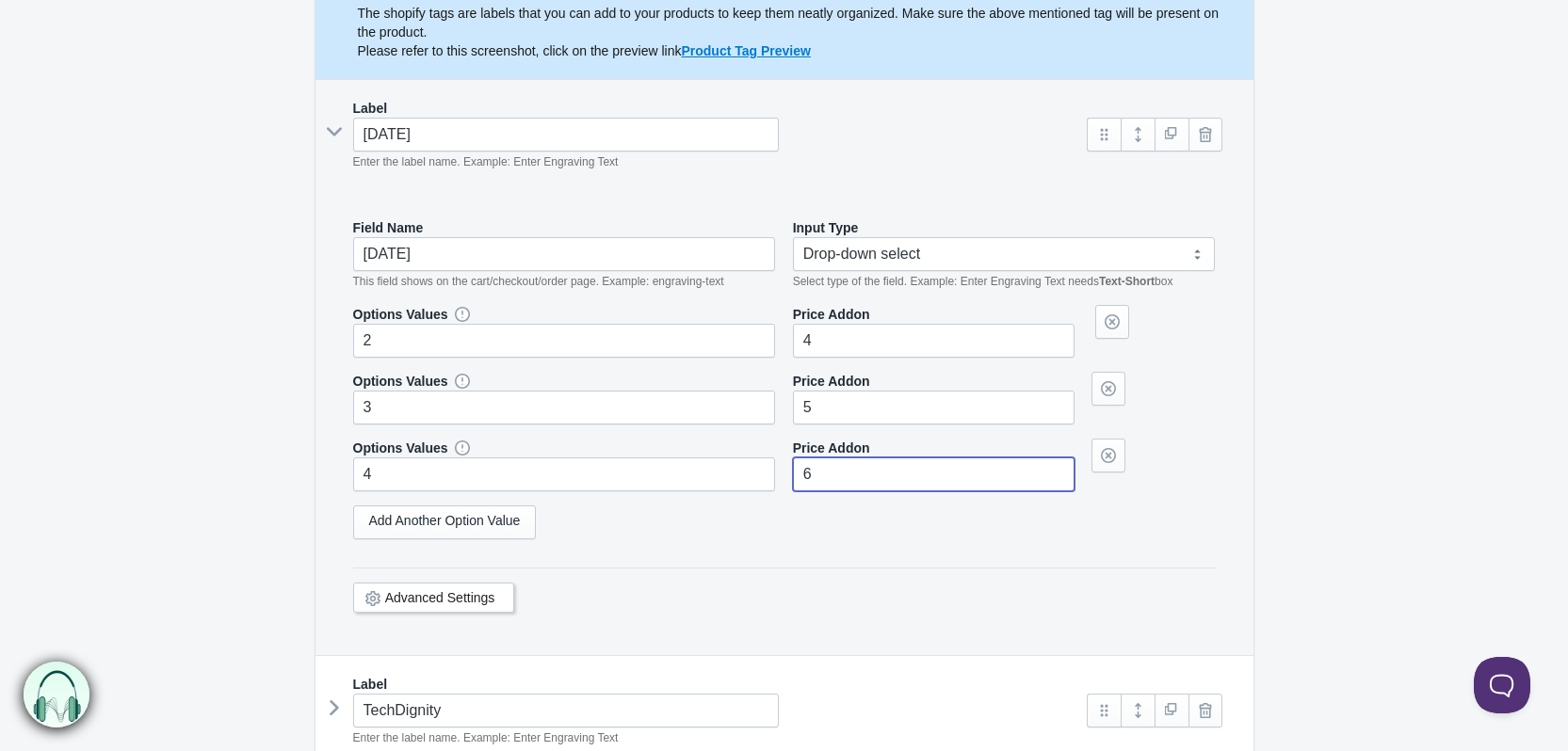
scroll to position [611, 0]
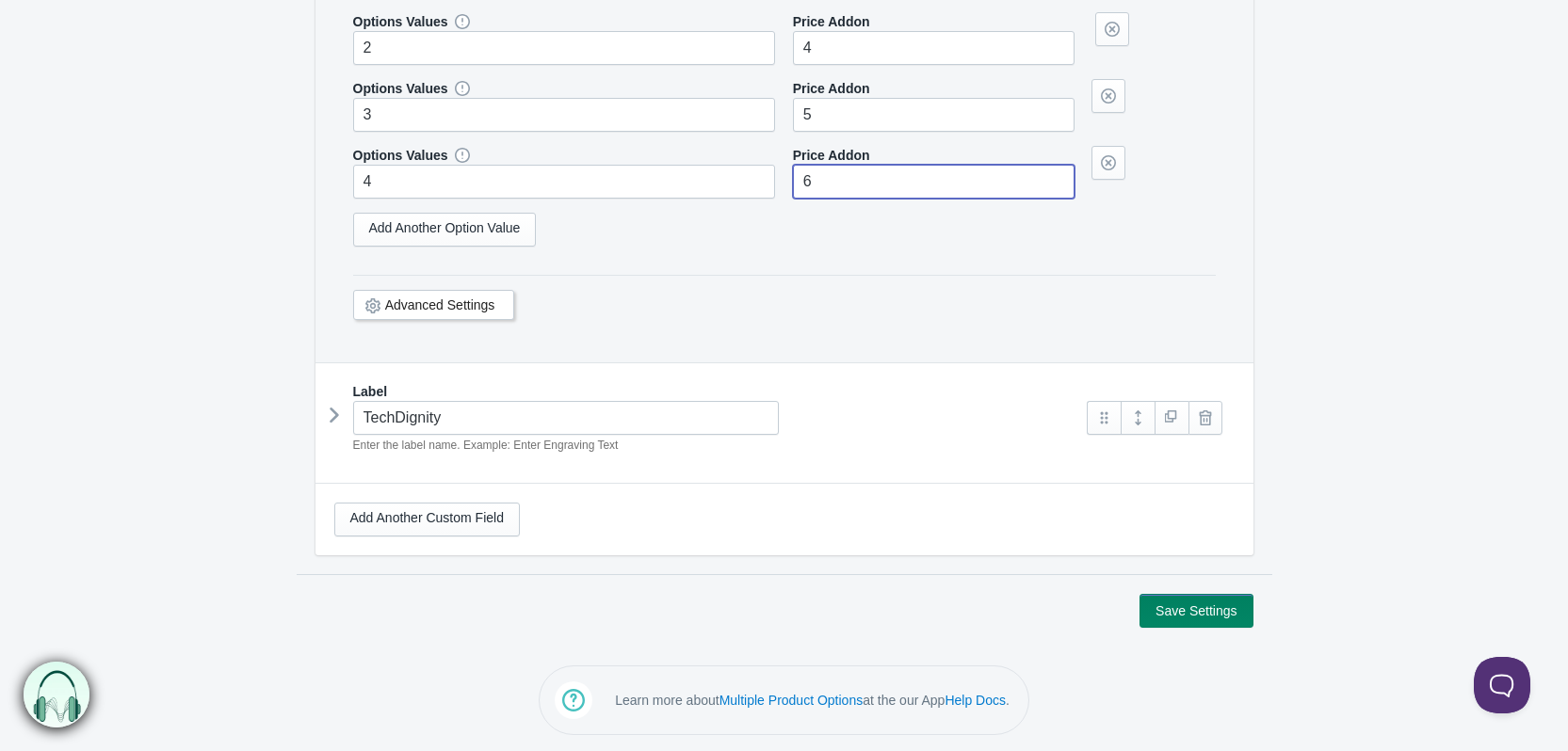
type input"] "6"
click at [1179, 605] on button "Save Settings" at bounding box center [1195, 611] width 112 height 34
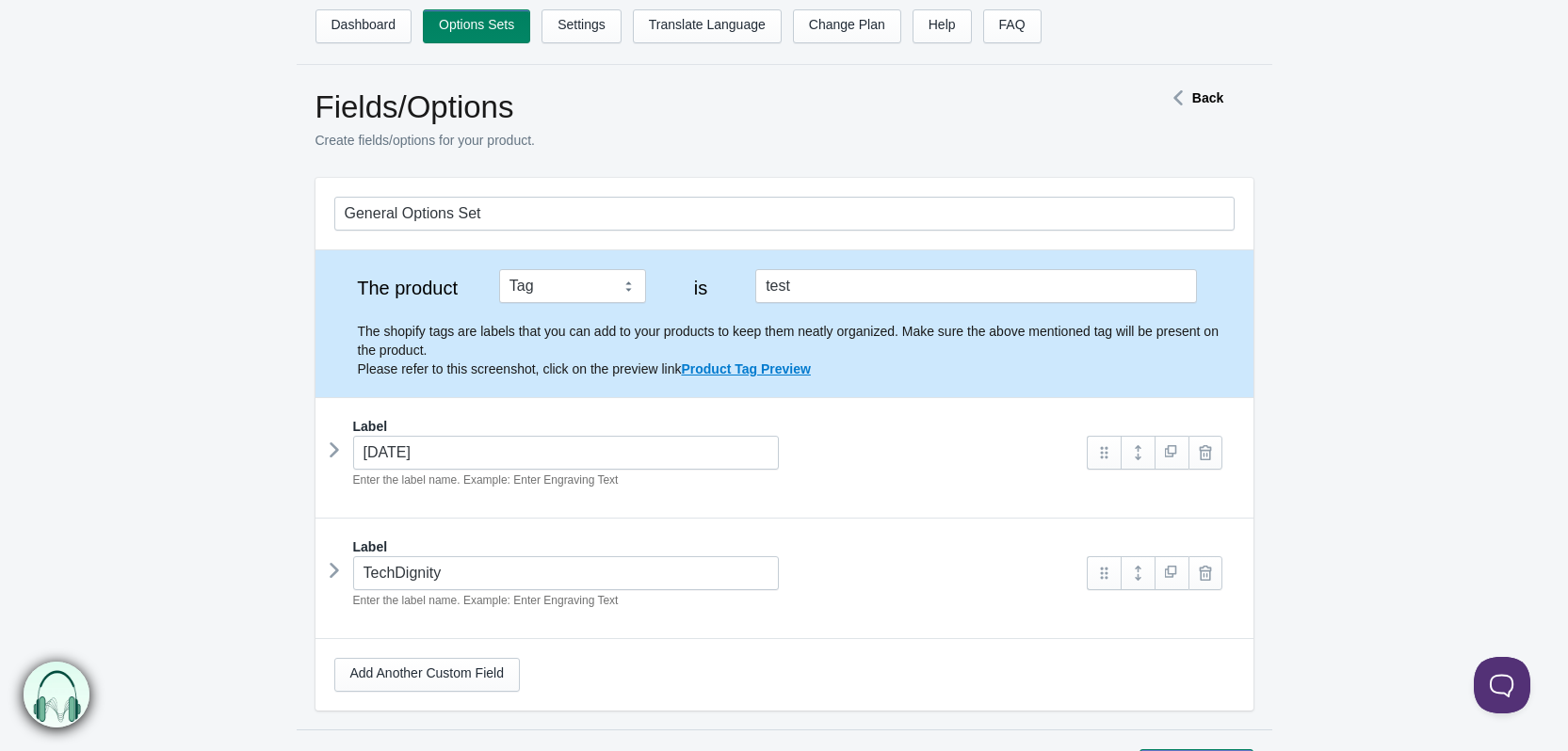
click at [335, 448] on icon at bounding box center [335, 450] width 0 height 29
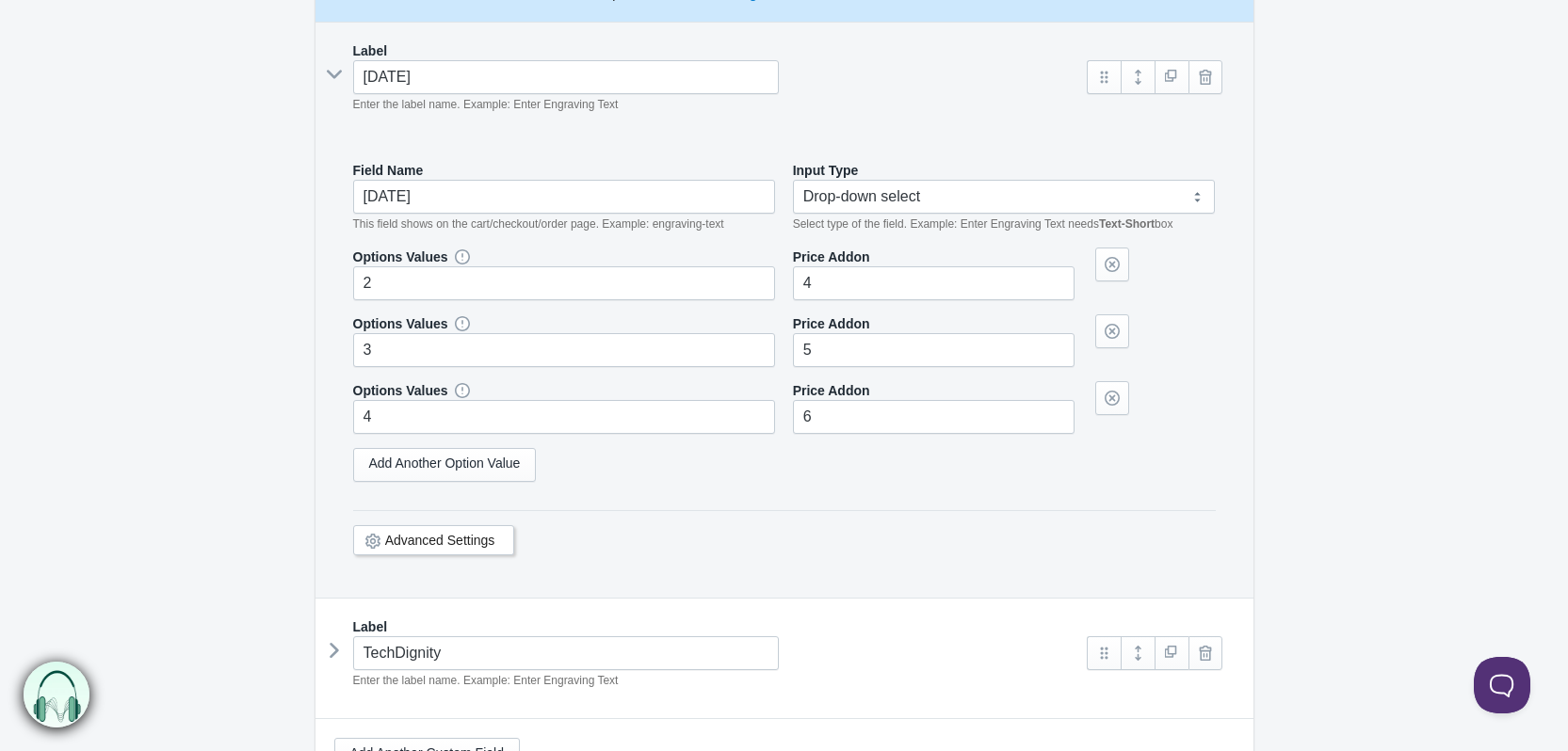
scroll to position [377, 0]
click at [406, 456] on link "Add Another Option Value" at bounding box center [445, 464] width 184 height 34
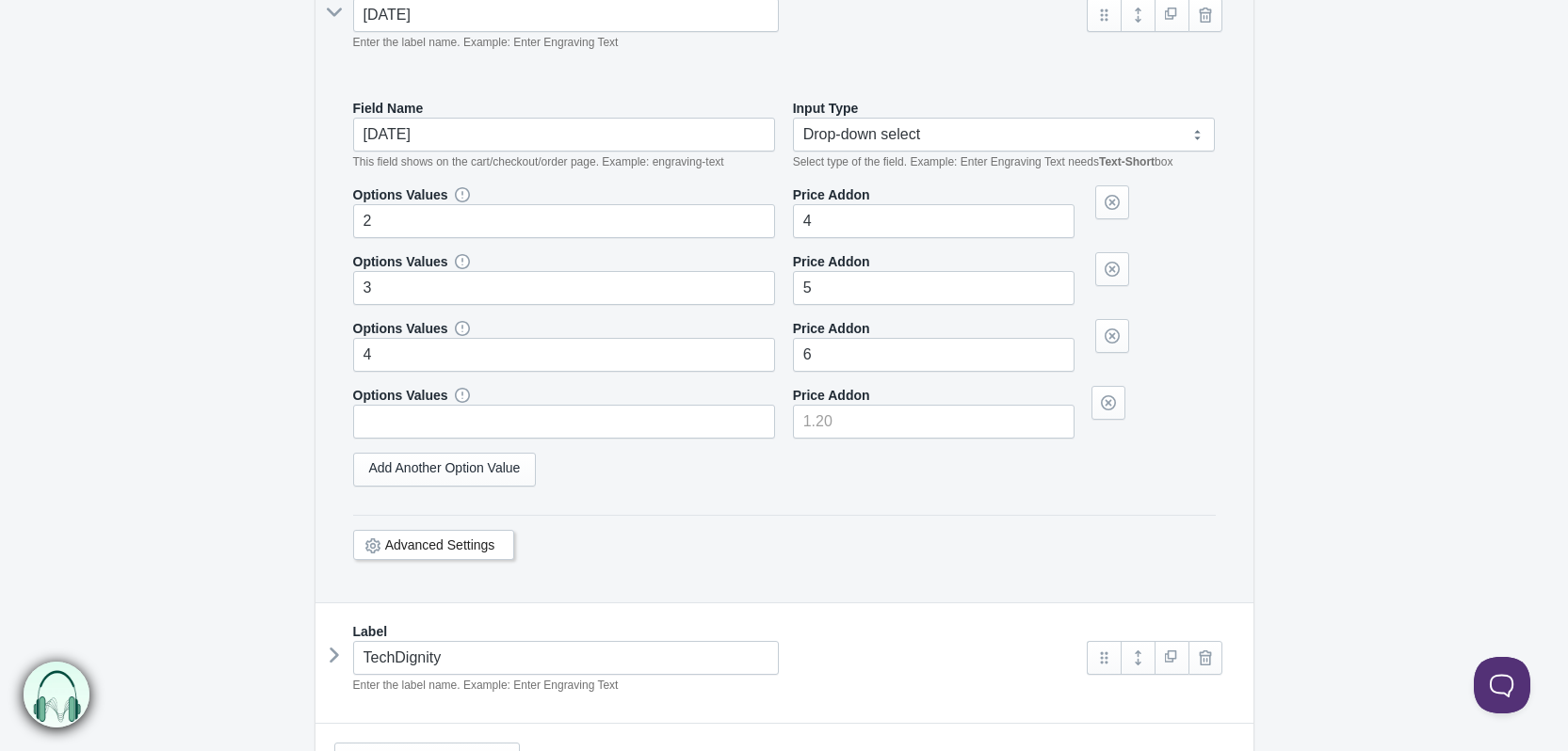
scroll to position [471, 0]
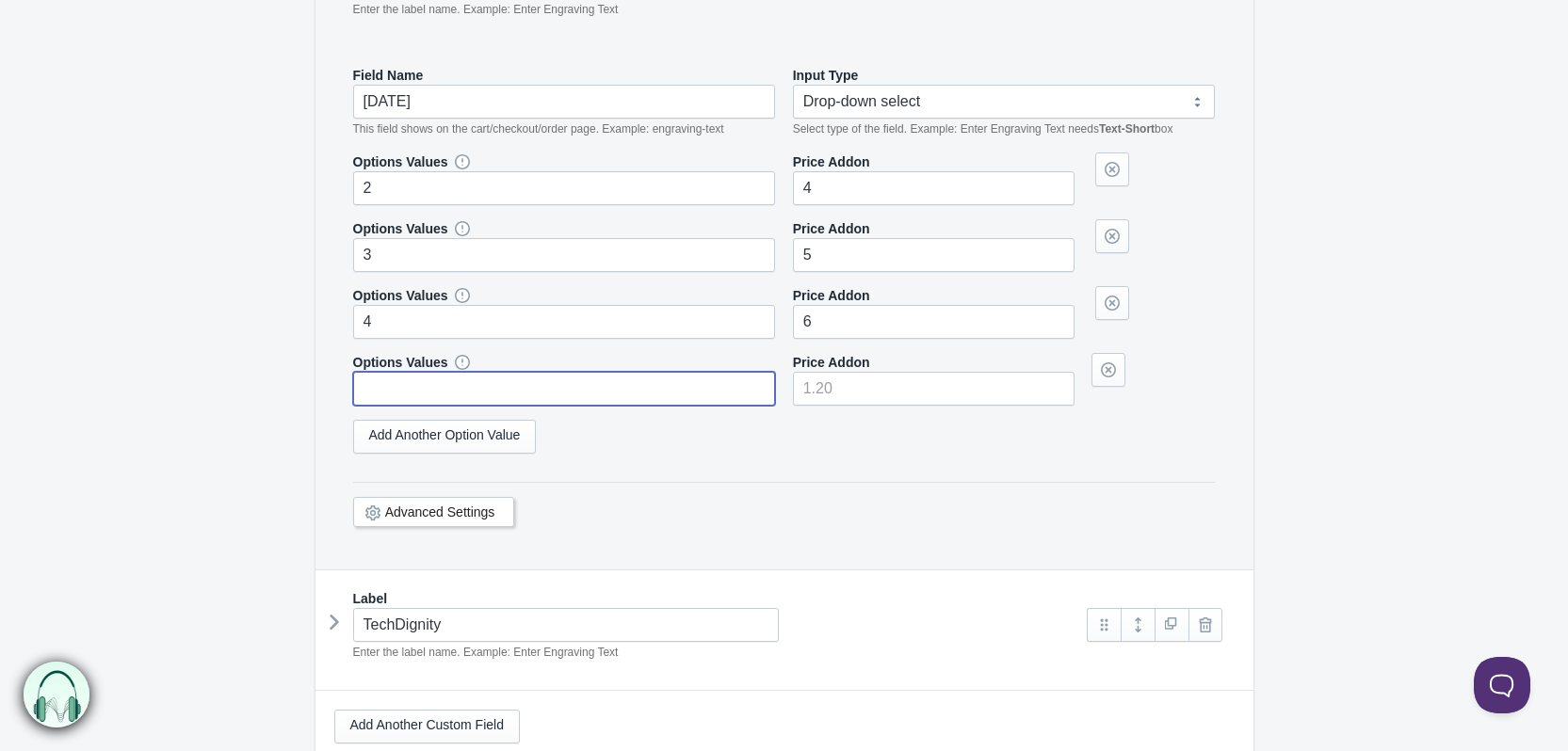
click at [406, 393] on input "text" at bounding box center [564, 389] width 422 height 34
type input "2"
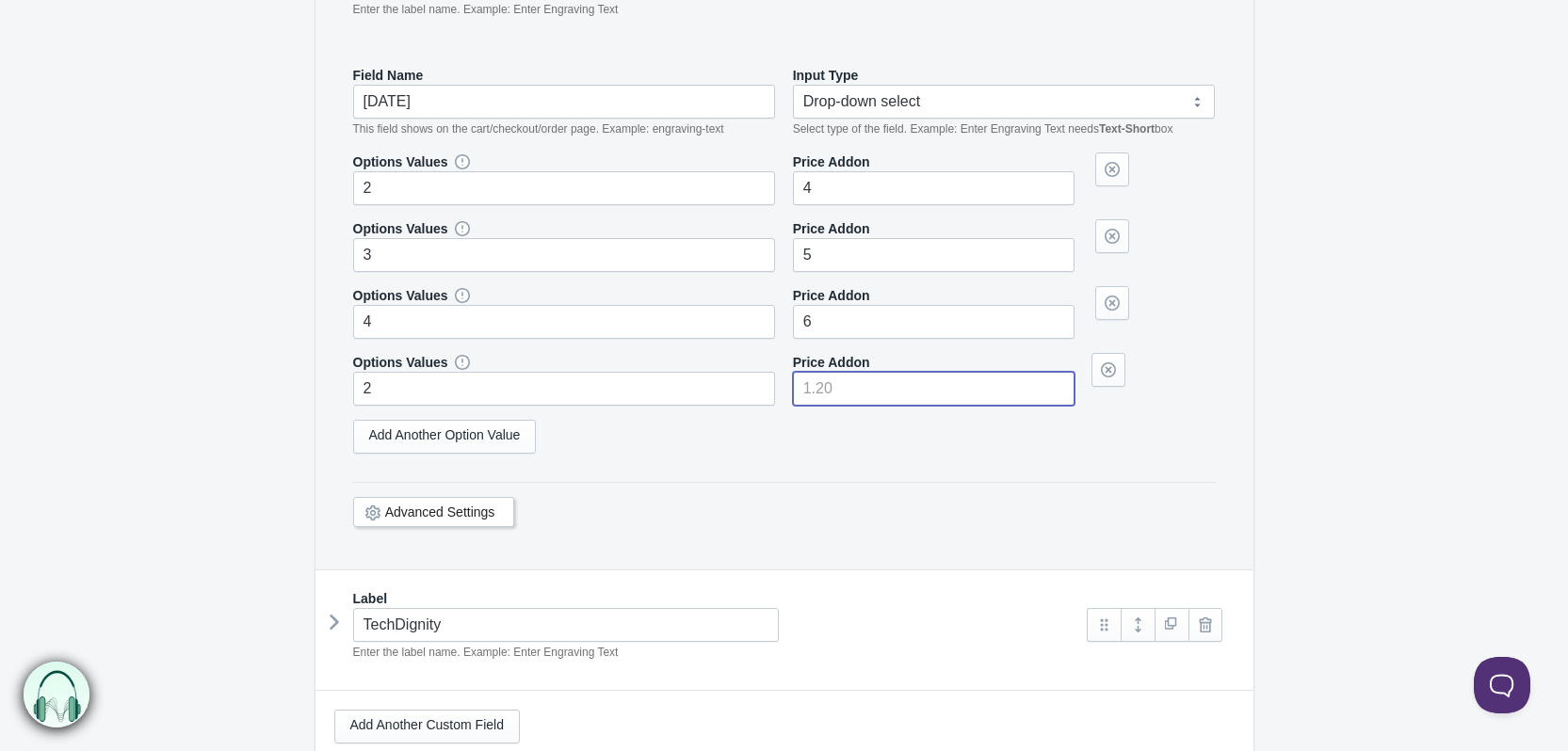
click at [806, 386] on input"] "number" at bounding box center [933, 389] width 281 height 34
type input"] "7"
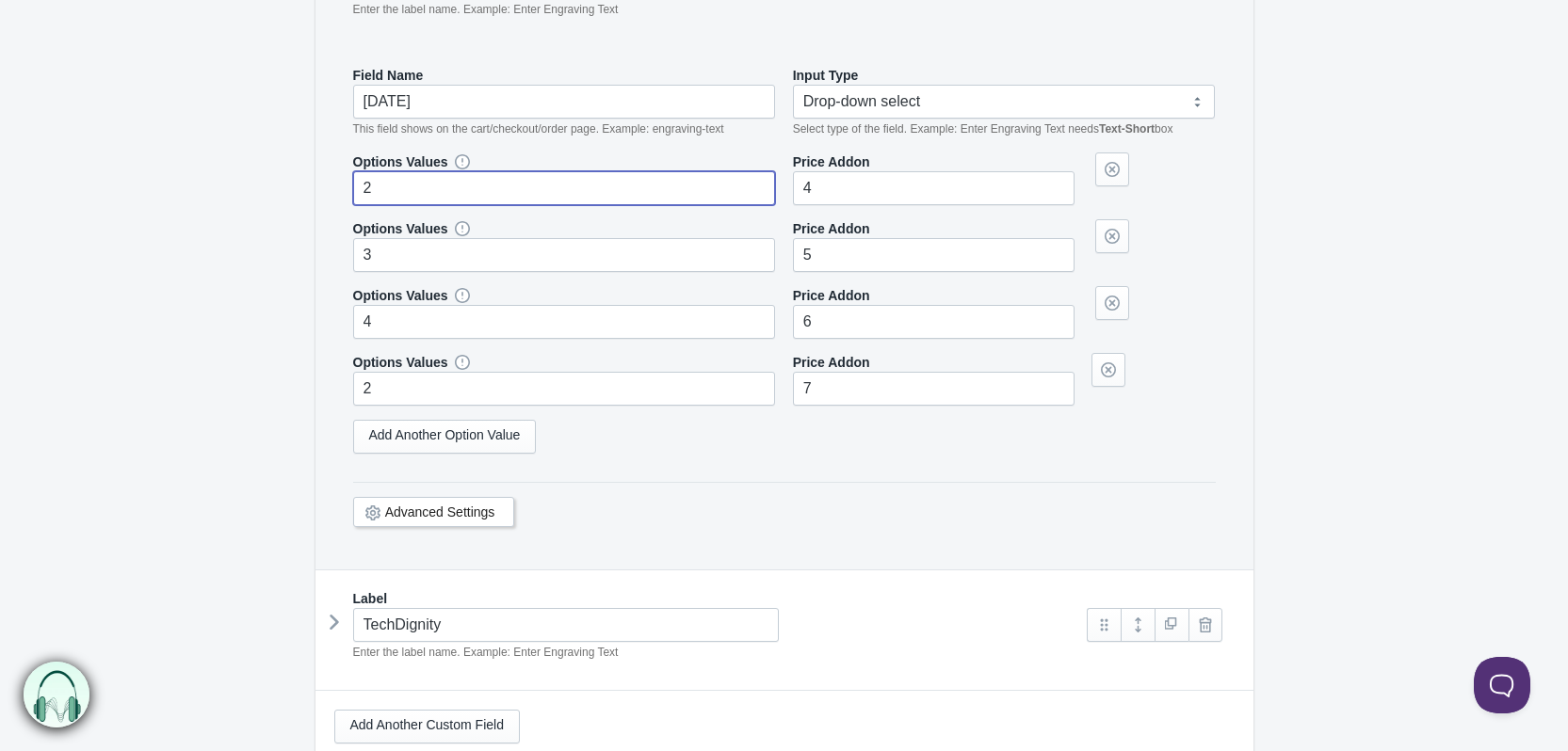
click at [371, 182] on input "2" at bounding box center [564, 188] width 422 height 34
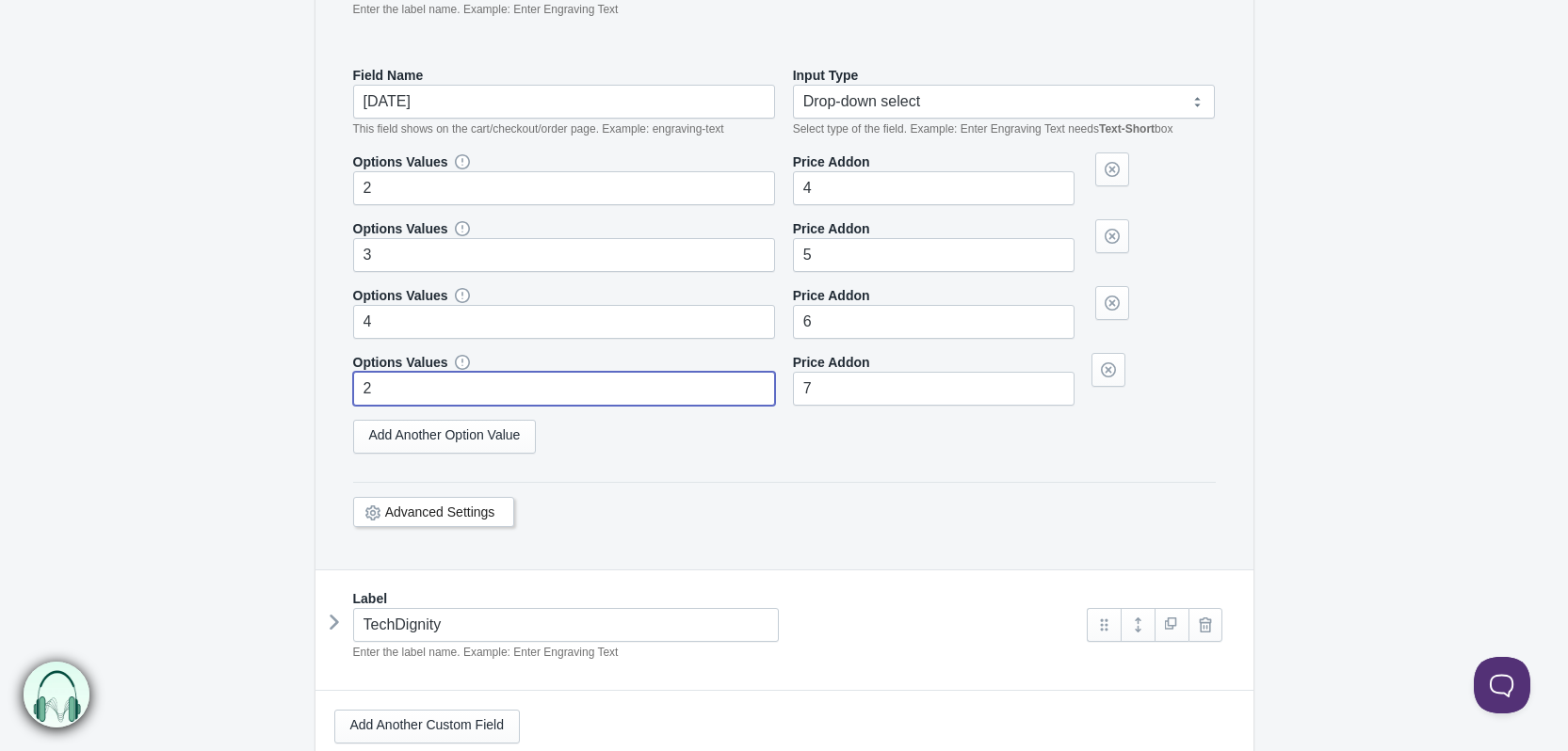
click at [411, 396] on input "2" at bounding box center [564, 389] width 422 height 34
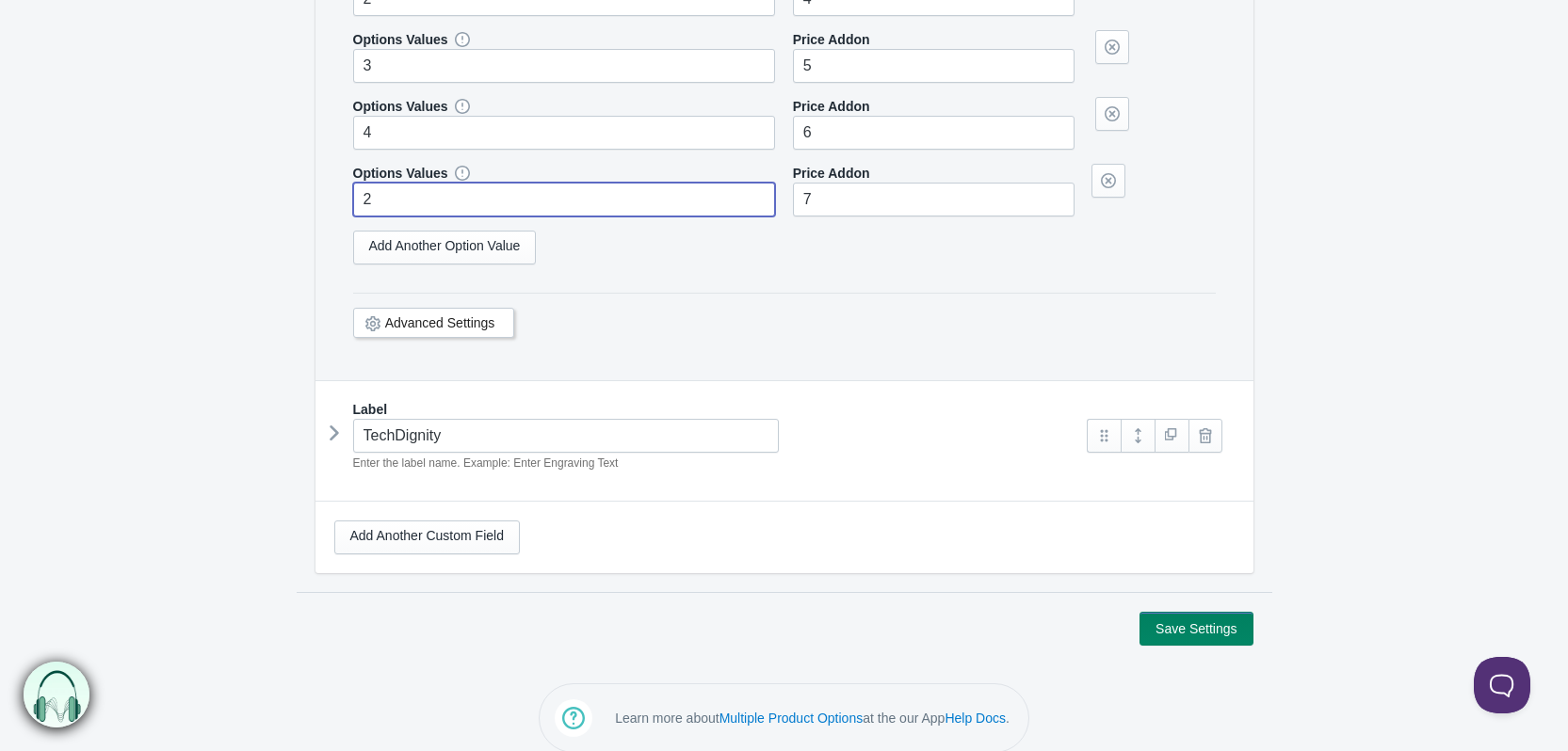
scroll to position [678, 0]
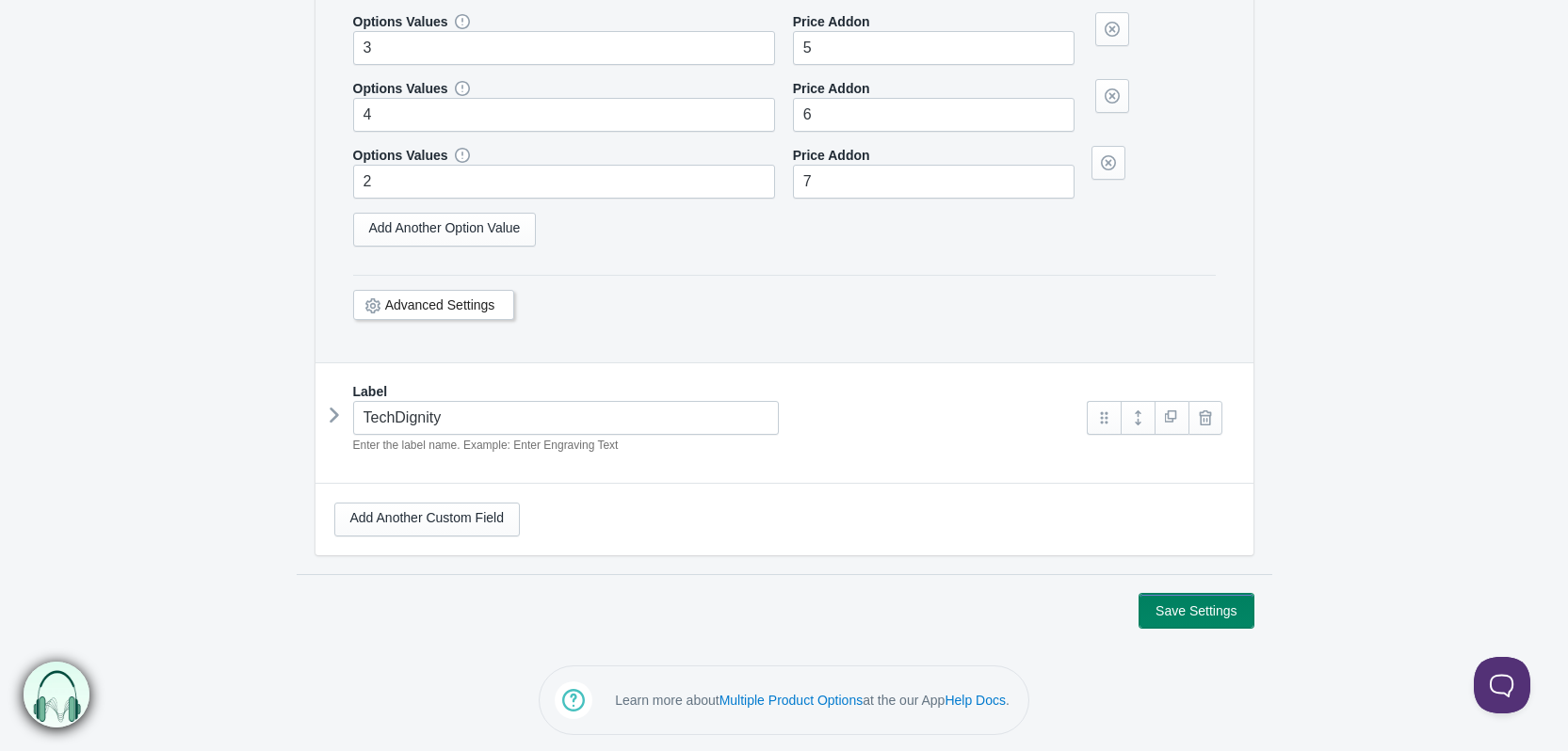
click at [1211, 619] on button "Save Settings" at bounding box center [1195, 611] width 112 height 34
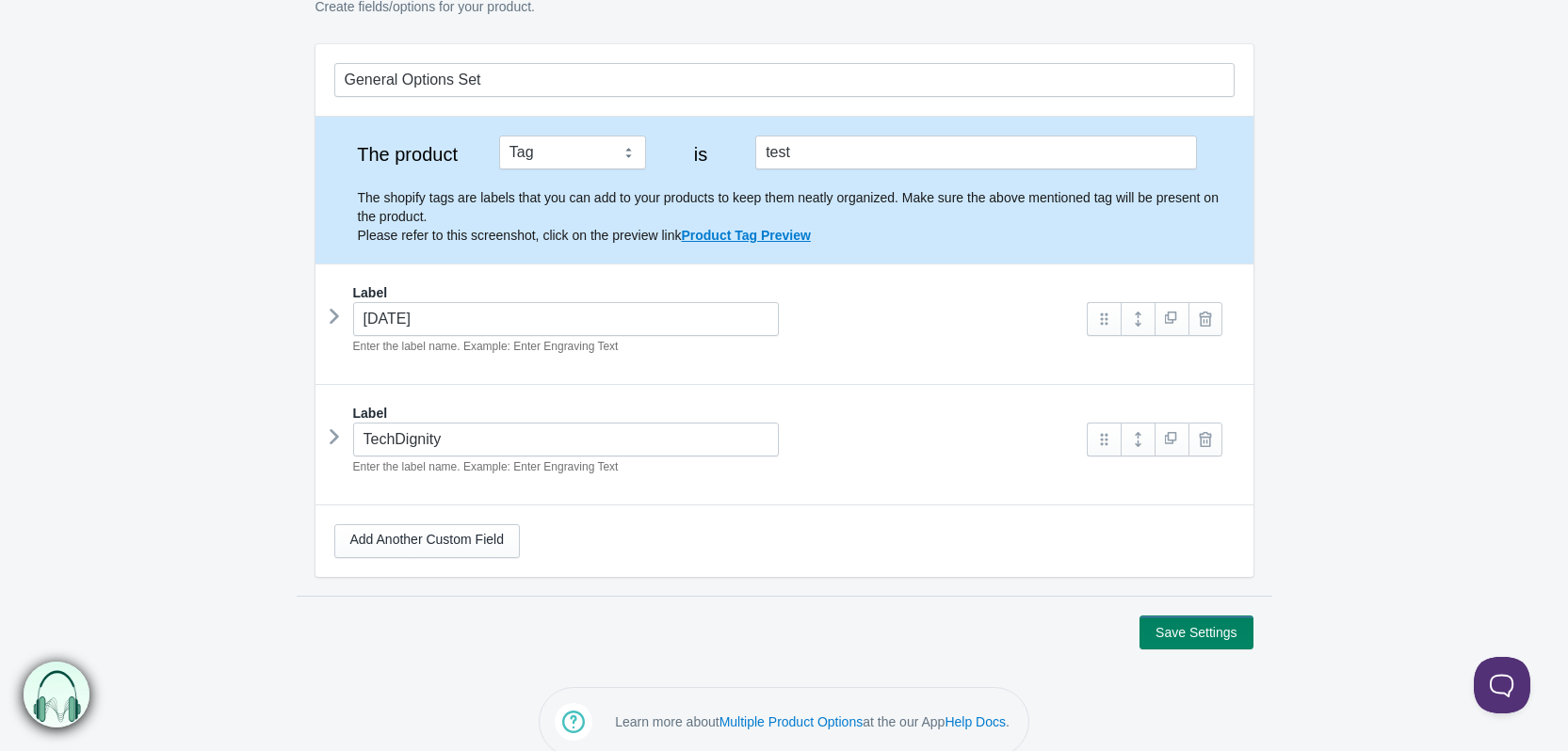
scroll to position [156, 0]
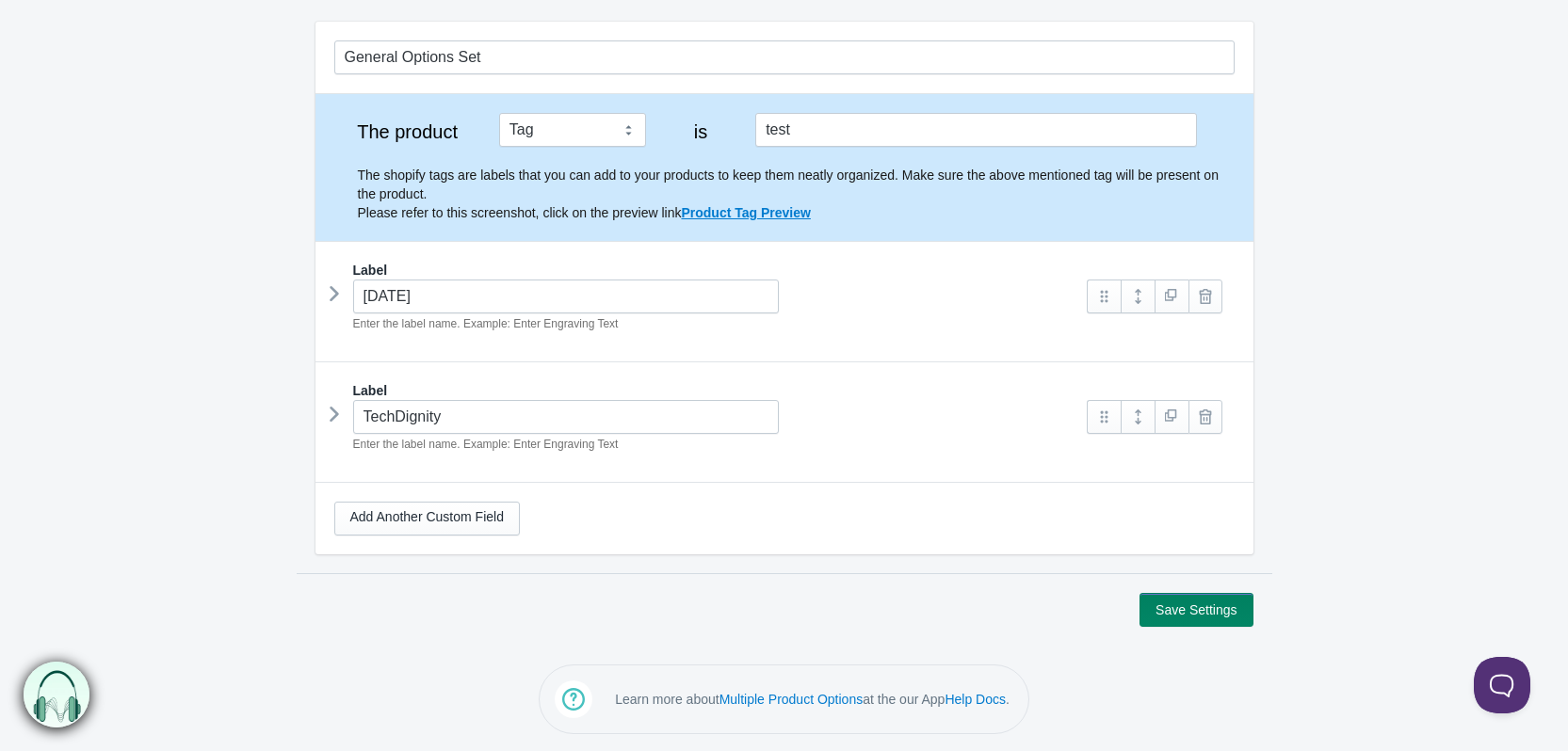
click at [335, 296] on icon at bounding box center [335, 293] width 0 height 29
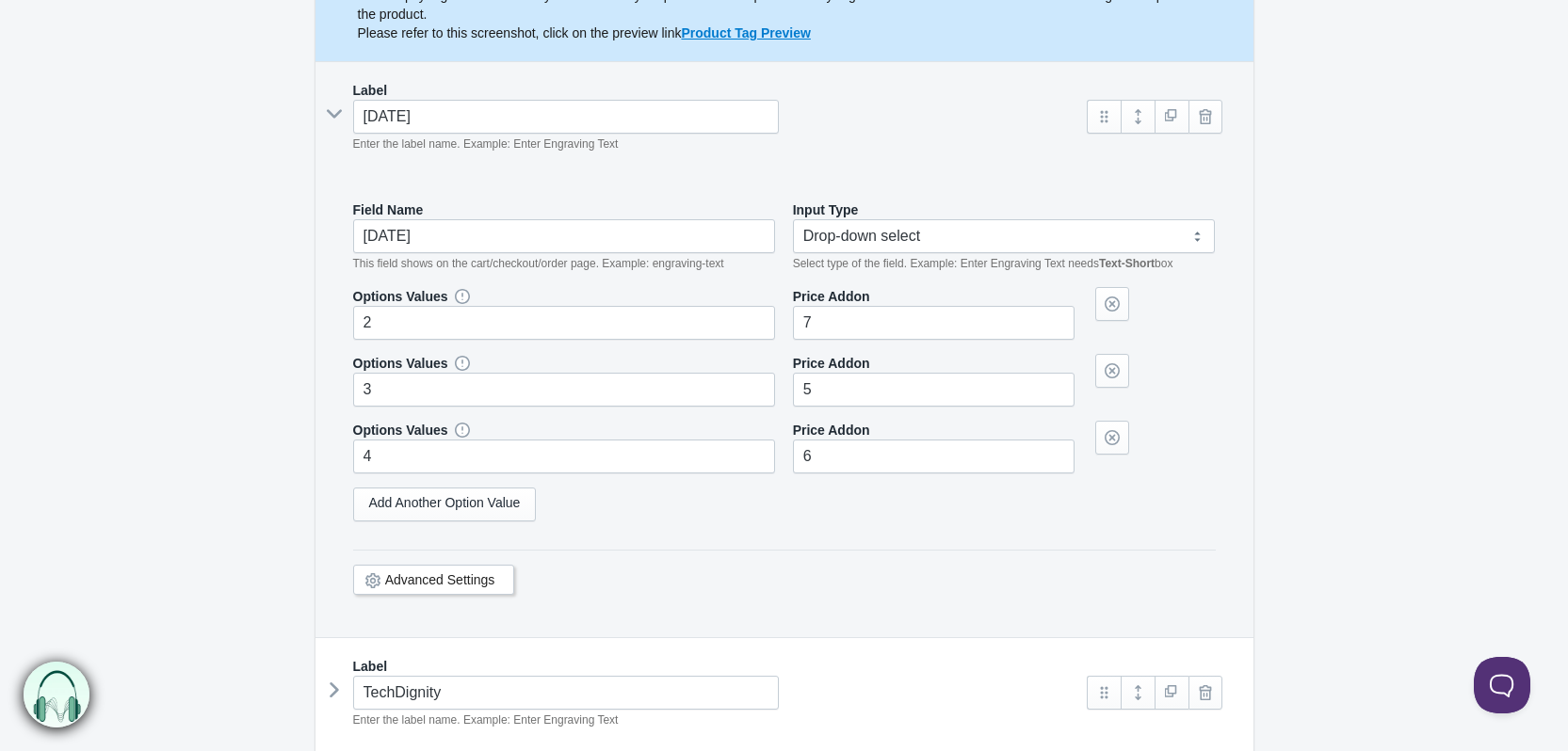
scroll to position [344, 0]
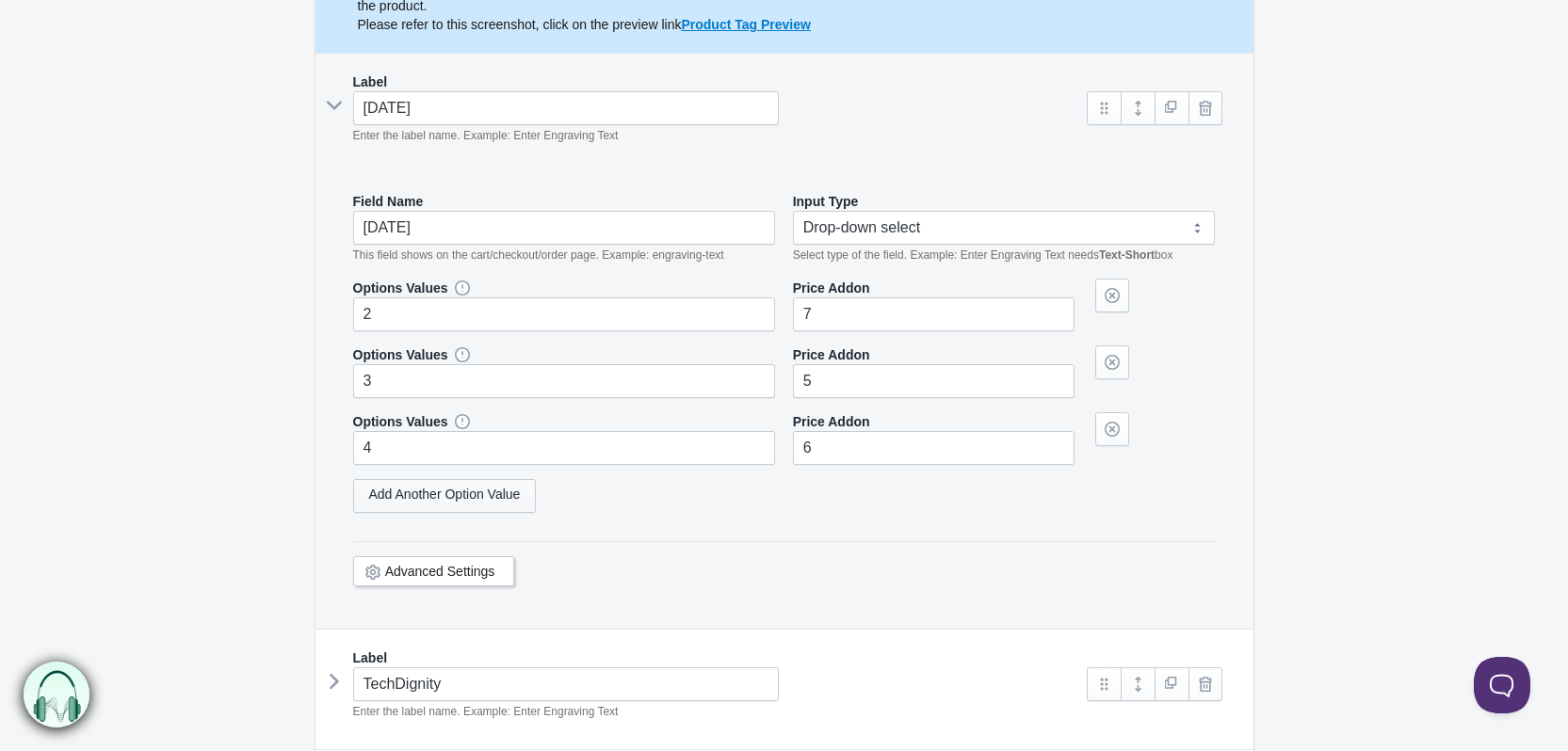
click at [445, 495] on link "Add Another Option Value" at bounding box center [445, 496] width 184 height 34
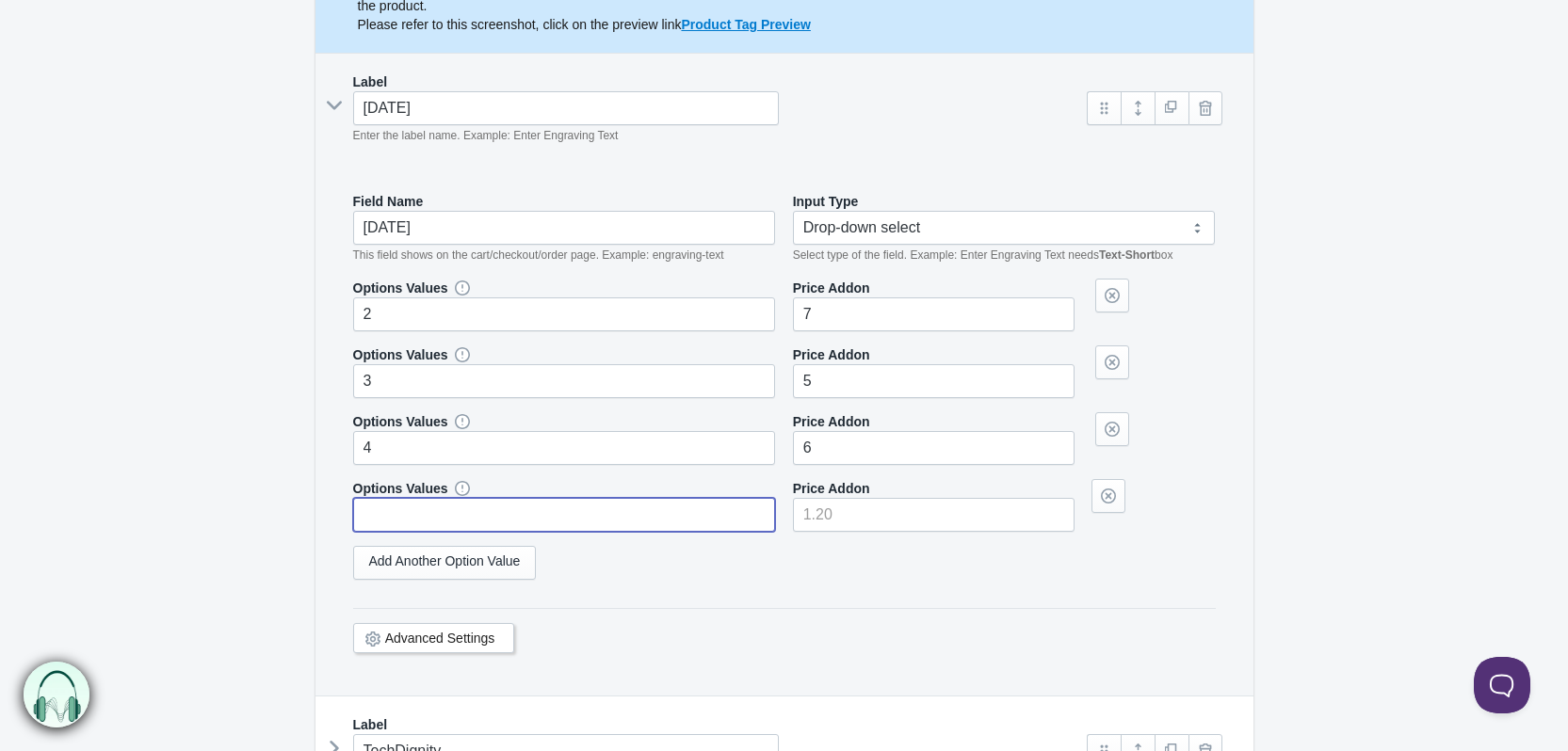
click at [436, 509] on input "text" at bounding box center [564, 515] width 422 height 34
type input "3"
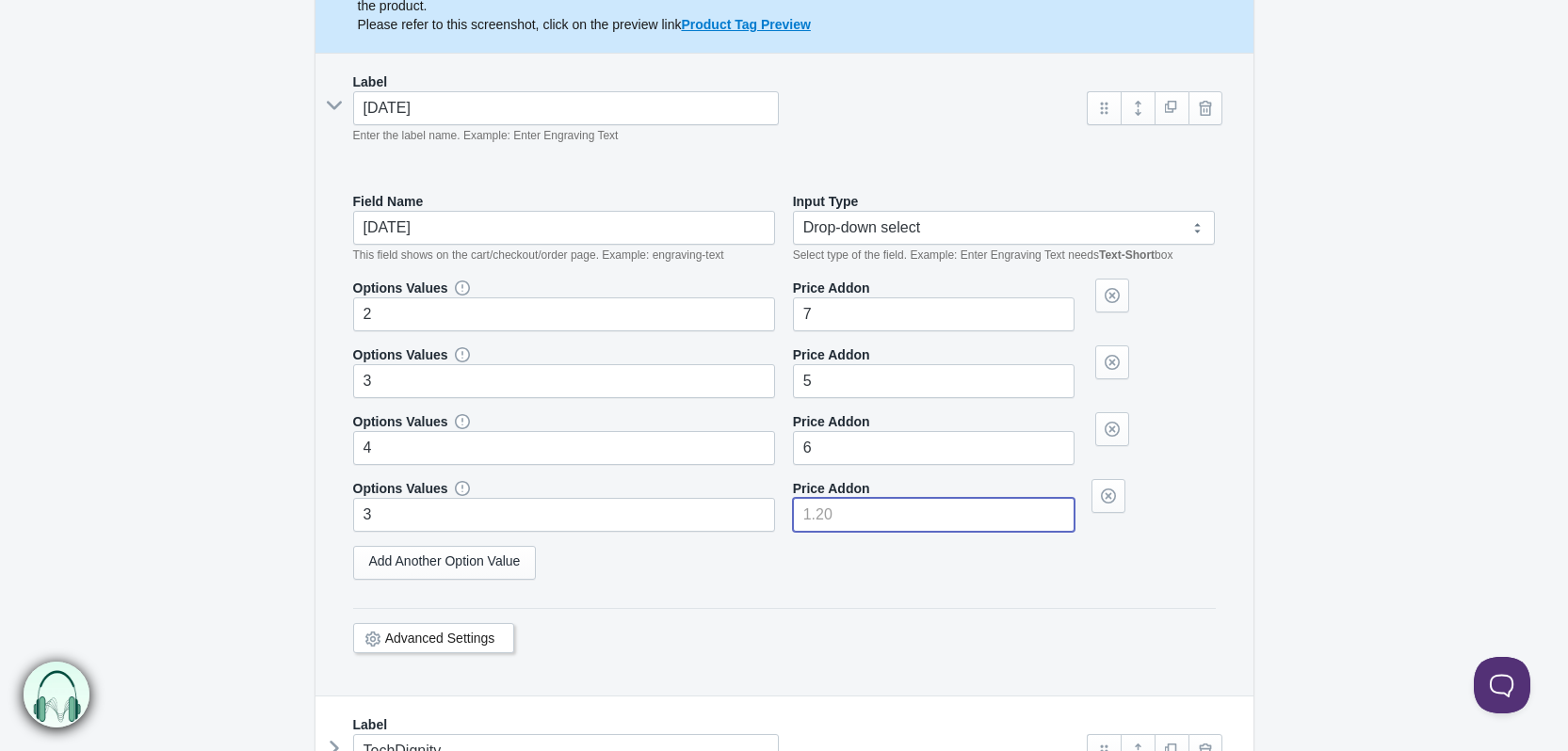
click at [849, 515] on input"] "number" at bounding box center [933, 515] width 281 height 34
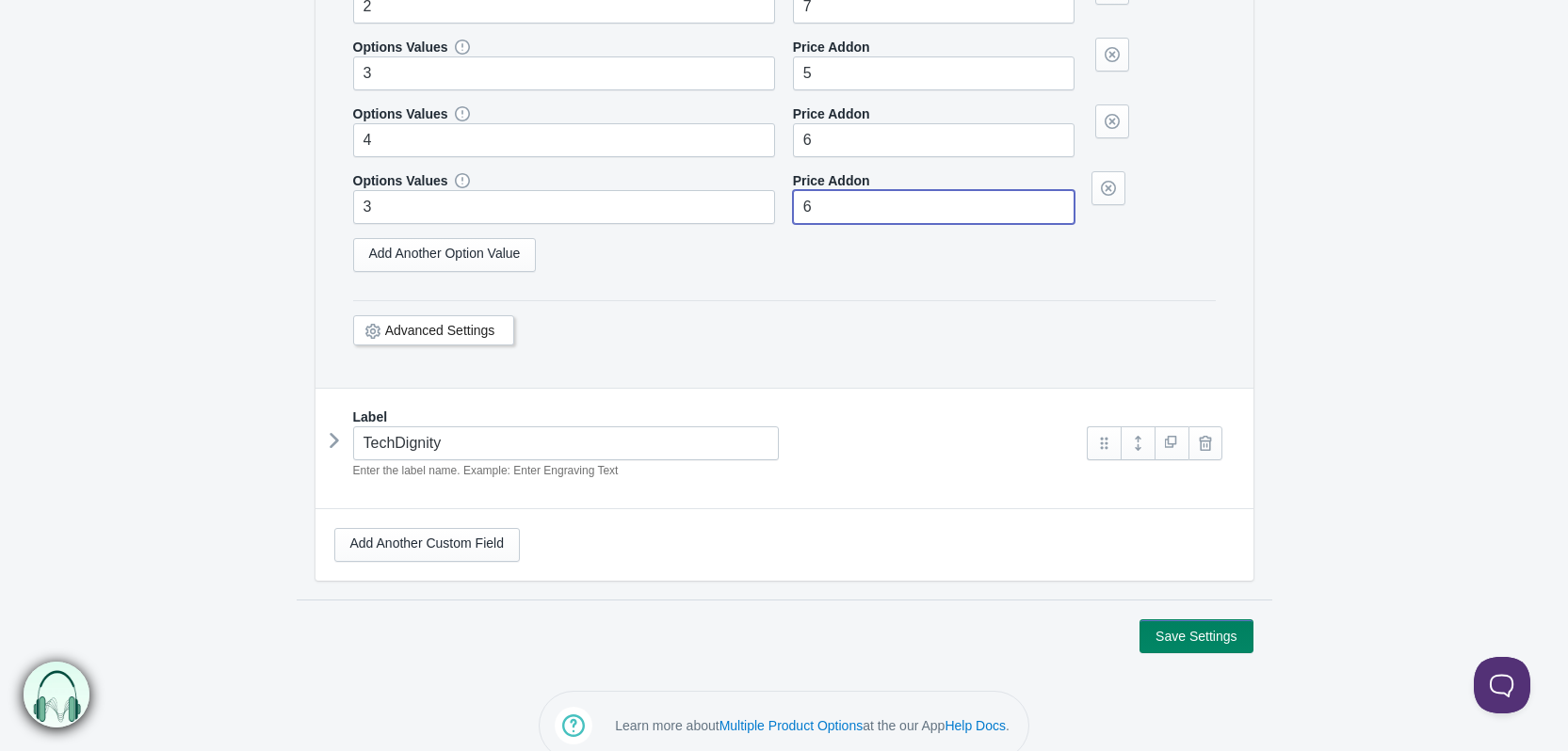
scroll to position [678, 0]
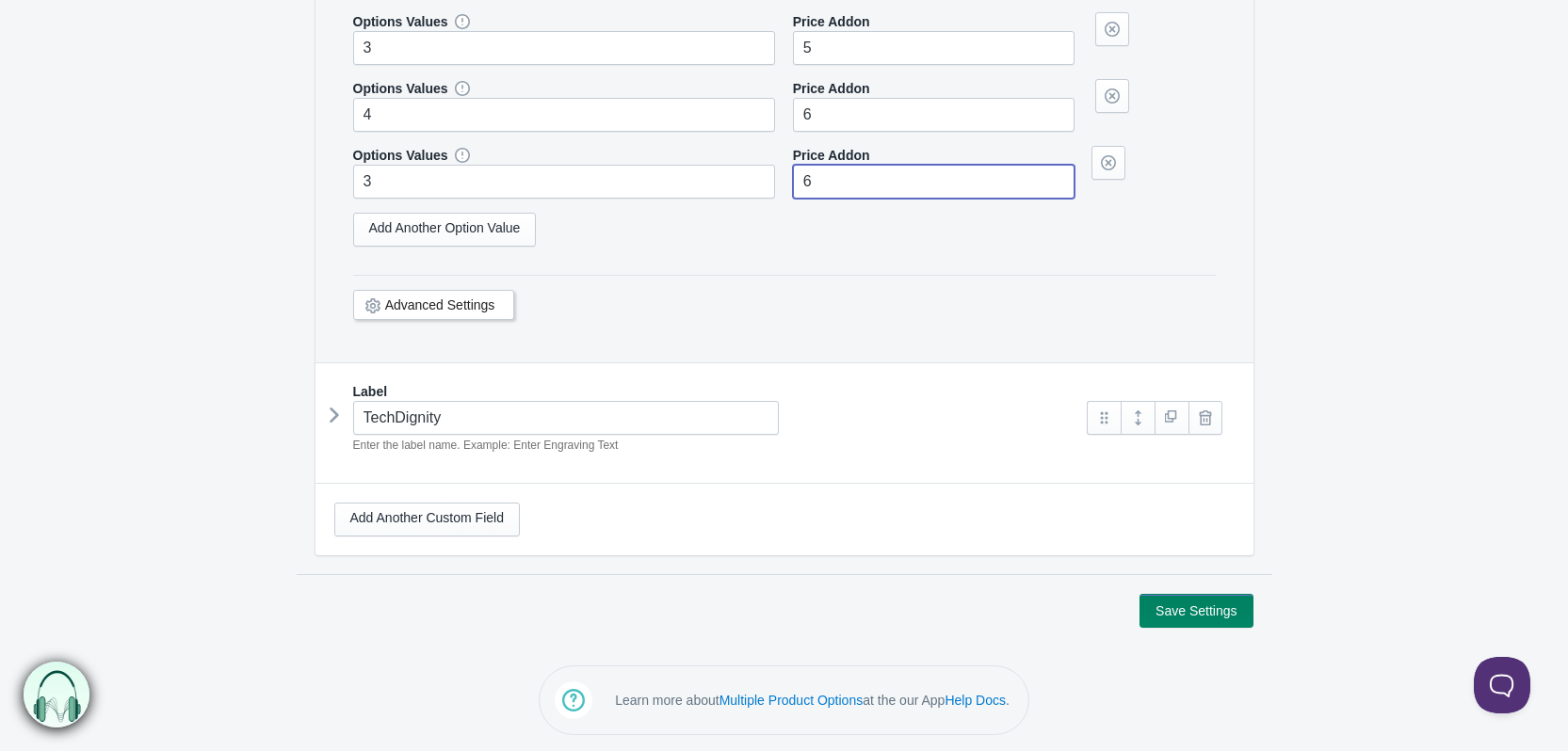
type input"] "6"
click at [1236, 613] on button "Save Settings" at bounding box center [1195, 611] width 112 height 34
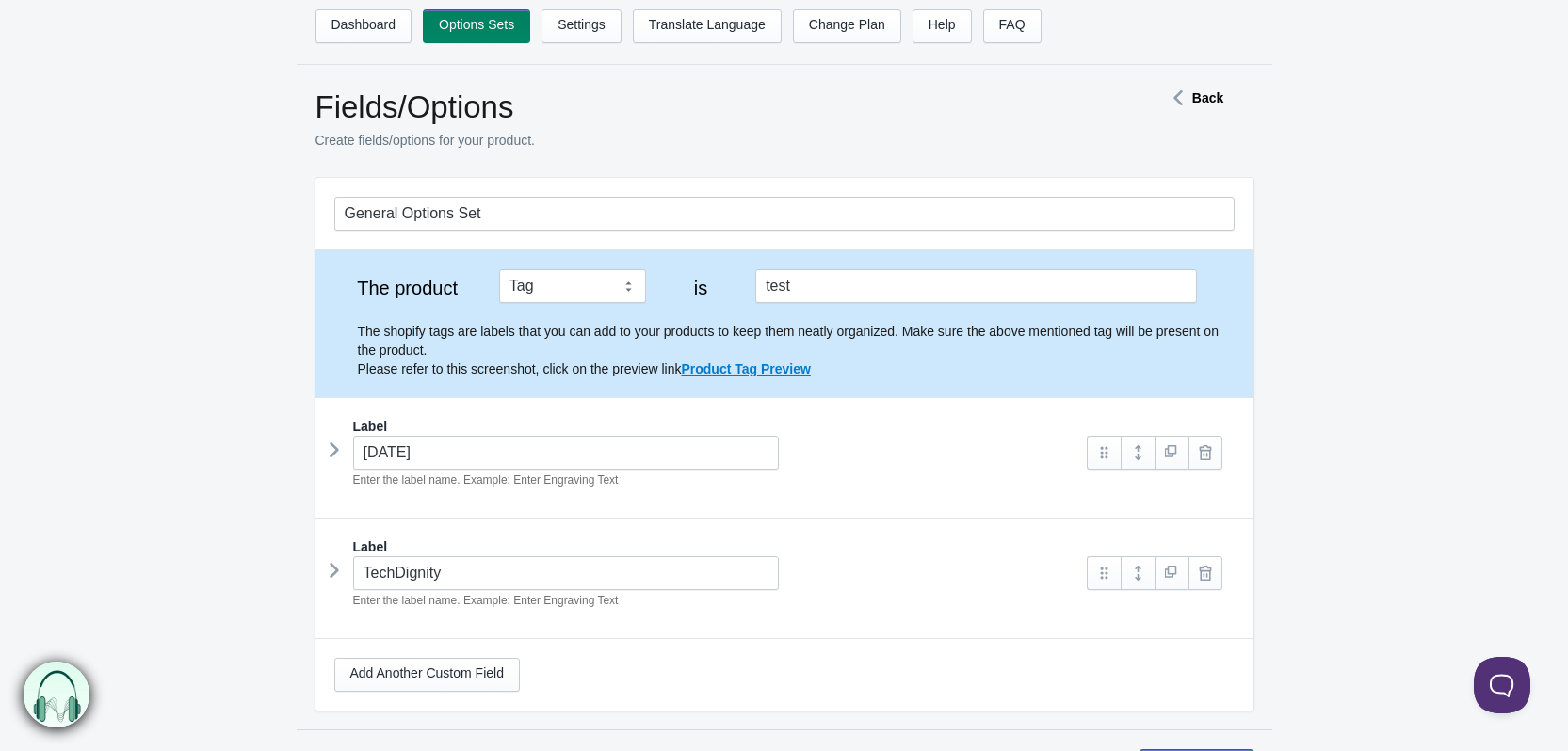
click at [335, 454] on icon at bounding box center [335, 450] width 0 height 29
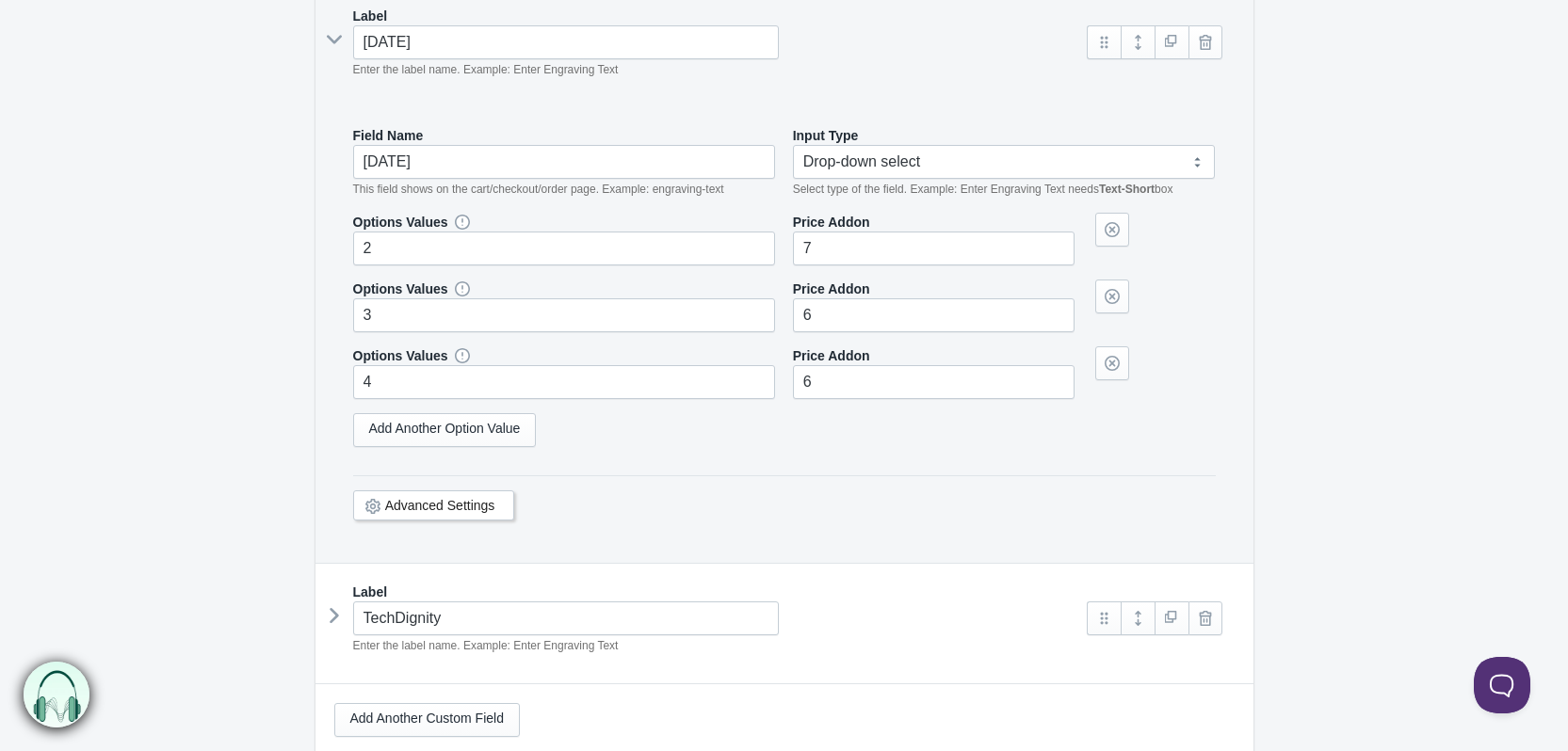
scroll to position [471, 0]
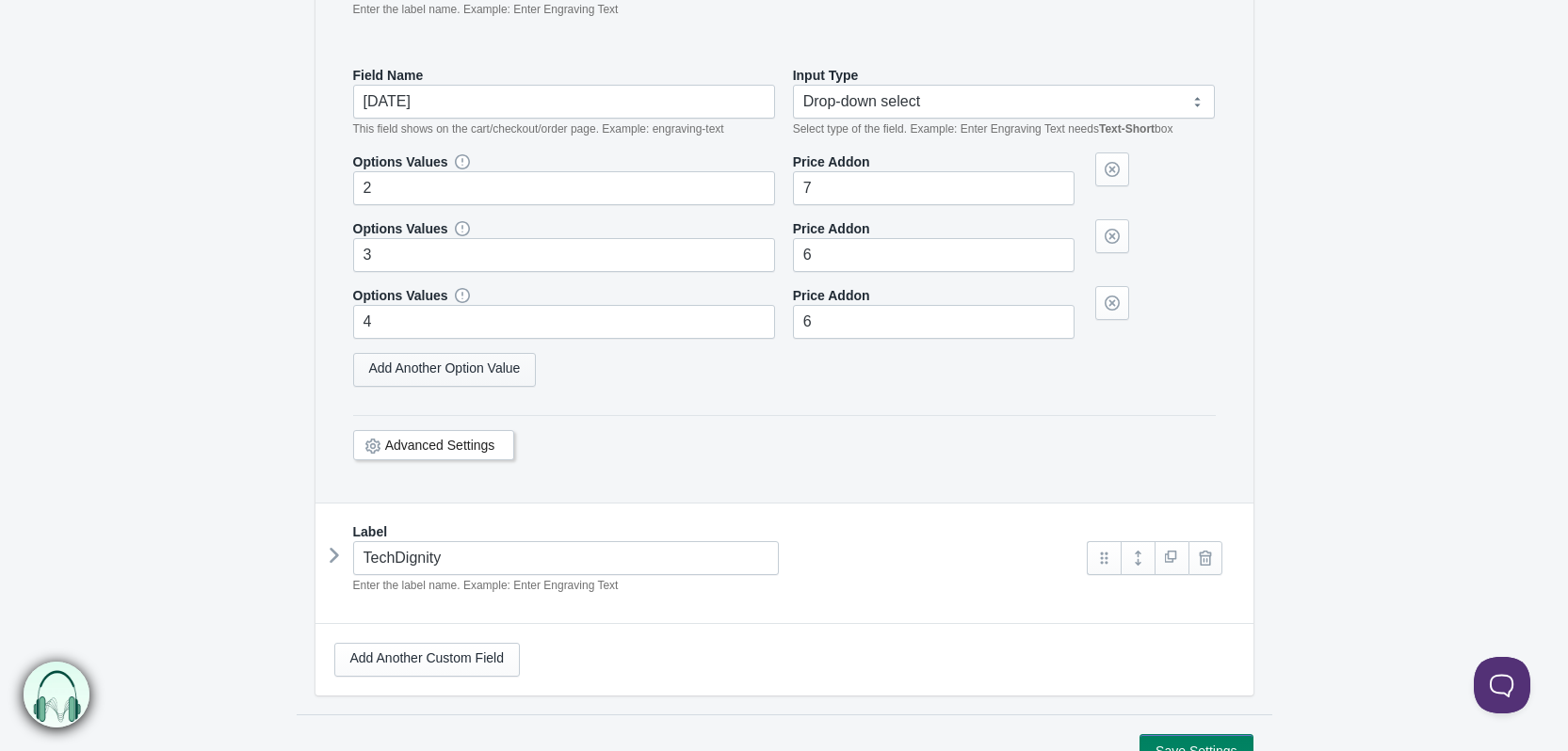
click at [452, 363] on link "Add Another Option Value" at bounding box center [445, 370] width 184 height 34
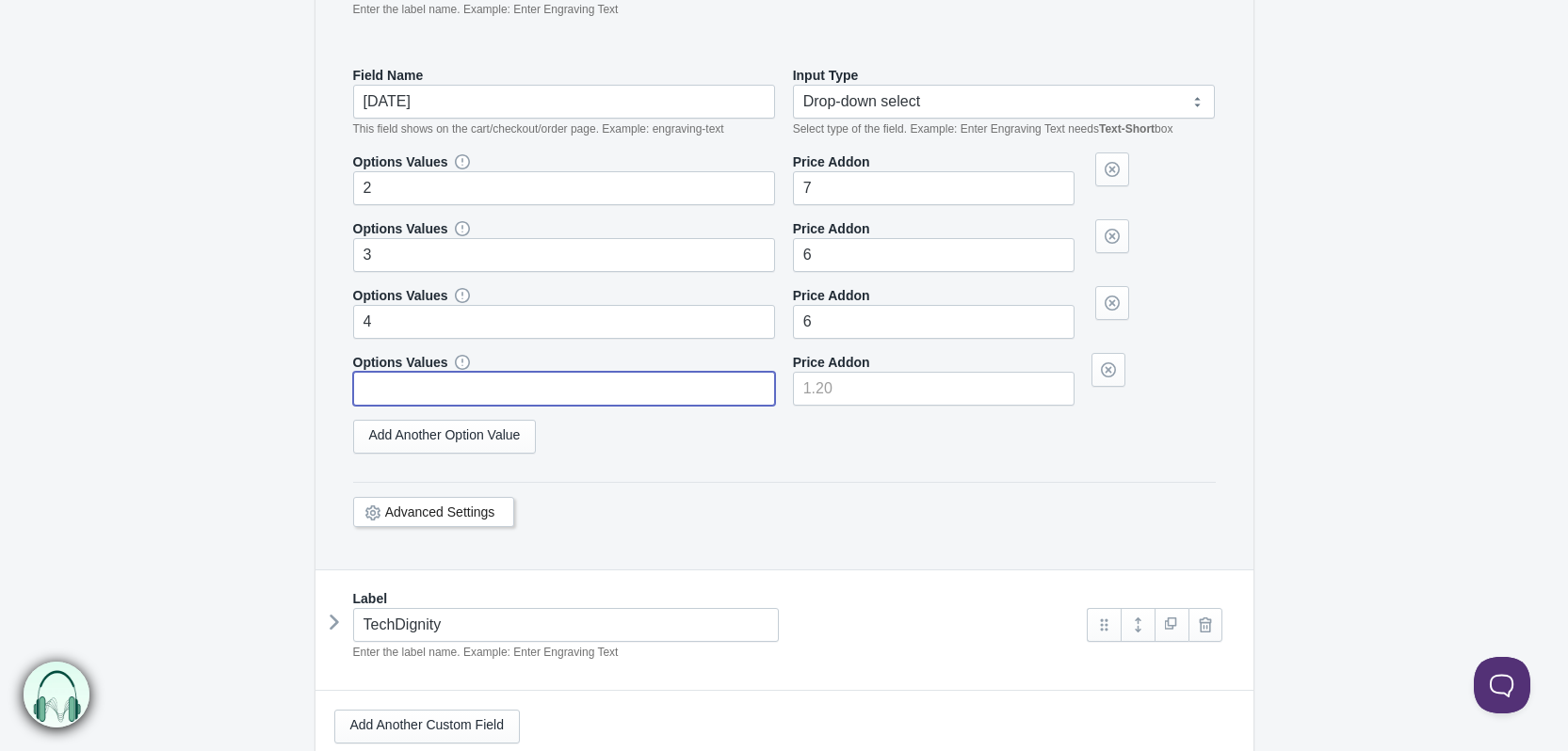
click at [423, 384] on input "text" at bounding box center [564, 389] width 422 height 34
type input "4"
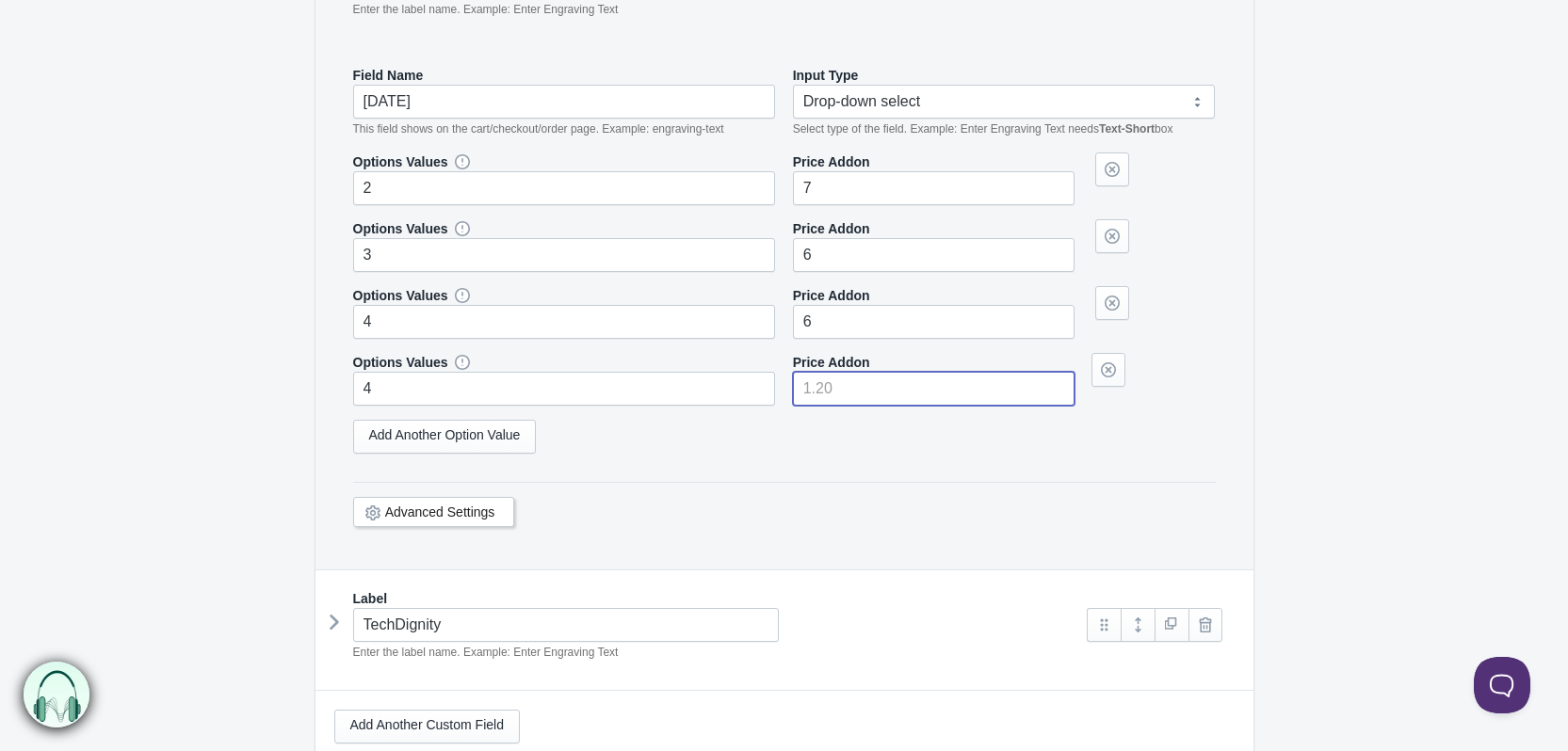
click at [853, 386] on input"] "number" at bounding box center [933, 389] width 281 height 34
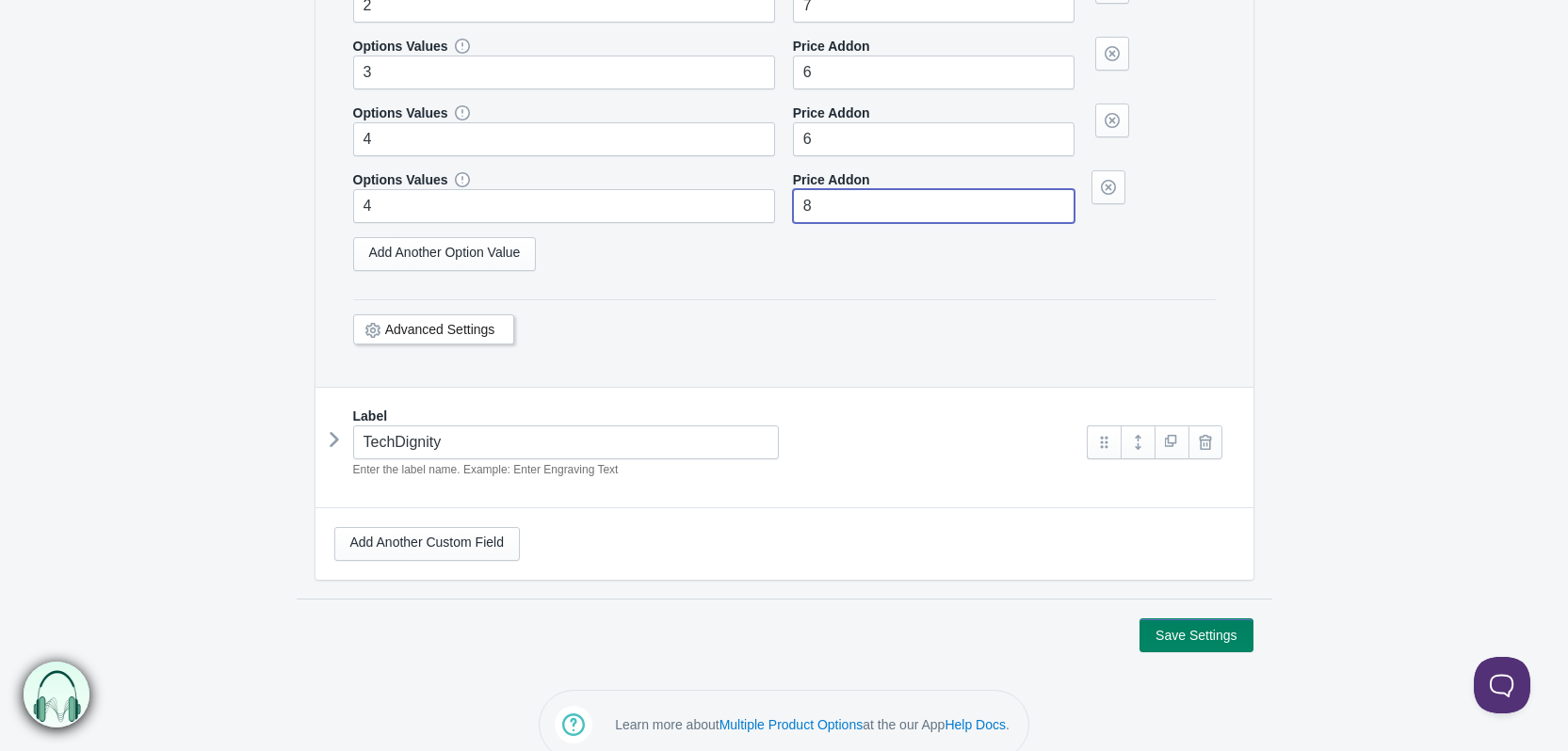
scroll to position [659, 0]
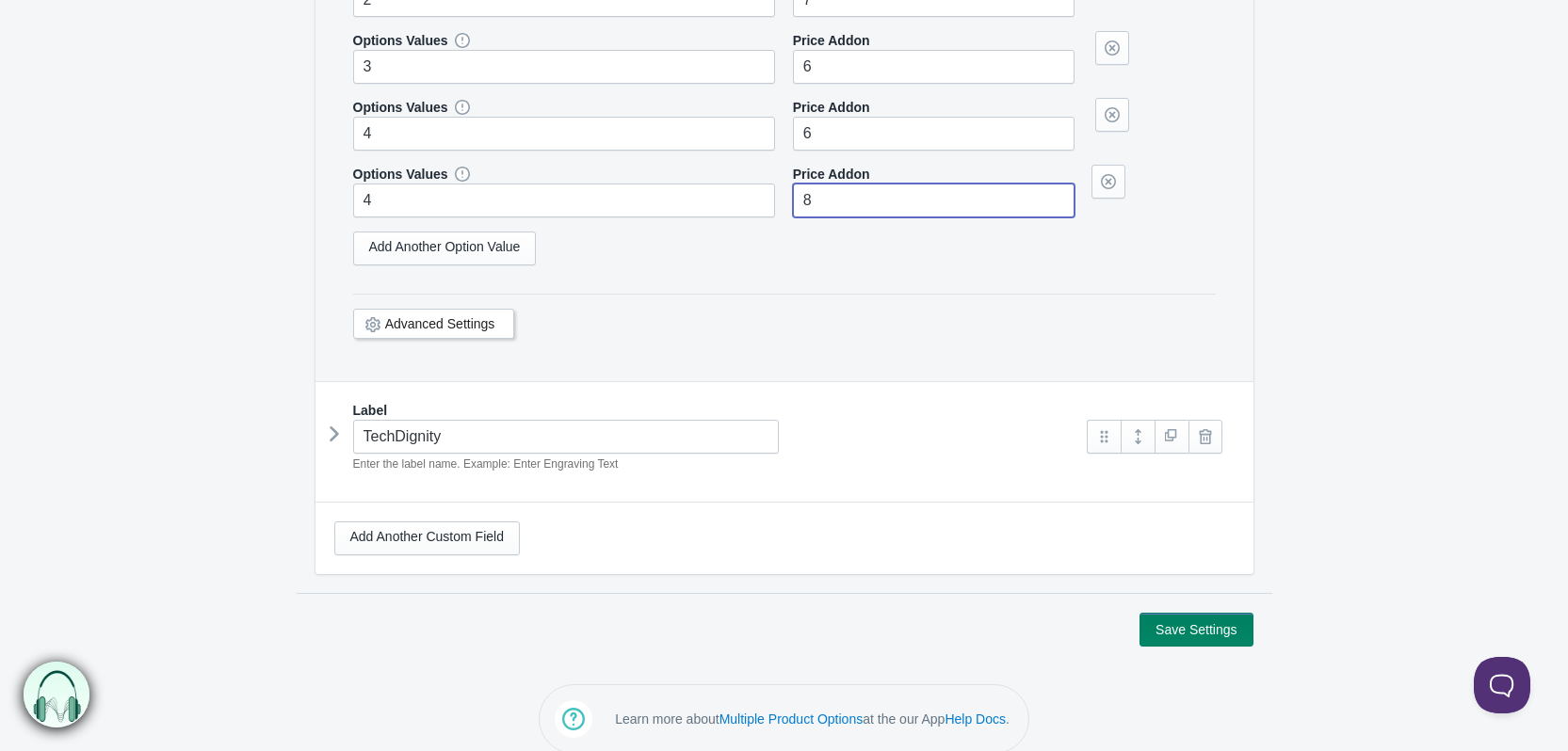
type input"] "8"
click at [1160, 620] on button "Save Settings" at bounding box center [1195, 630] width 112 height 34
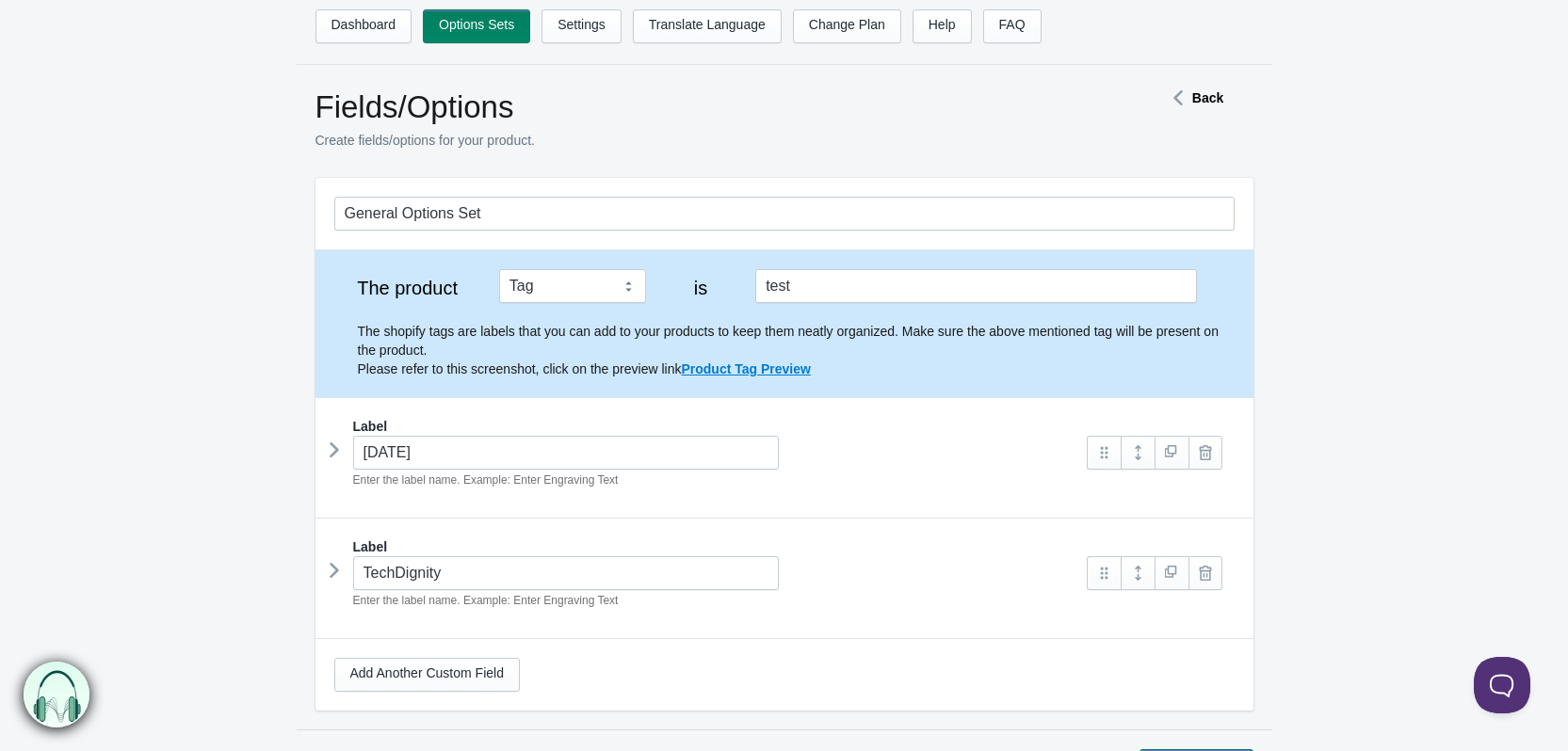
click at [335, 452] on icon at bounding box center [335, 450] width 0 height 29
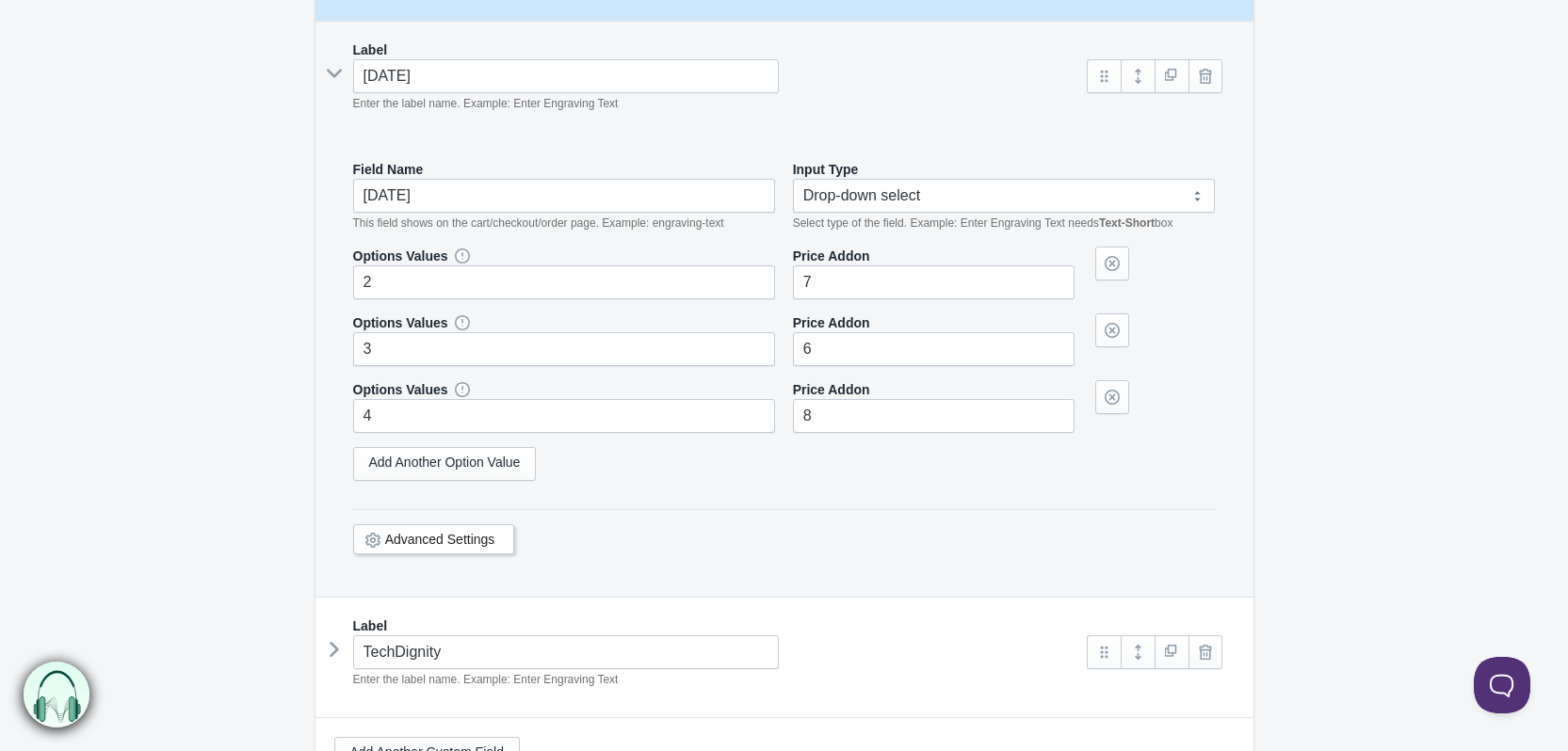
scroll to position [471, 0]
